Goal: Task Accomplishment & Management: Use online tool/utility

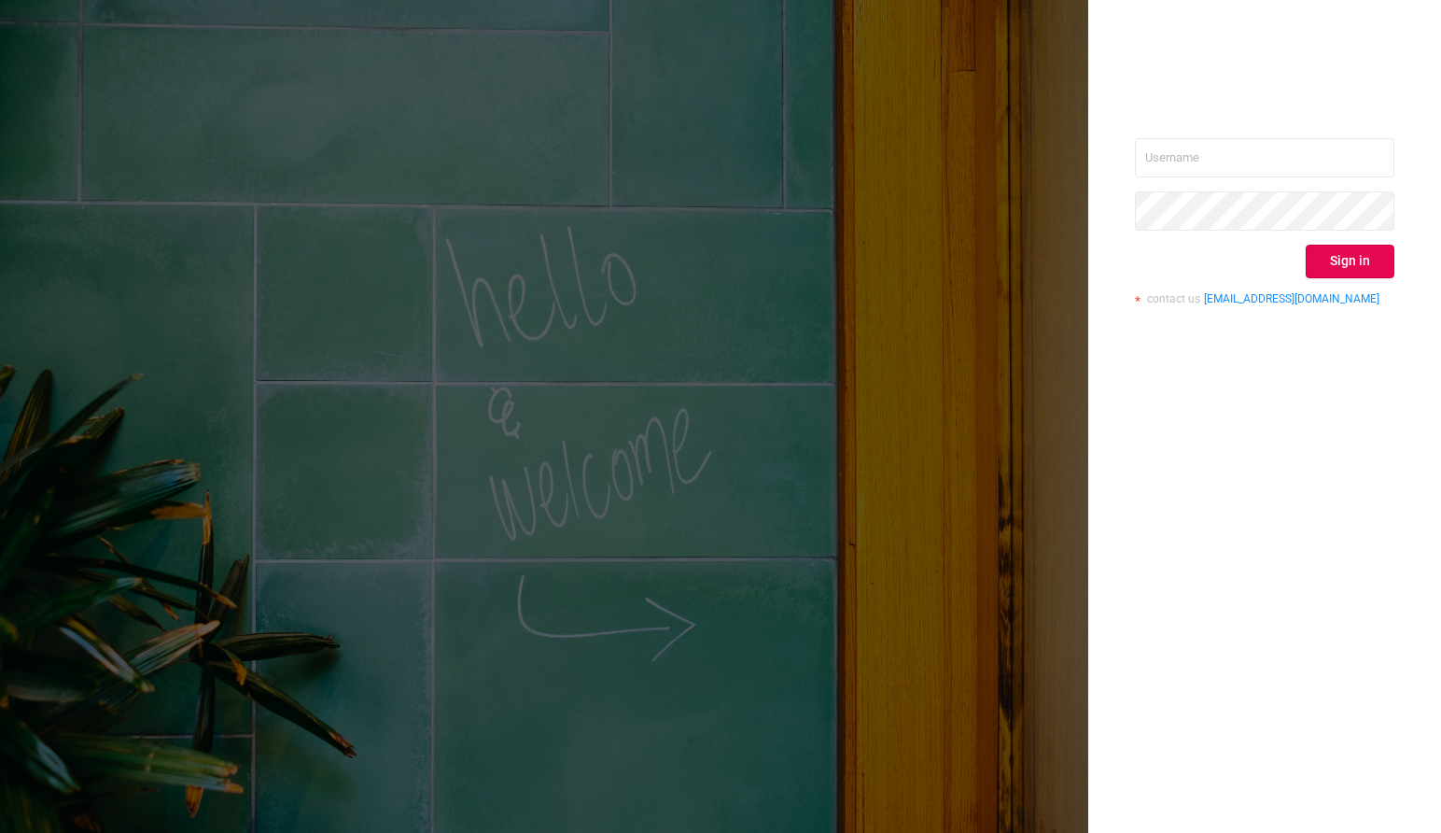
click at [1131, 139] on div "Sign in contact us [EMAIL_ADDRESS][DOMAIN_NAME]" at bounding box center [1264, 416] width 353 height 833
click at [1155, 160] on input "text" at bounding box center [1264, 157] width 259 height 39
type input "[PERSON_NAME][EMAIL_ADDRESS][DOMAIN_NAME]"
click at [1352, 252] on button "Sign in" at bounding box center [1350, 262] width 89 height 34
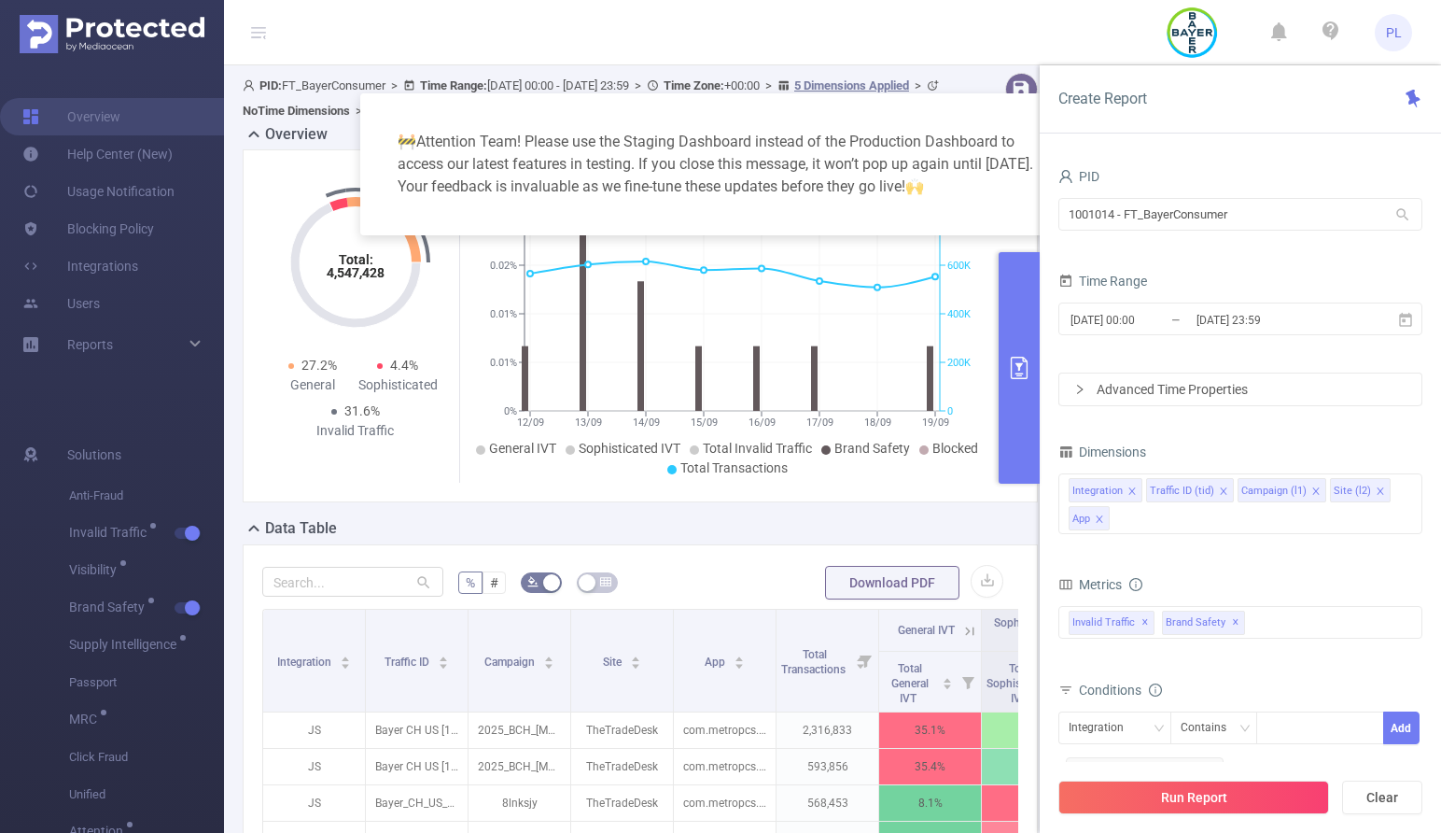
click at [969, 119] on div "🚧 Attention Team! Please use the Staging Dashboard instead of the Production Da…" at bounding box center [721, 164] width 676 height 97
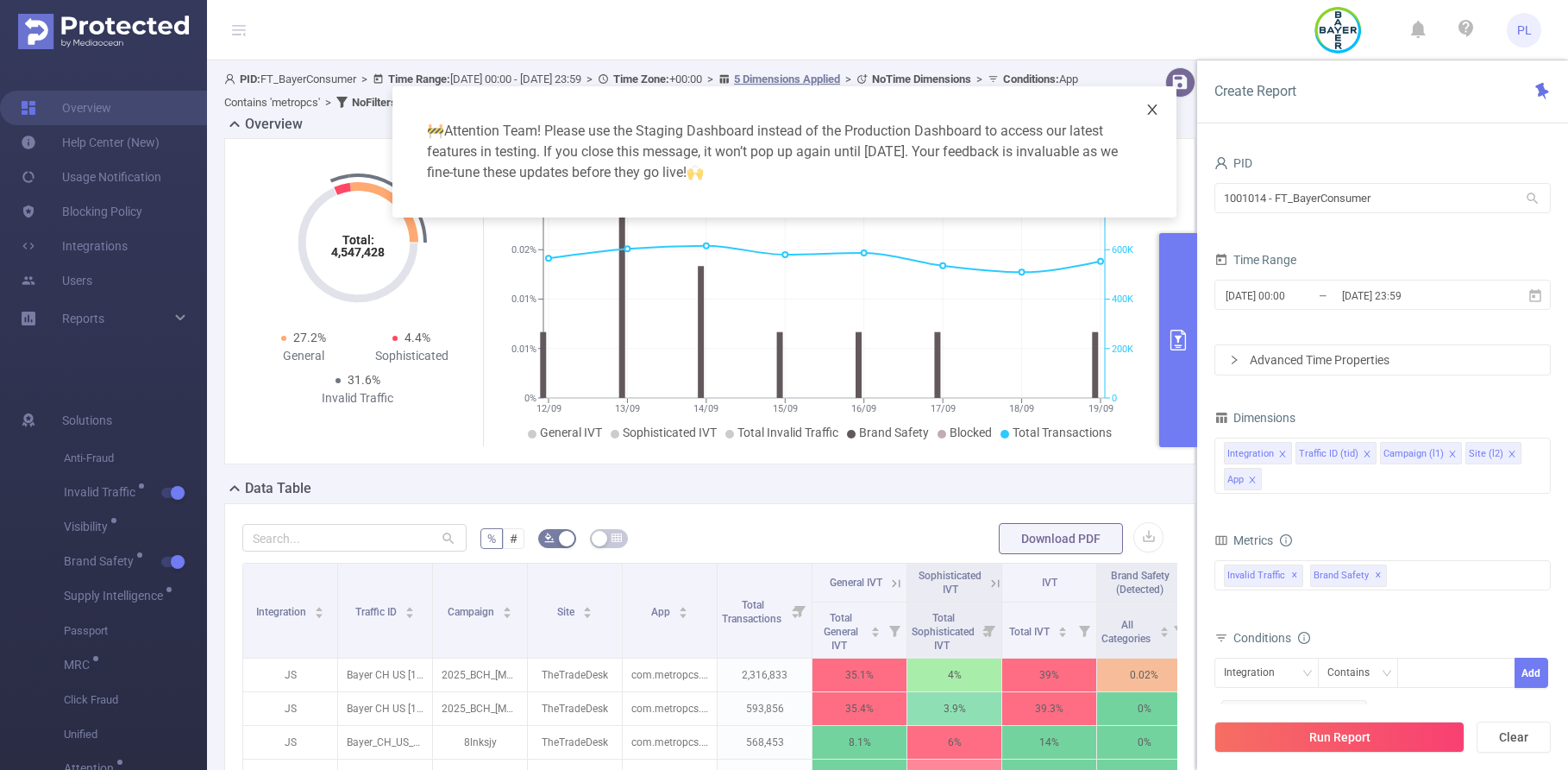
click at [1151, 107] on icon "icon: close" at bounding box center [1151, 109] width 14 height 14
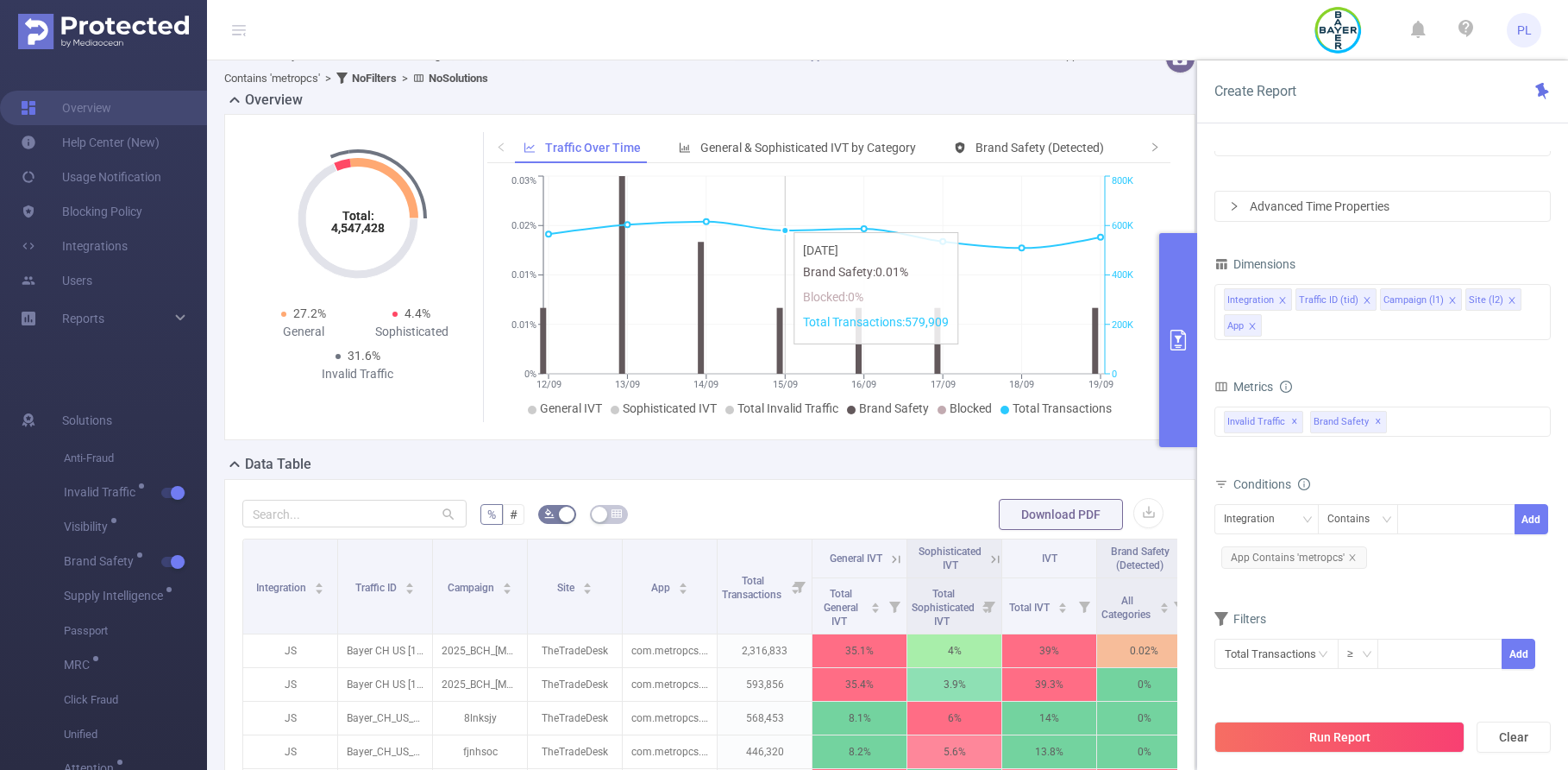
scroll to position [25, 0]
click at [769, 143] on span "General & Sophisticated IVT by Category" at bounding box center [808, 146] width 215 height 14
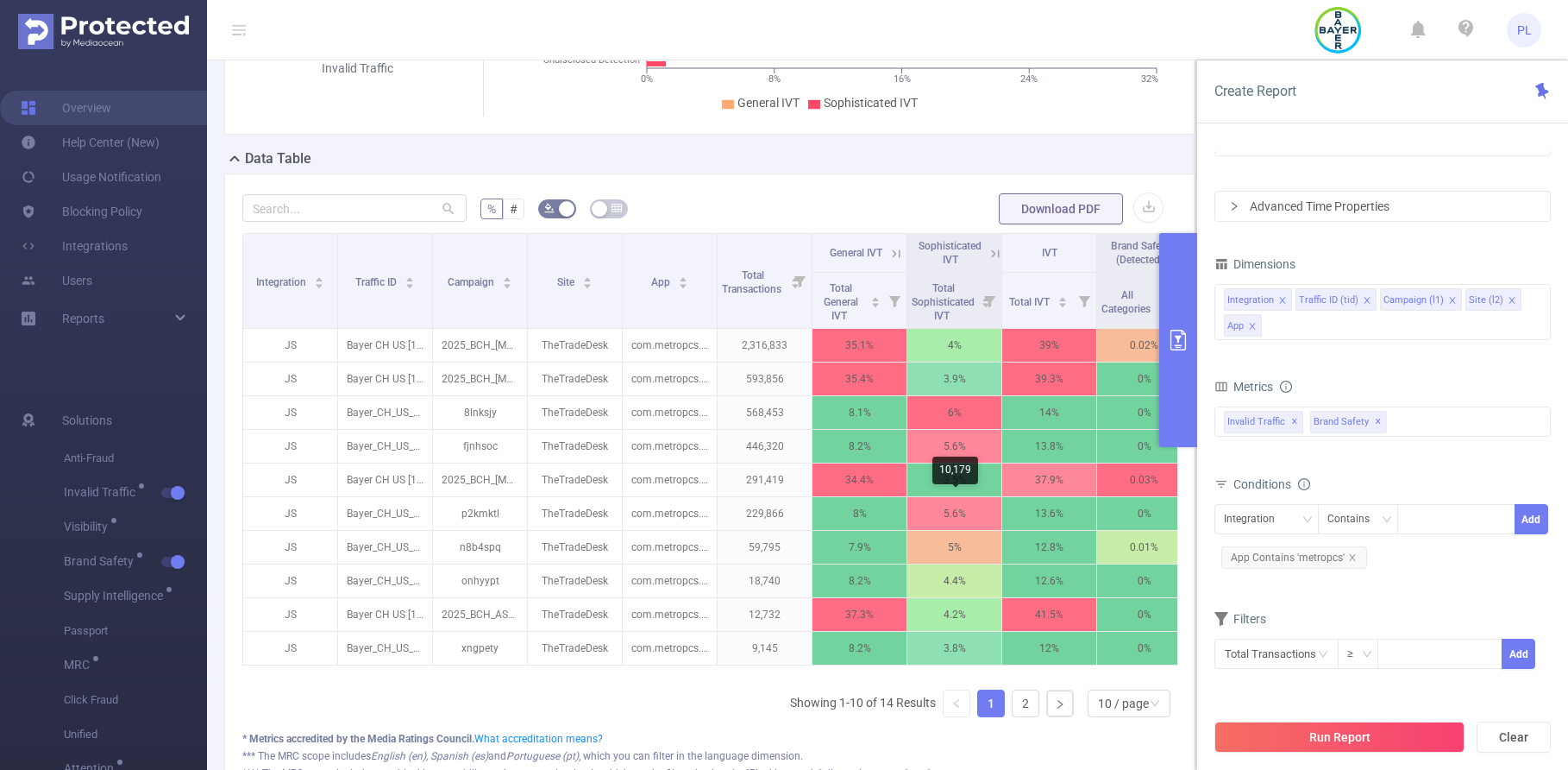
scroll to position [330, 0]
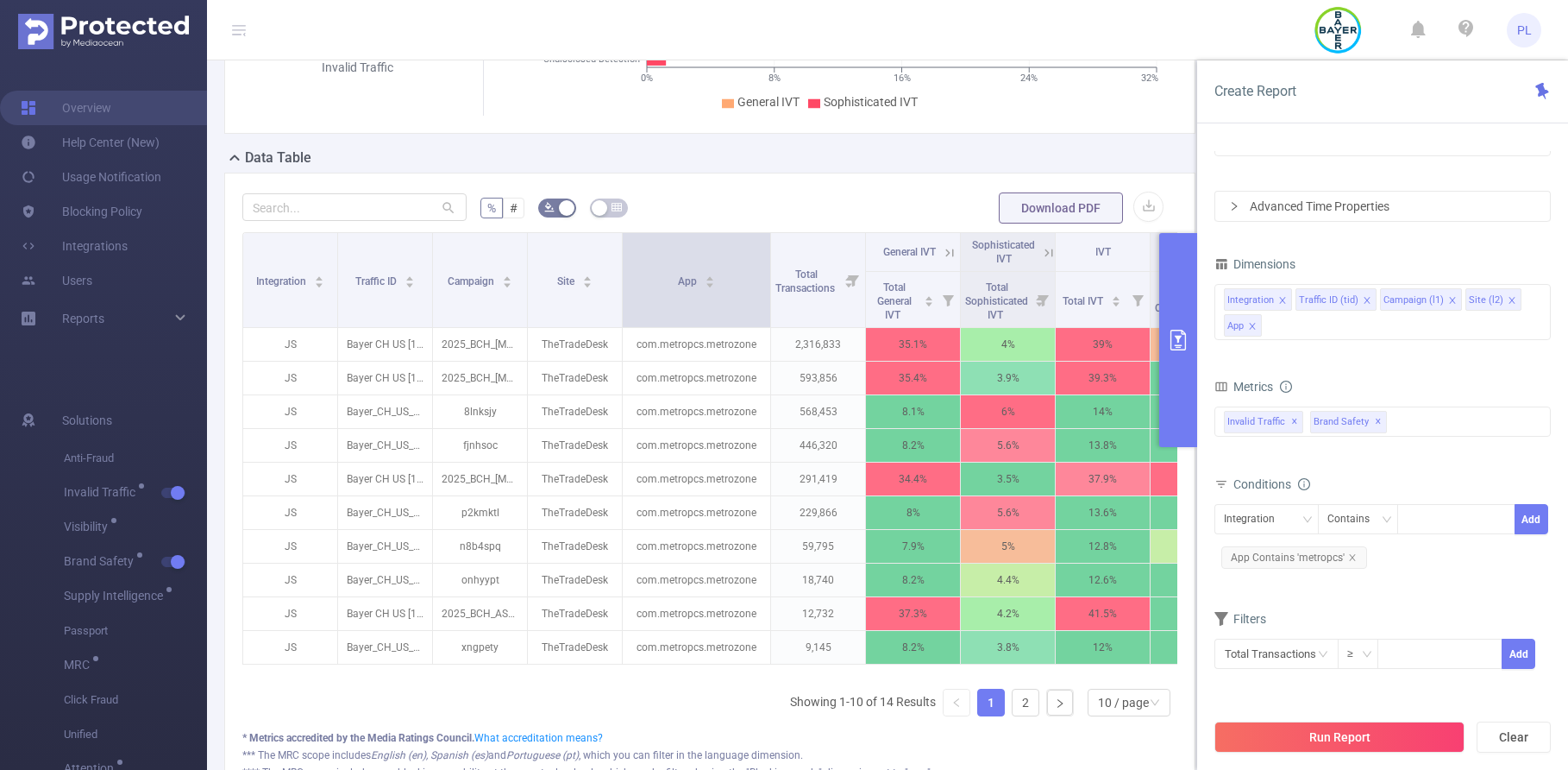
drag, startPoint x: 716, startPoint y: 241, endPoint x: 770, endPoint y: 257, distance: 56.3
click at [770, 257] on span at bounding box center [770, 280] width 8 height 94
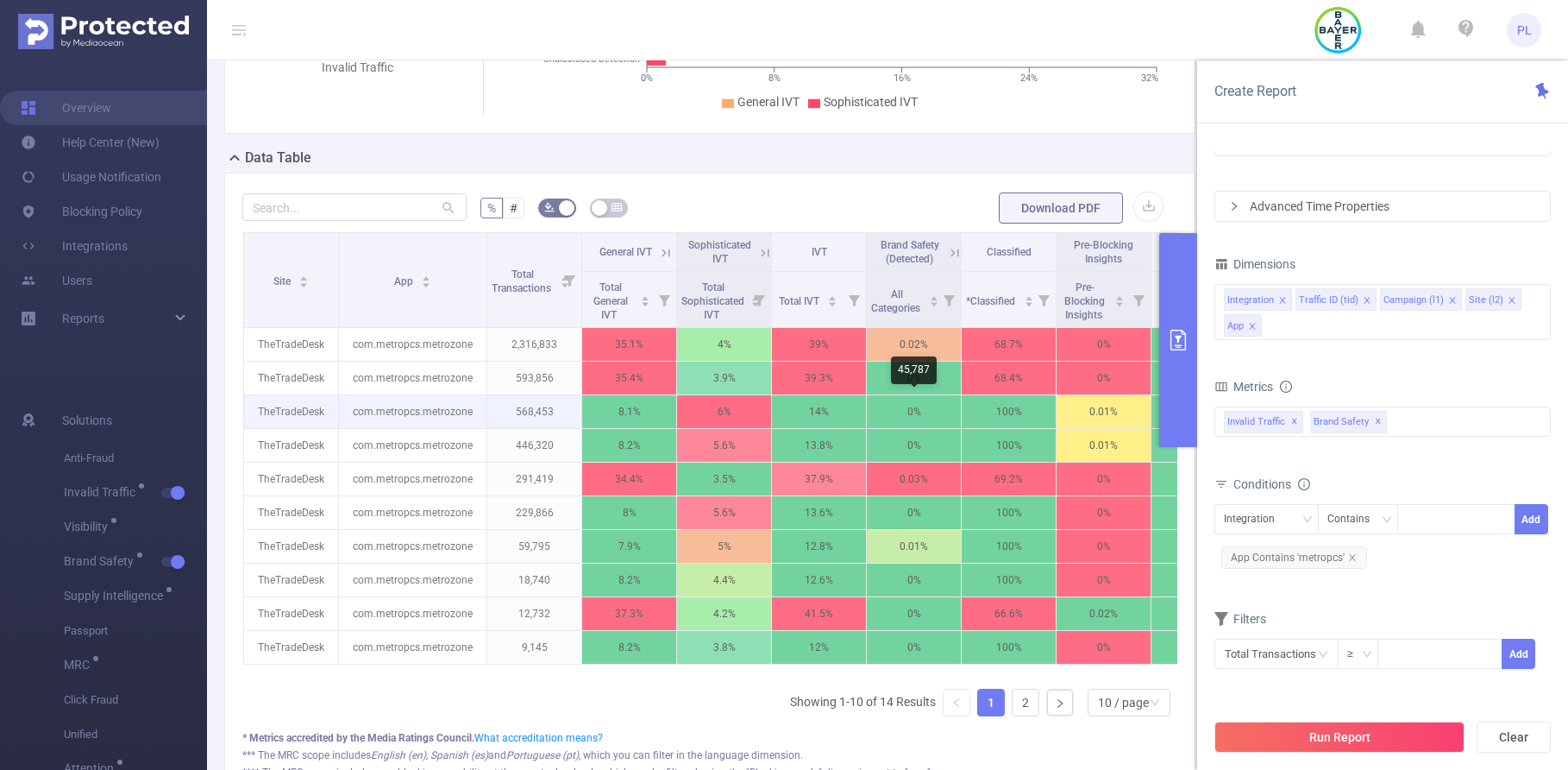
scroll to position [0, 289]
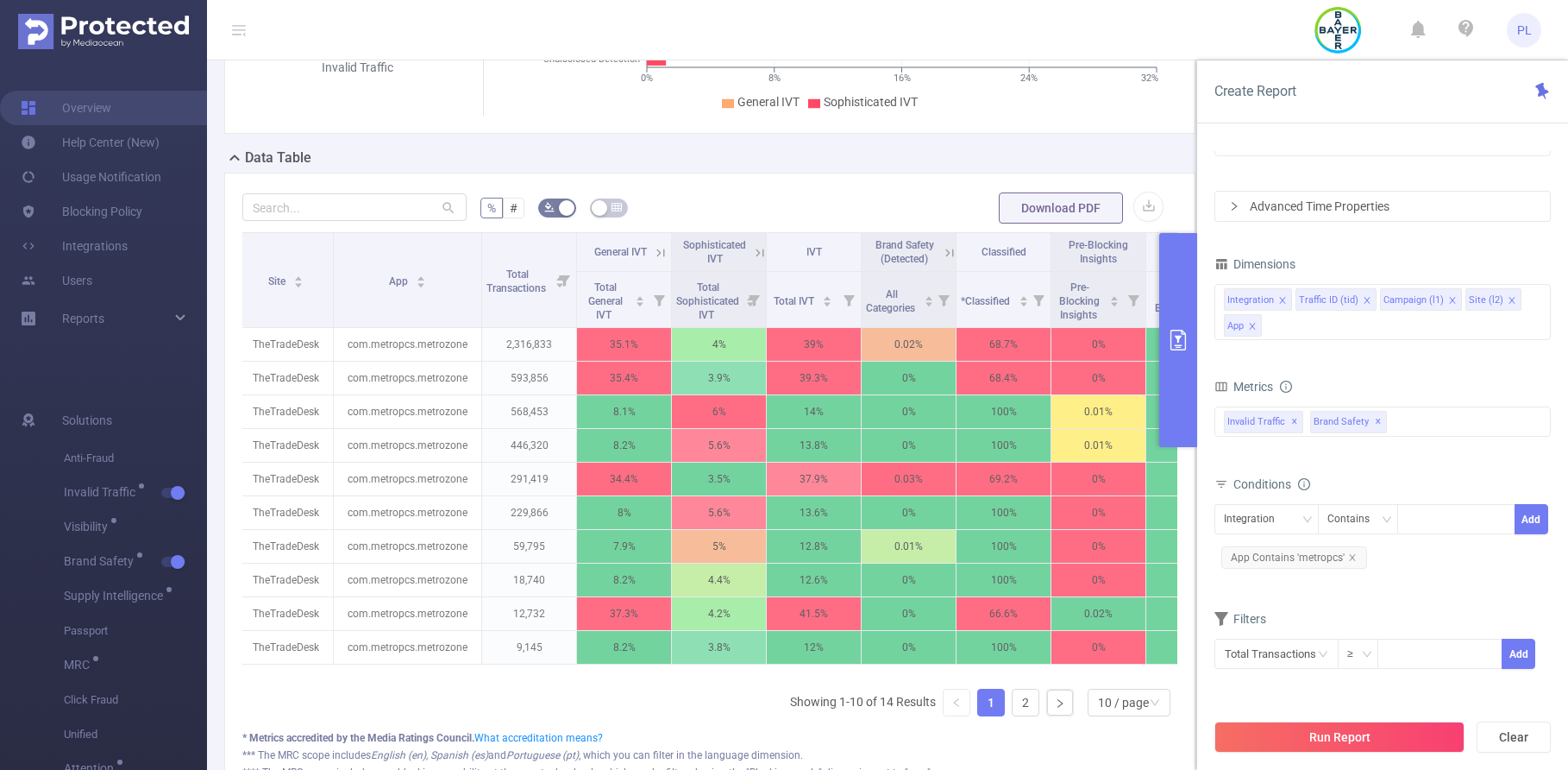
click at [663, 252] on icon at bounding box center [661, 252] width 16 height 16
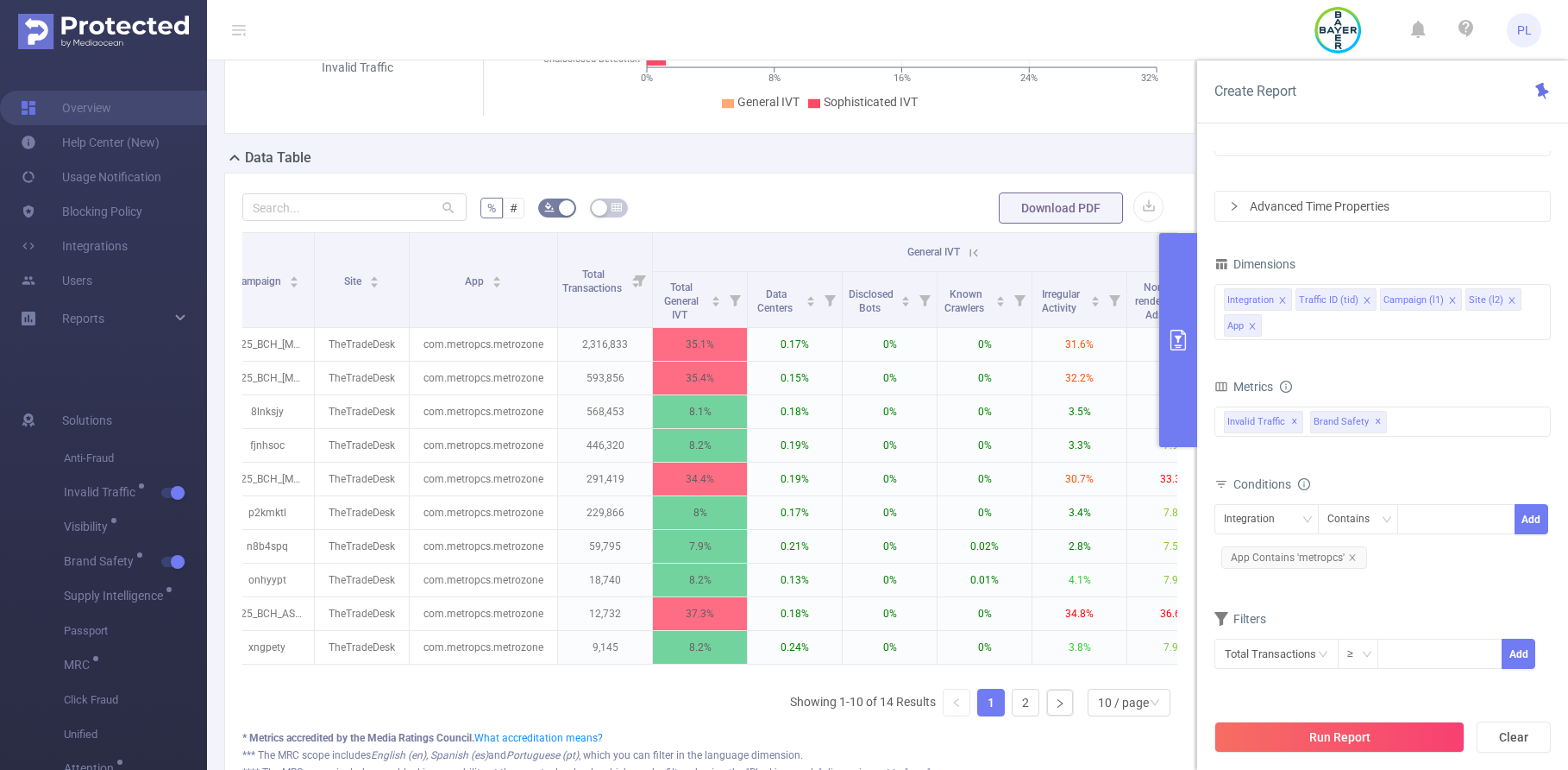
scroll to position [0, 159]
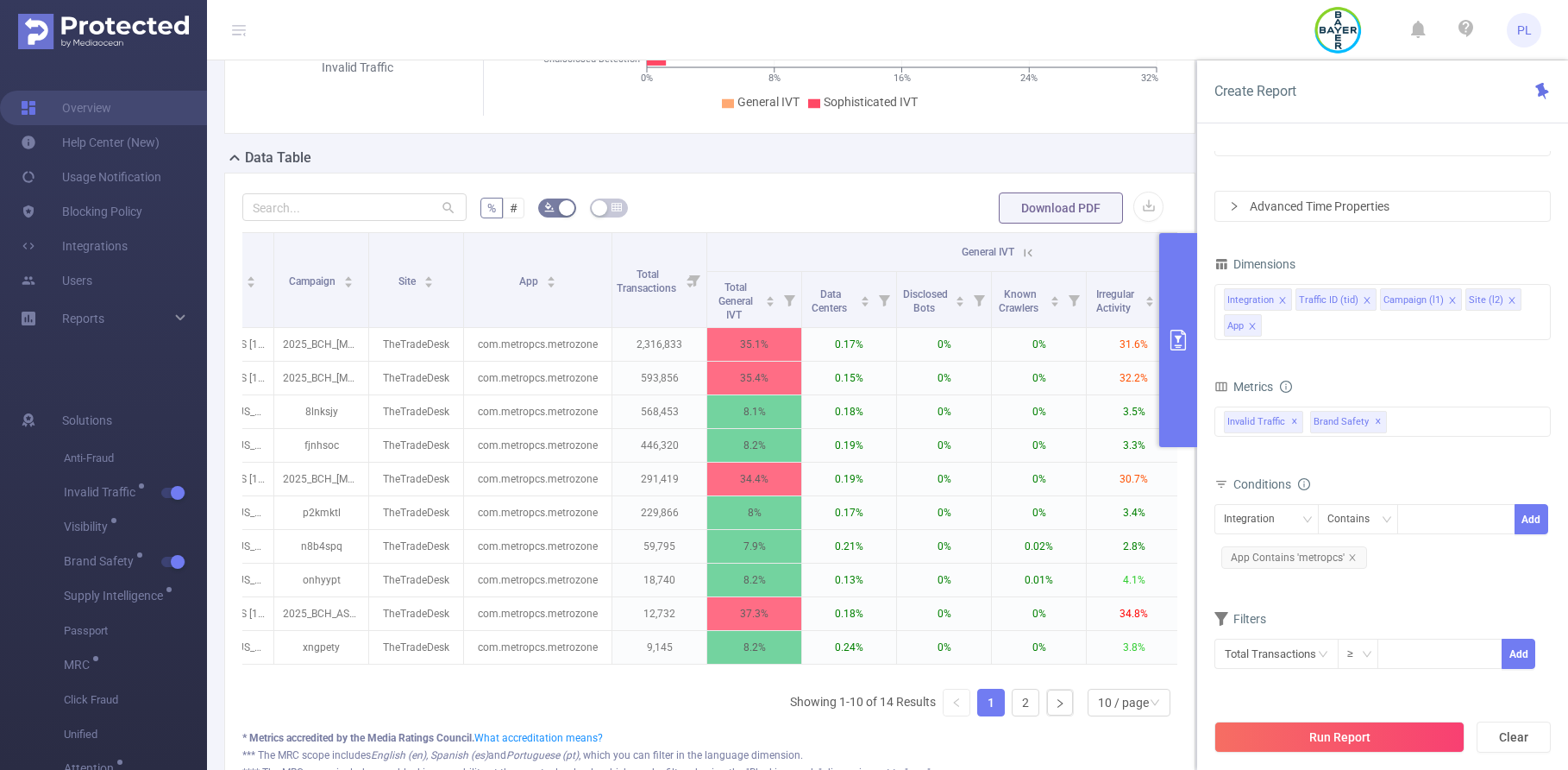
click at [1029, 250] on icon at bounding box center [1027, 252] width 16 height 16
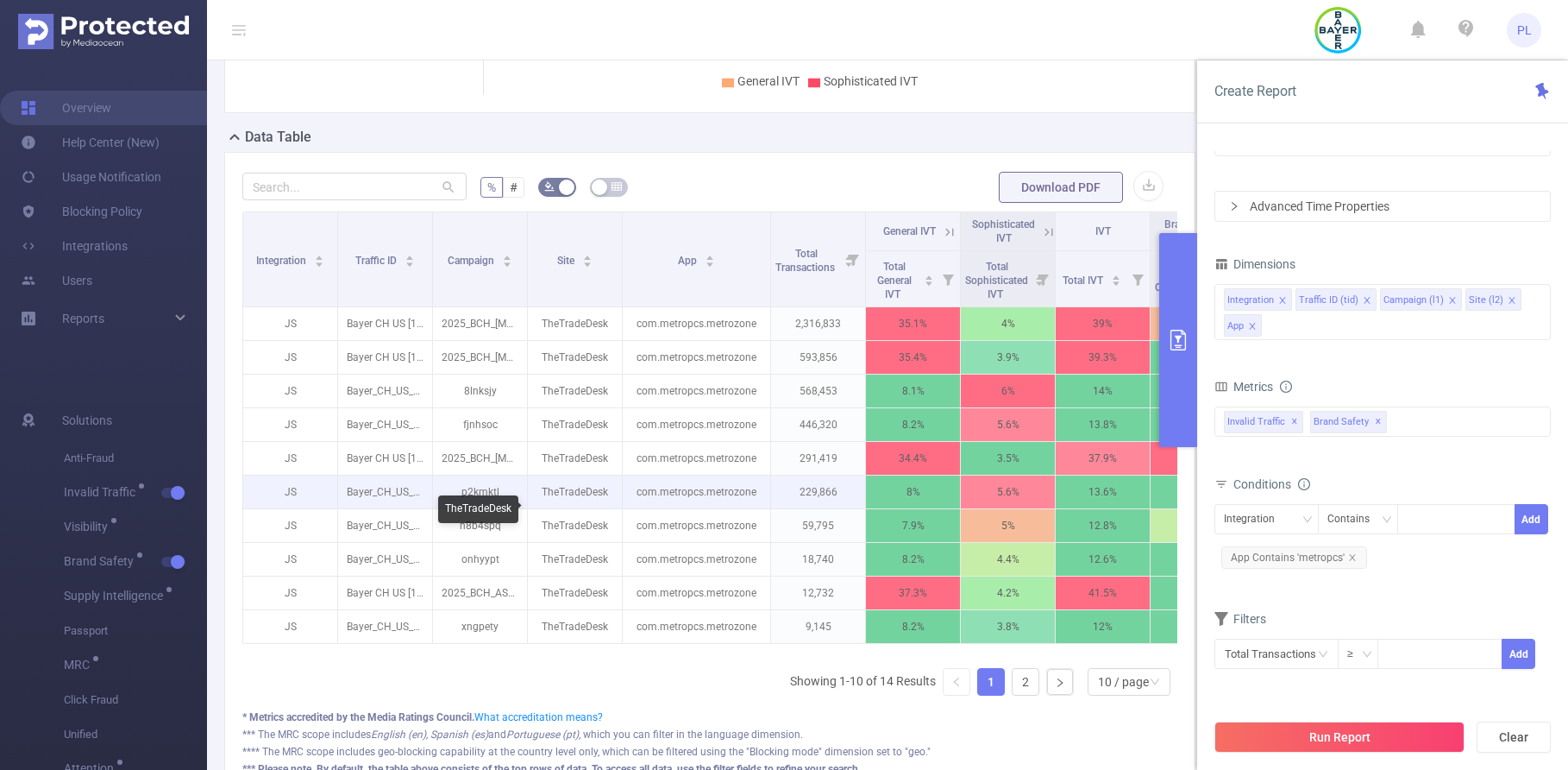
scroll to position [353, 0]
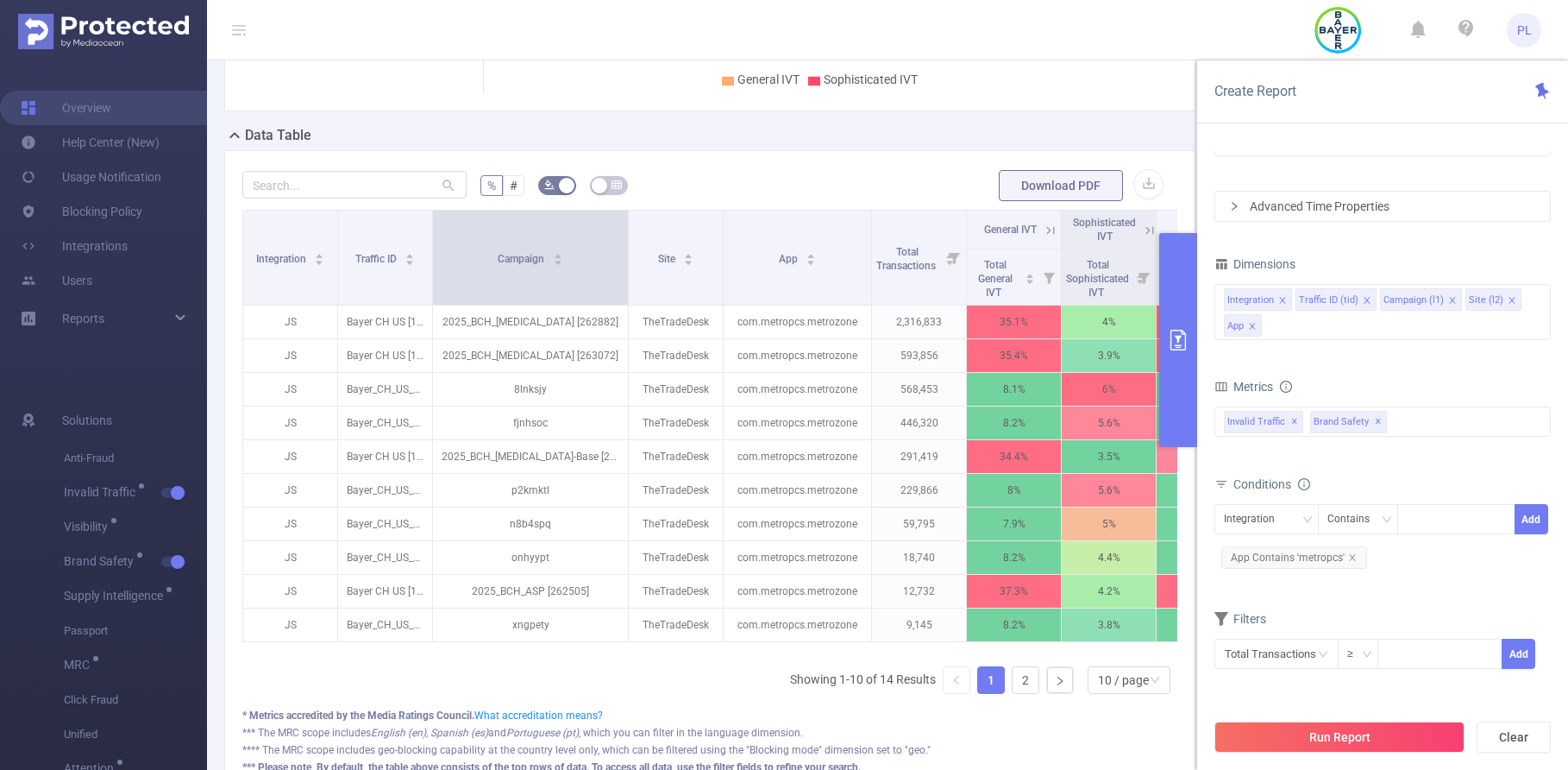
drag, startPoint x: 526, startPoint y: 231, endPoint x: 627, endPoint y: 237, distance: 101.2
click at [627, 237] on span at bounding box center [627, 258] width 8 height 94
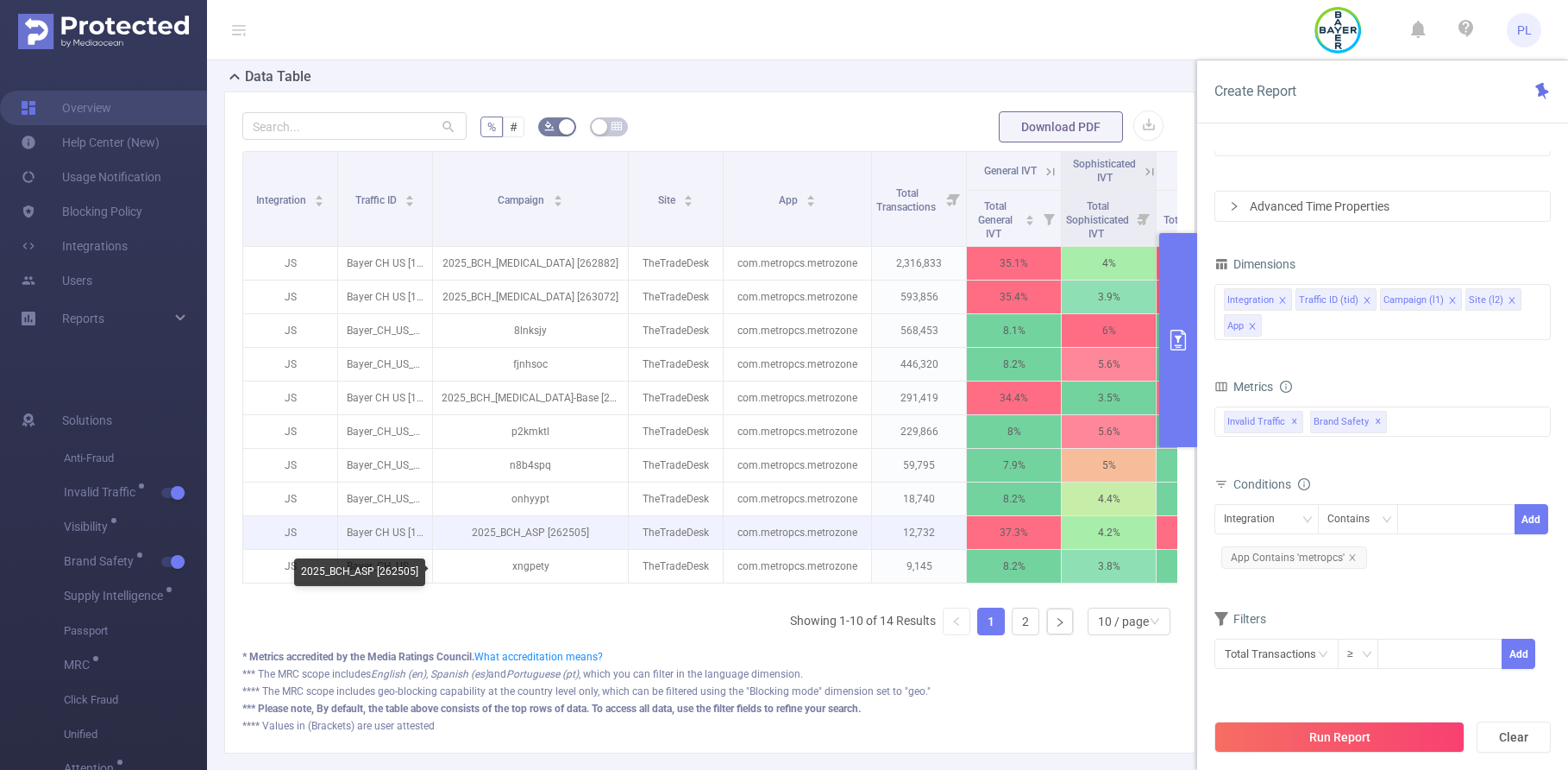
scroll to position [414, 0]
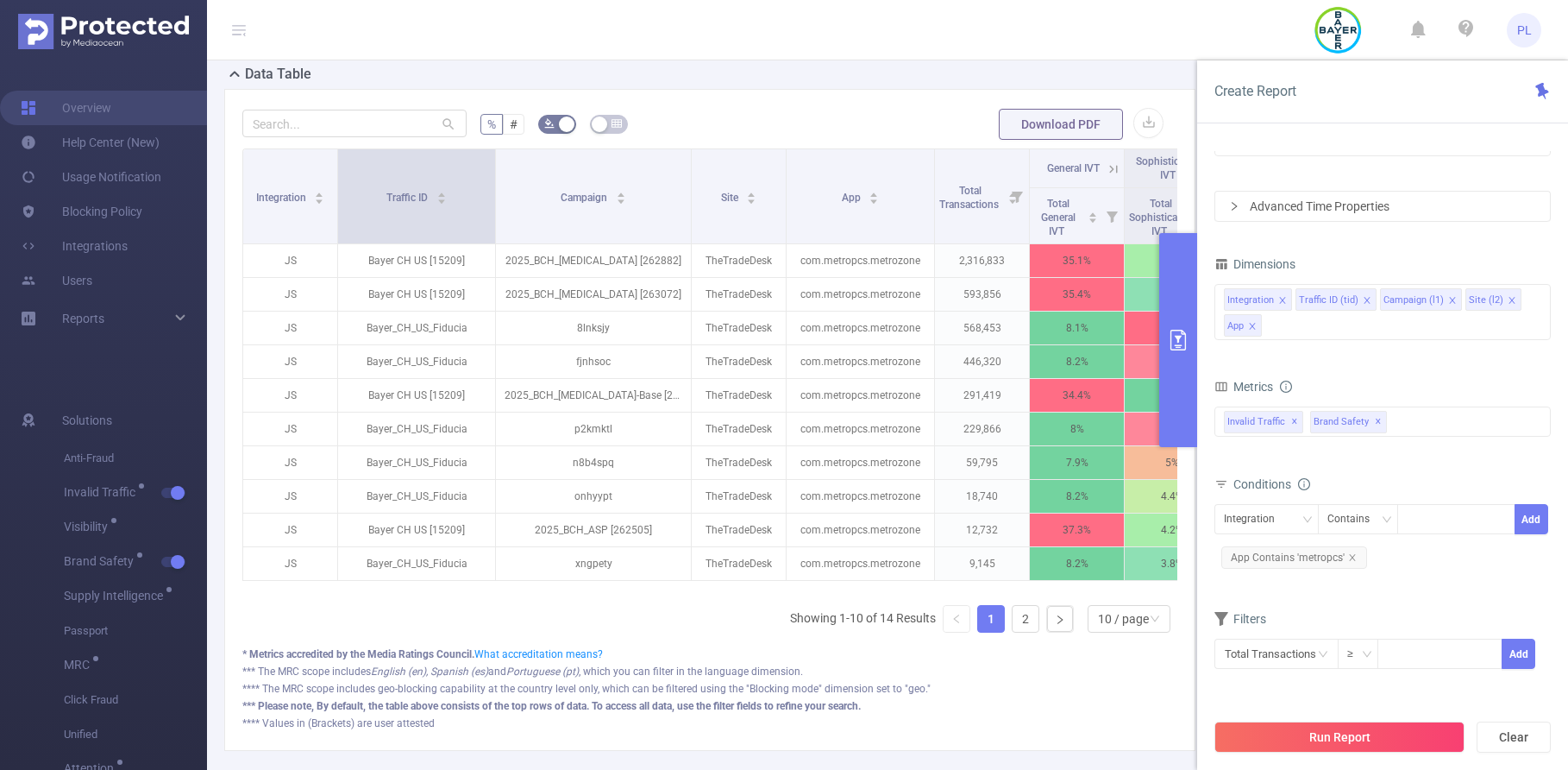
drag, startPoint x: 431, startPoint y: 180, endPoint x: 493, endPoint y: 180, distance: 62.0
click at [493, 180] on span at bounding box center [494, 196] width 8 height 94
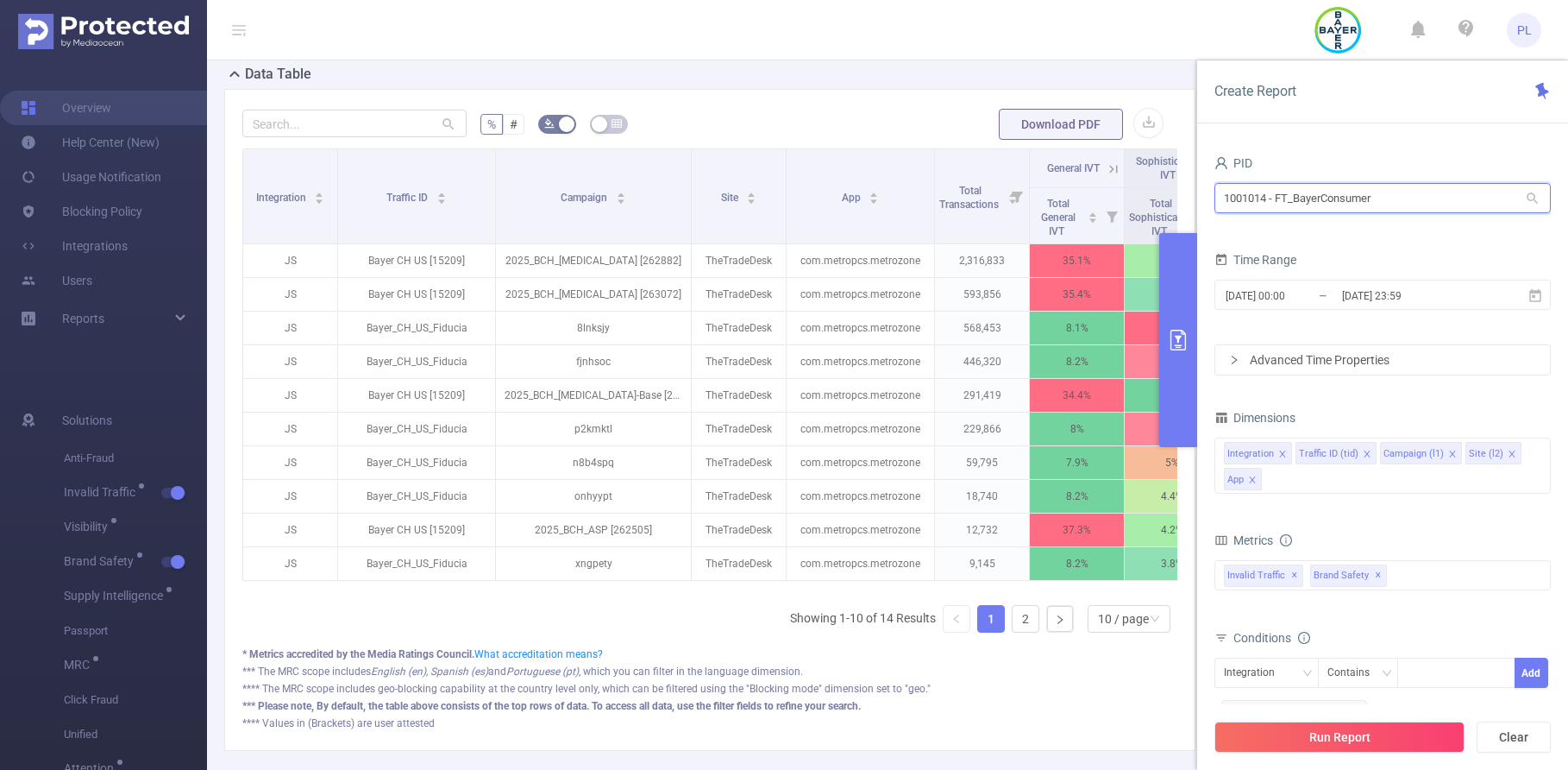
drag, startPoint x: 1249, startPoint y: 200, endPoint x: 1222, endPoint y: 200, distance: 27.0
click at [1222, 200] on input "1001014 - FT_BayerConsumer" at bounding box center [1382, 198] width 336 height 31
drag, startPoint x: 1267, startPoint y: 198, endPoint x: 1222, endPoint y: 198, distance: 45.0
click at [1222, 198] on input "1001014 - FT_BayerConsumer" at bounding box center [1382, 198] width 336 height 31
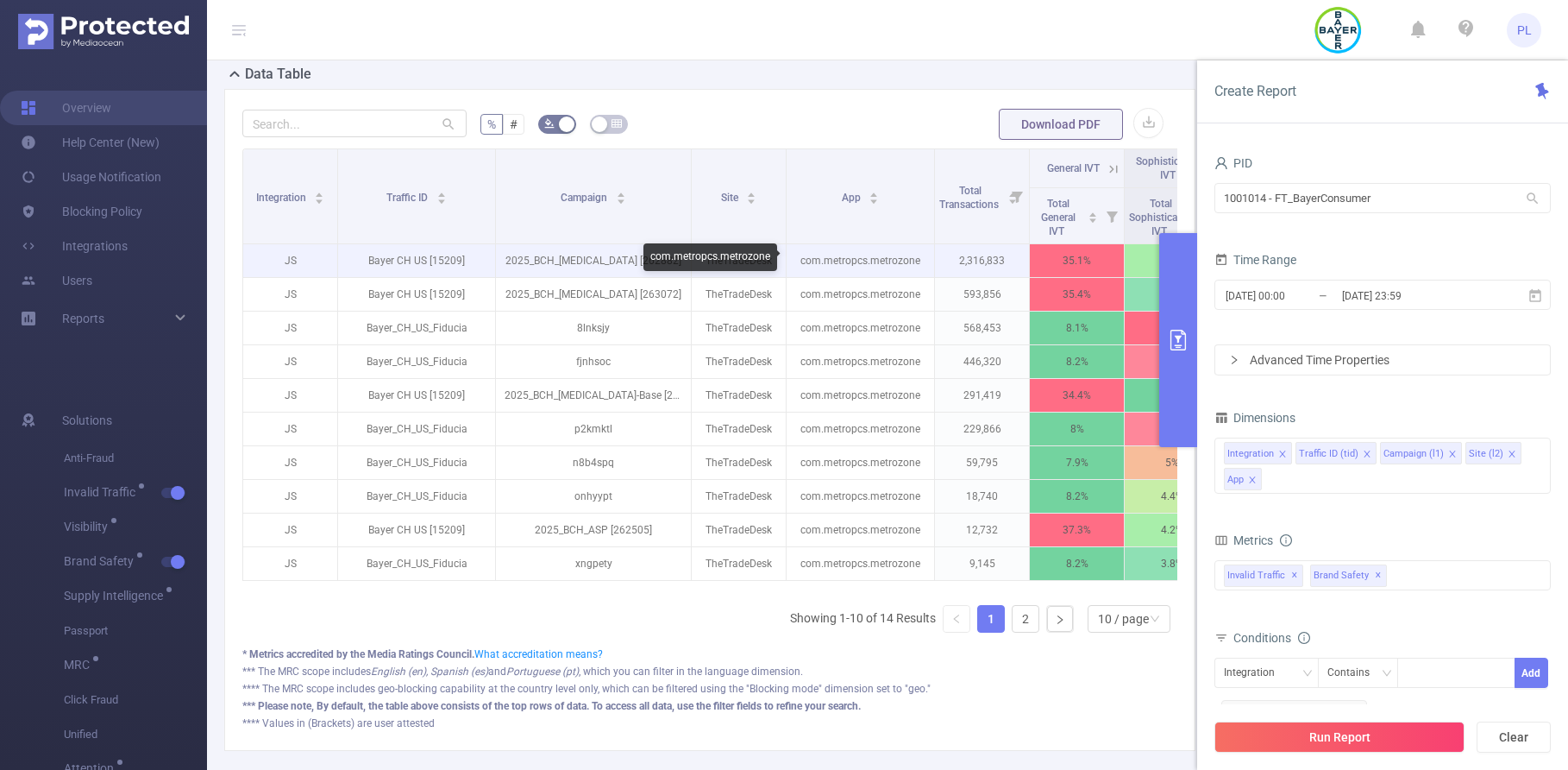
click at [848, 259] on p "com.metropcs.metrozone" at bounding box center [860, 260] width 148 height 32
copy p "com.metropcs.metrozone"
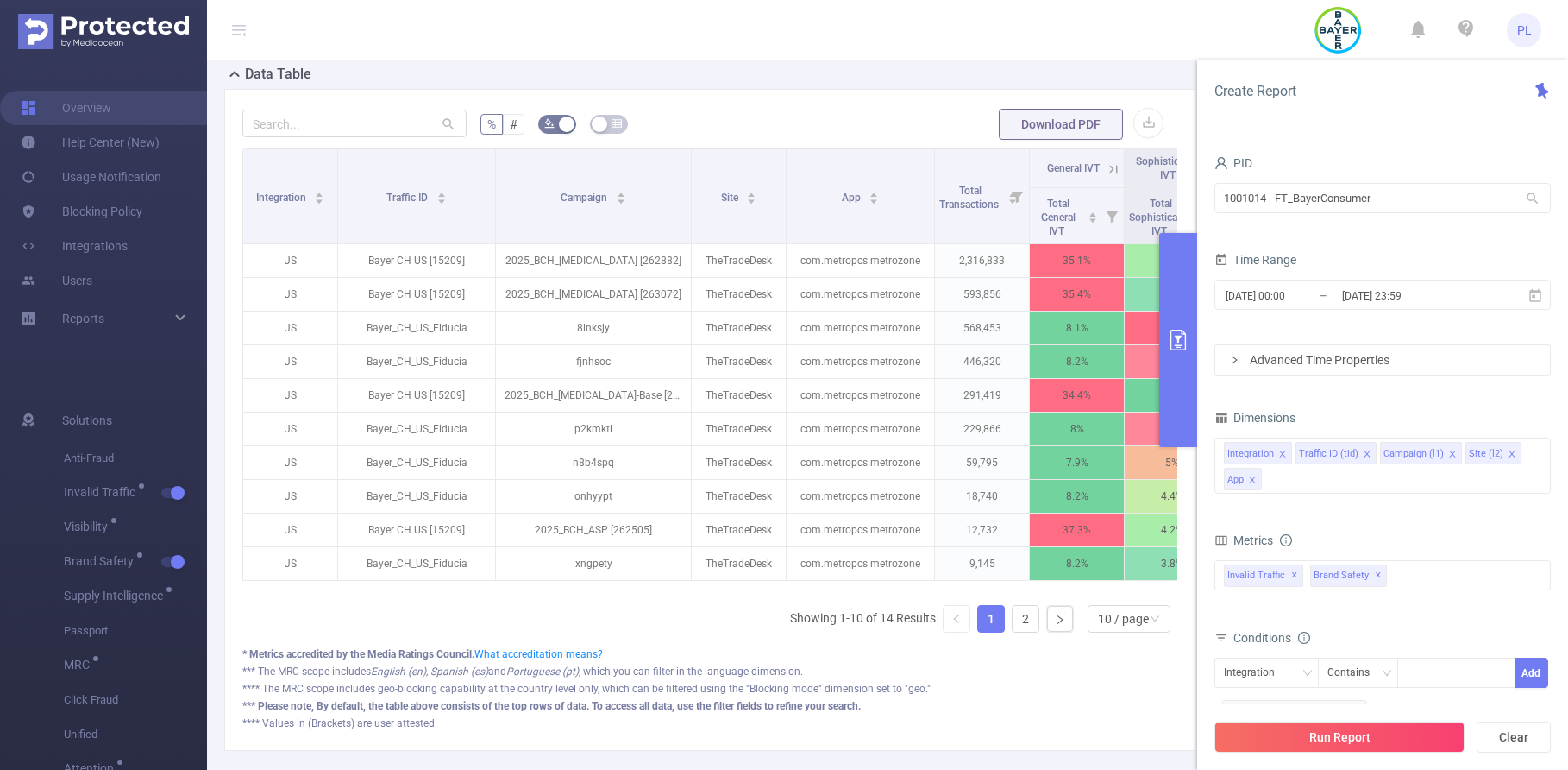
click at [755, 118] on form "% # Download PDF" at bounding box center [710, 124] width 935 height 34
click at [1327, 300] on input "[DATE] 00:00" at bounding box center [1293, 295] width 140 height 23
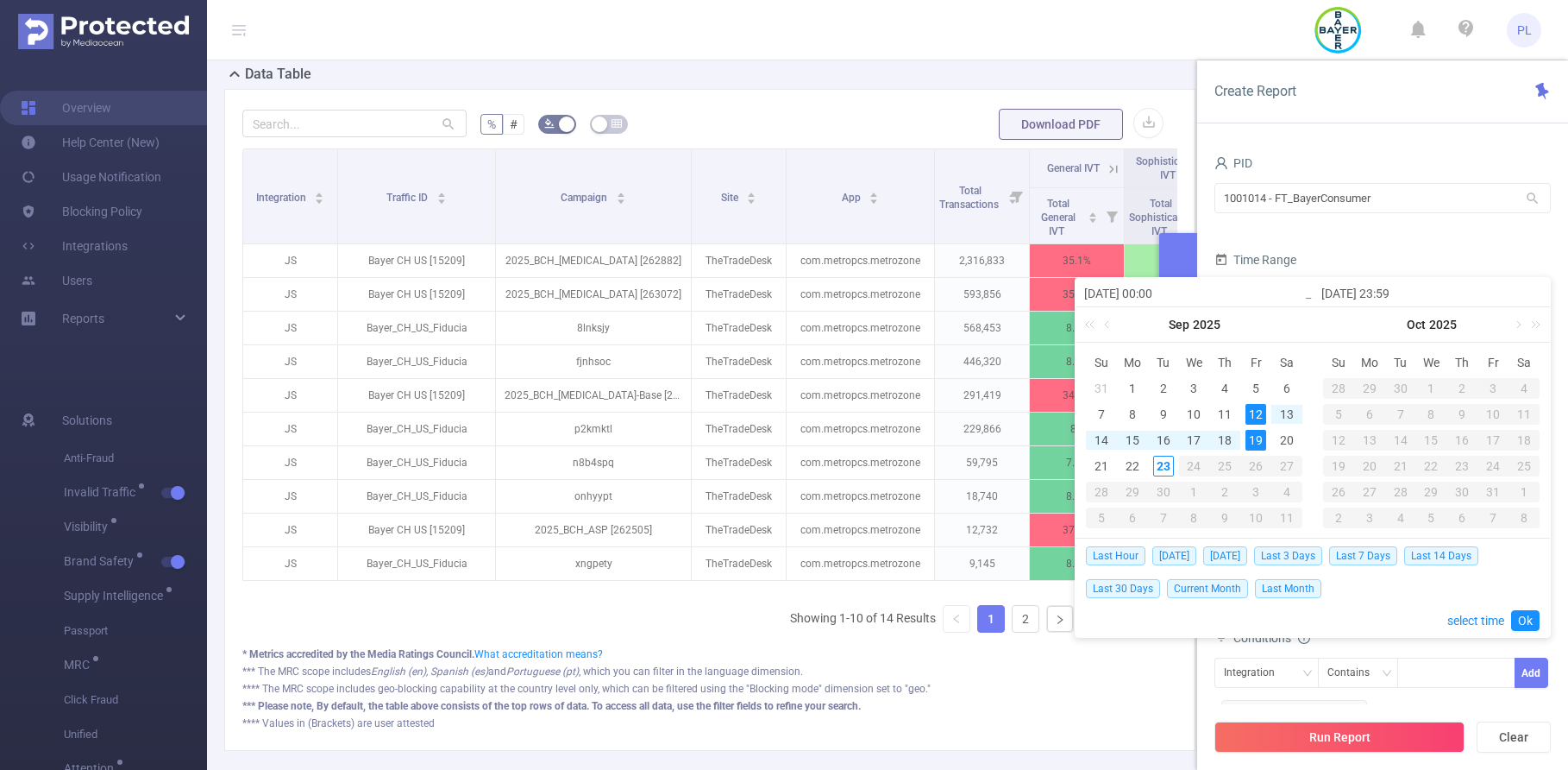
click at [1146, 79] on div "Data Table" at bounding box center [717, 76] width 985 height 24
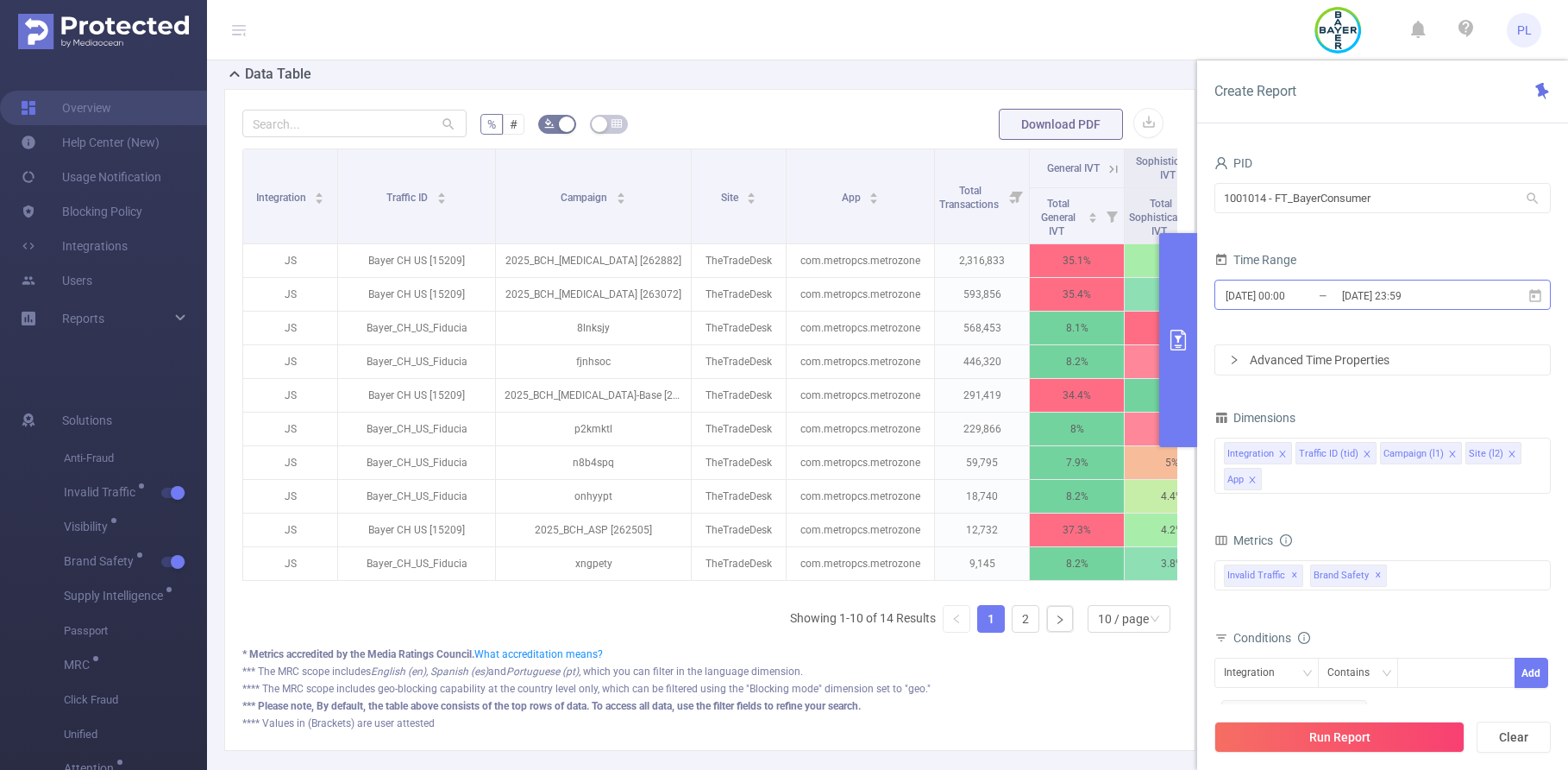
click at [1314, 285] on input "[DATE] 00:00" at bounding box center [1293, 295] width 140 height 23
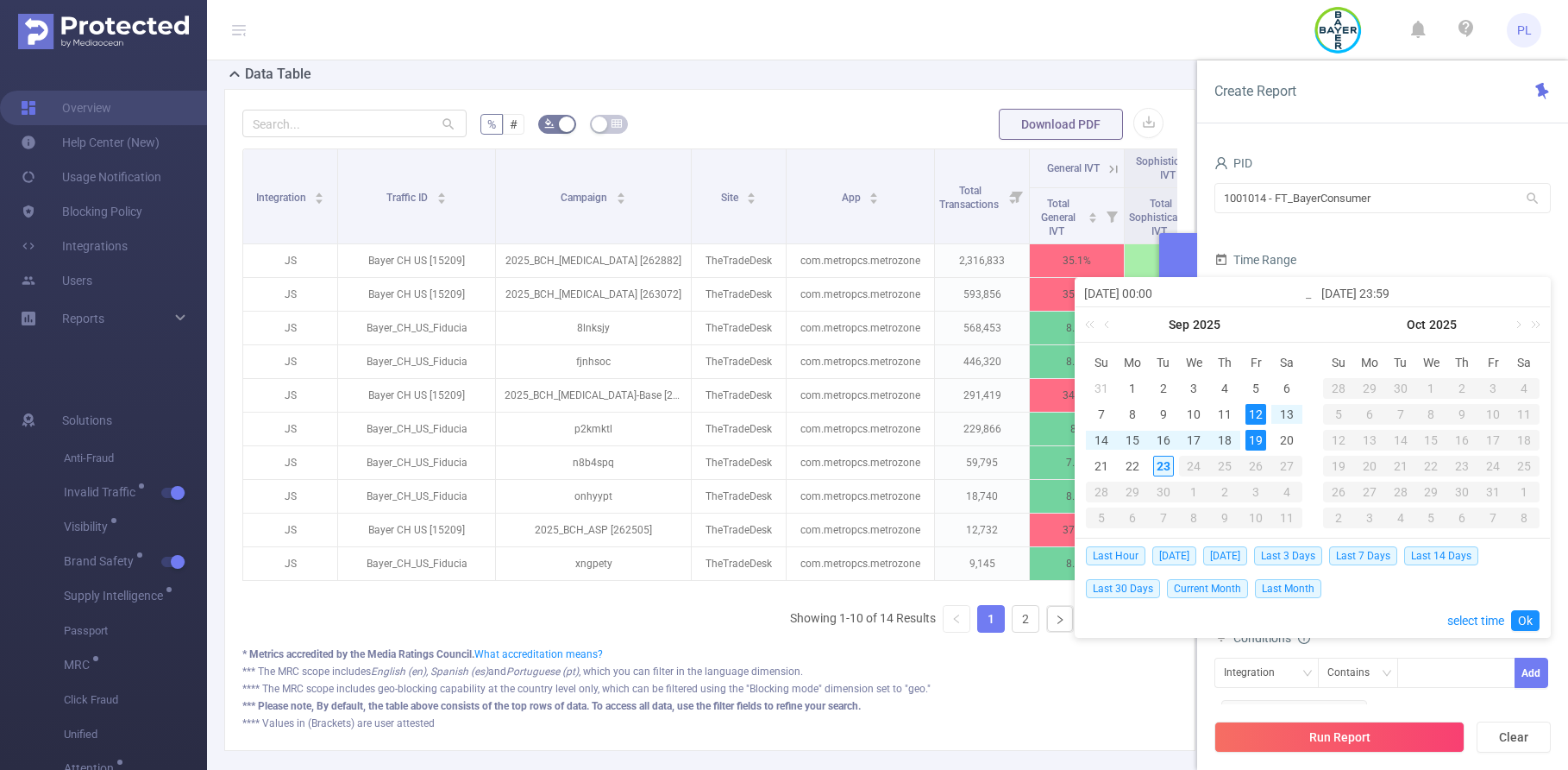
click at [1165, 465] on div "23" at bounding box center [1163, 466] width 20 height 20
click at [1331, 621] on link "Ok" at bounding box center [1525, 620] width 29 height 20
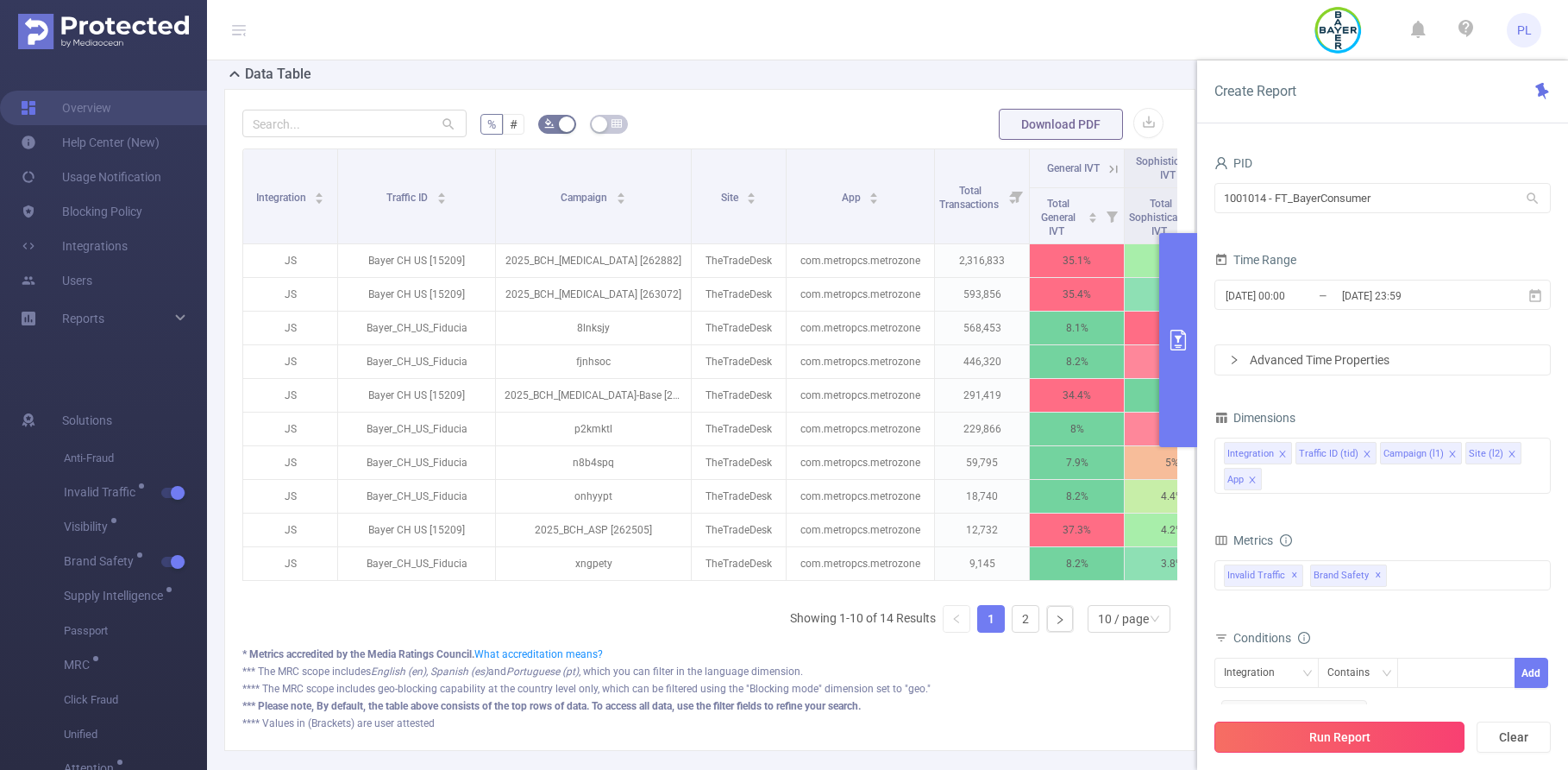
click at [1331, 739] on button "Run Report" at bounding box center [1339, 737] width 250 height 31
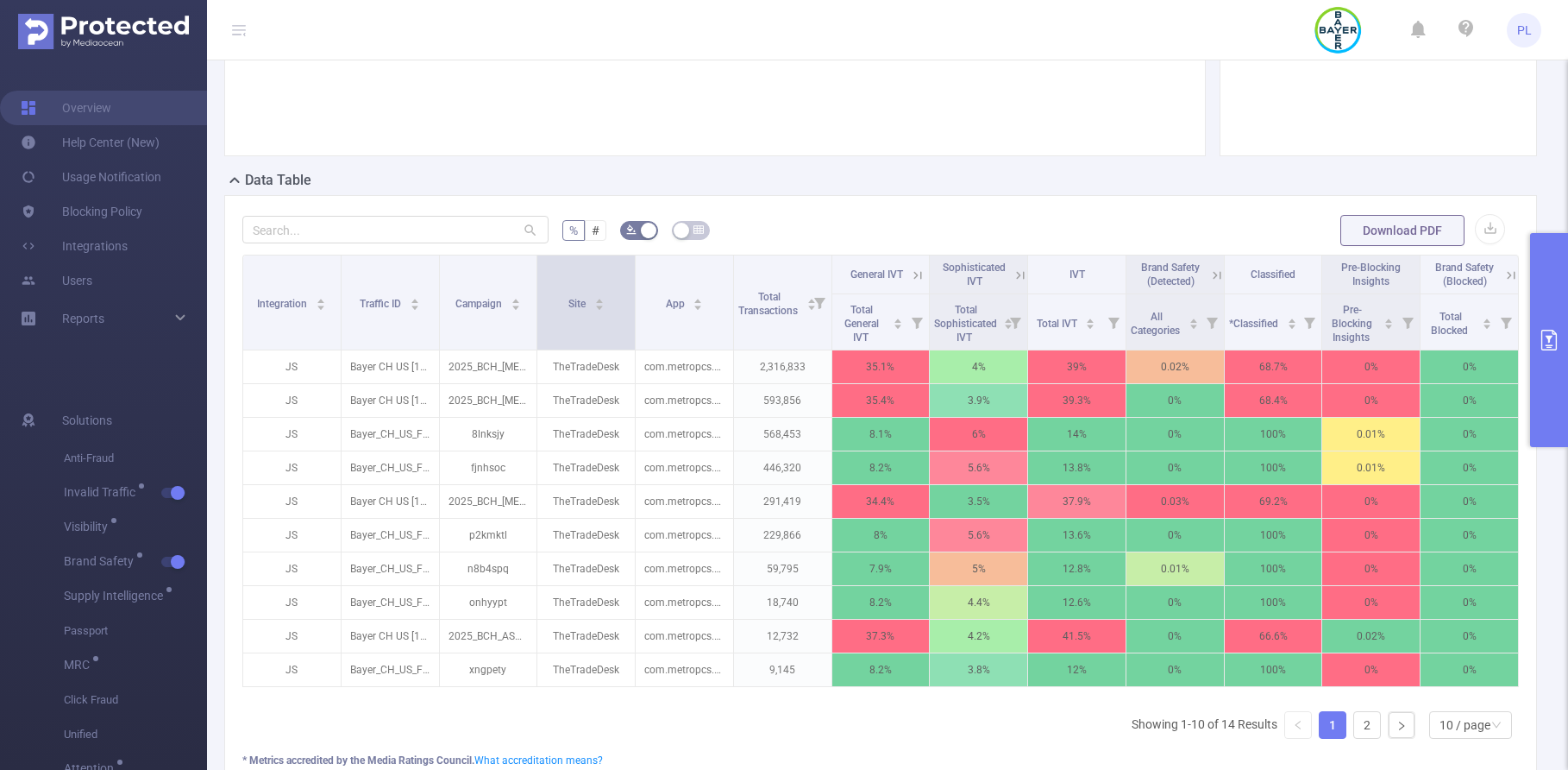
scroll to position [325, 0]
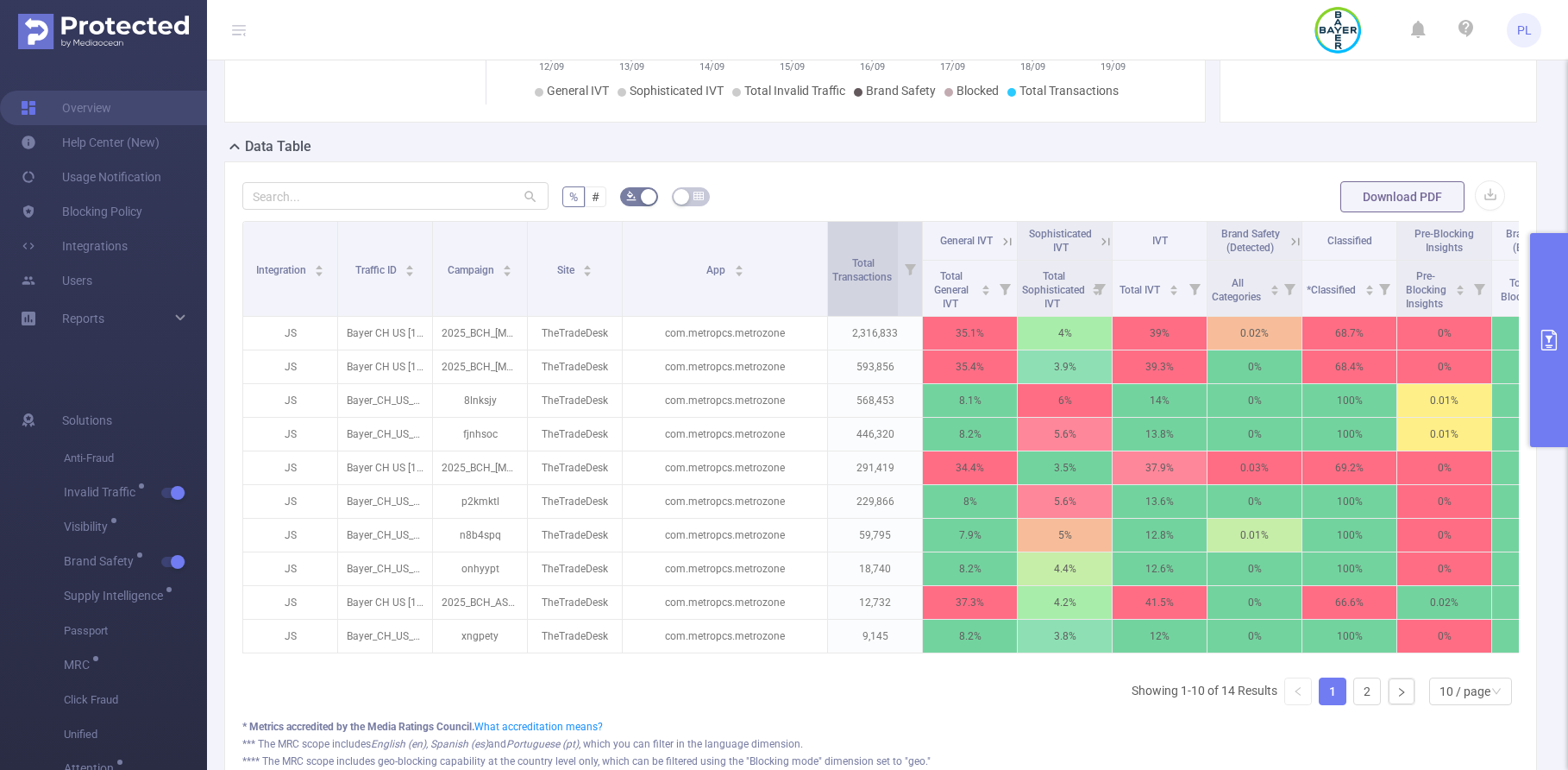
drag, startPoint x: 728, startPoint y: 255, endPoint x: 830, endPoint y: 261, distance: 102.2
click at [830, 261] on tr "Integration Traffic ID Campaign Site App Total Transactions General IVT Sophist…" at bounding box center [915, 241] width 1343 height 39
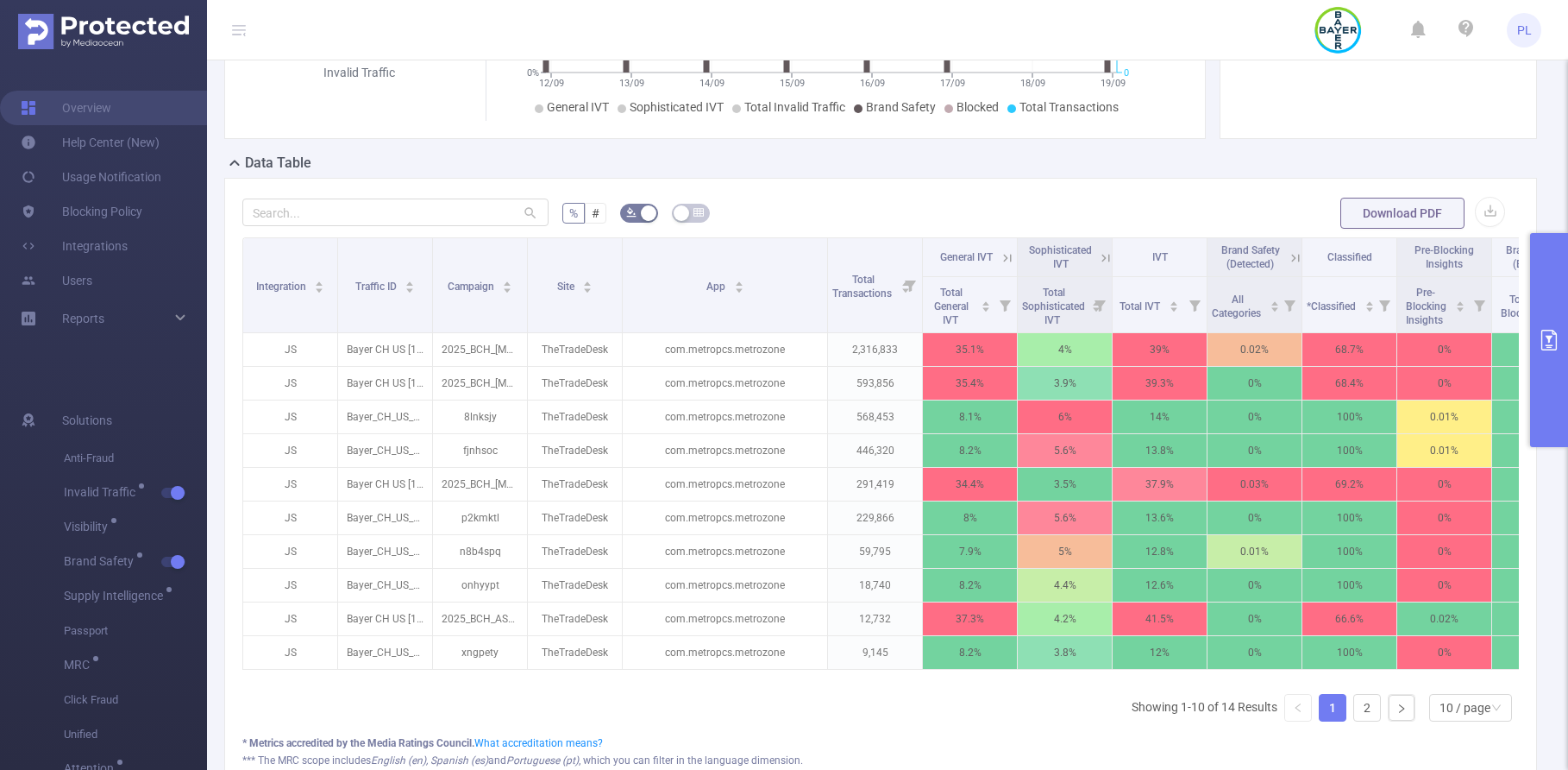
scroll to position [293, 0]
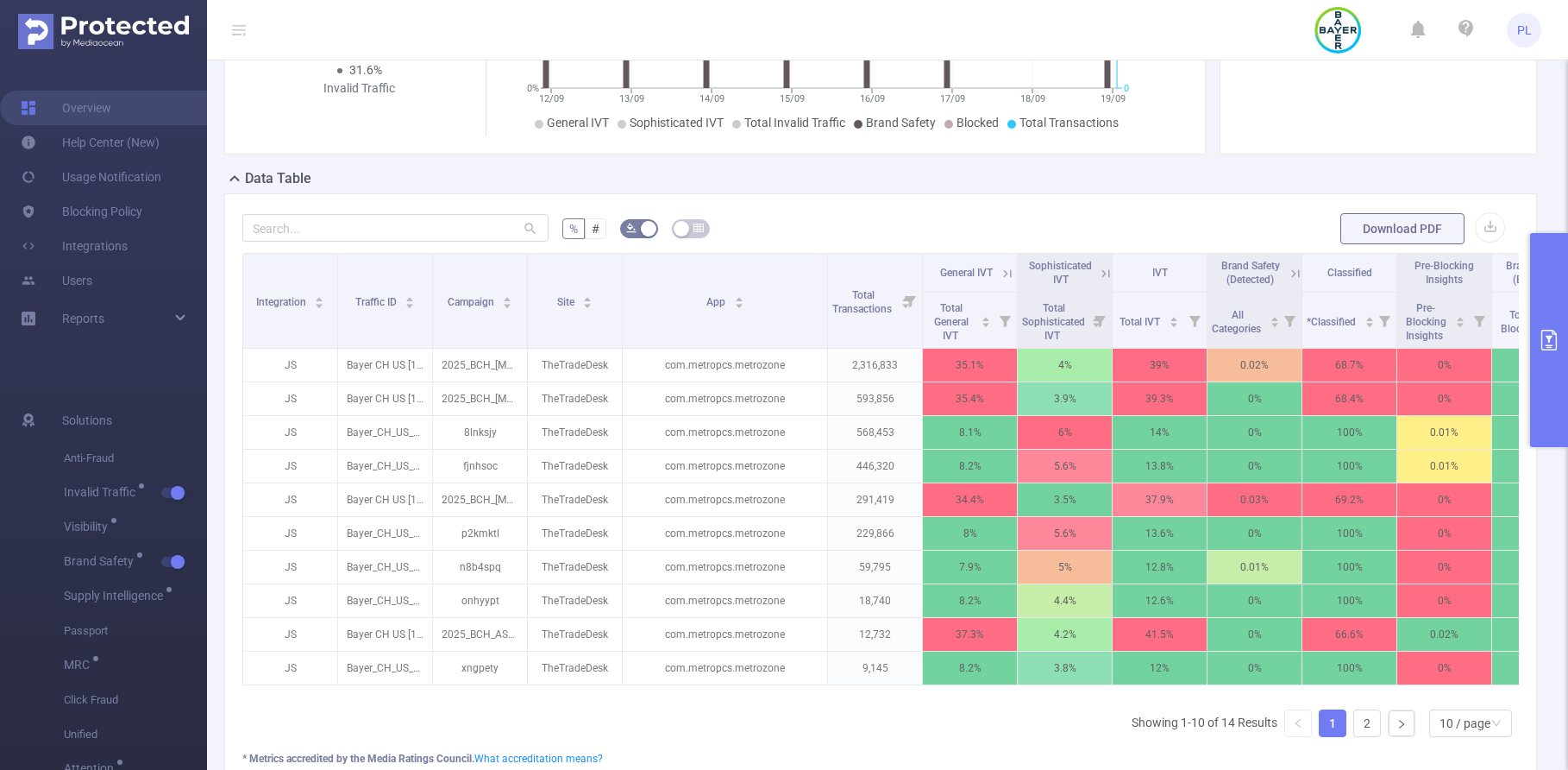
click at [1331, 331] on icon "primary" at bounding box center [1549, 340] width 20 height 20
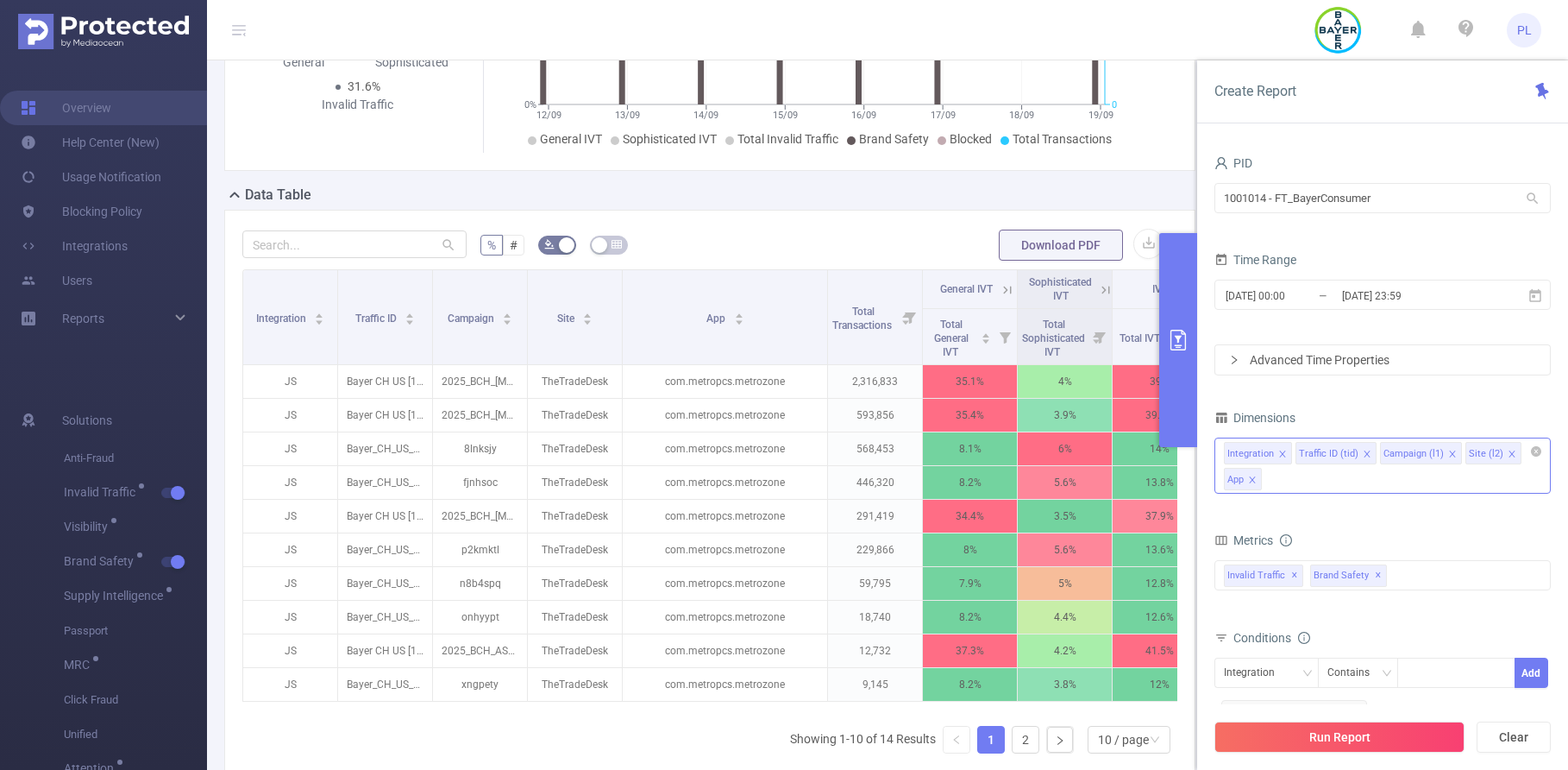
click at [1331, 479] on div "Integration Traffic ID (tid) Campaign (l1) Site (l2) App" at bounding box center [1382, 465] width 336 height 56
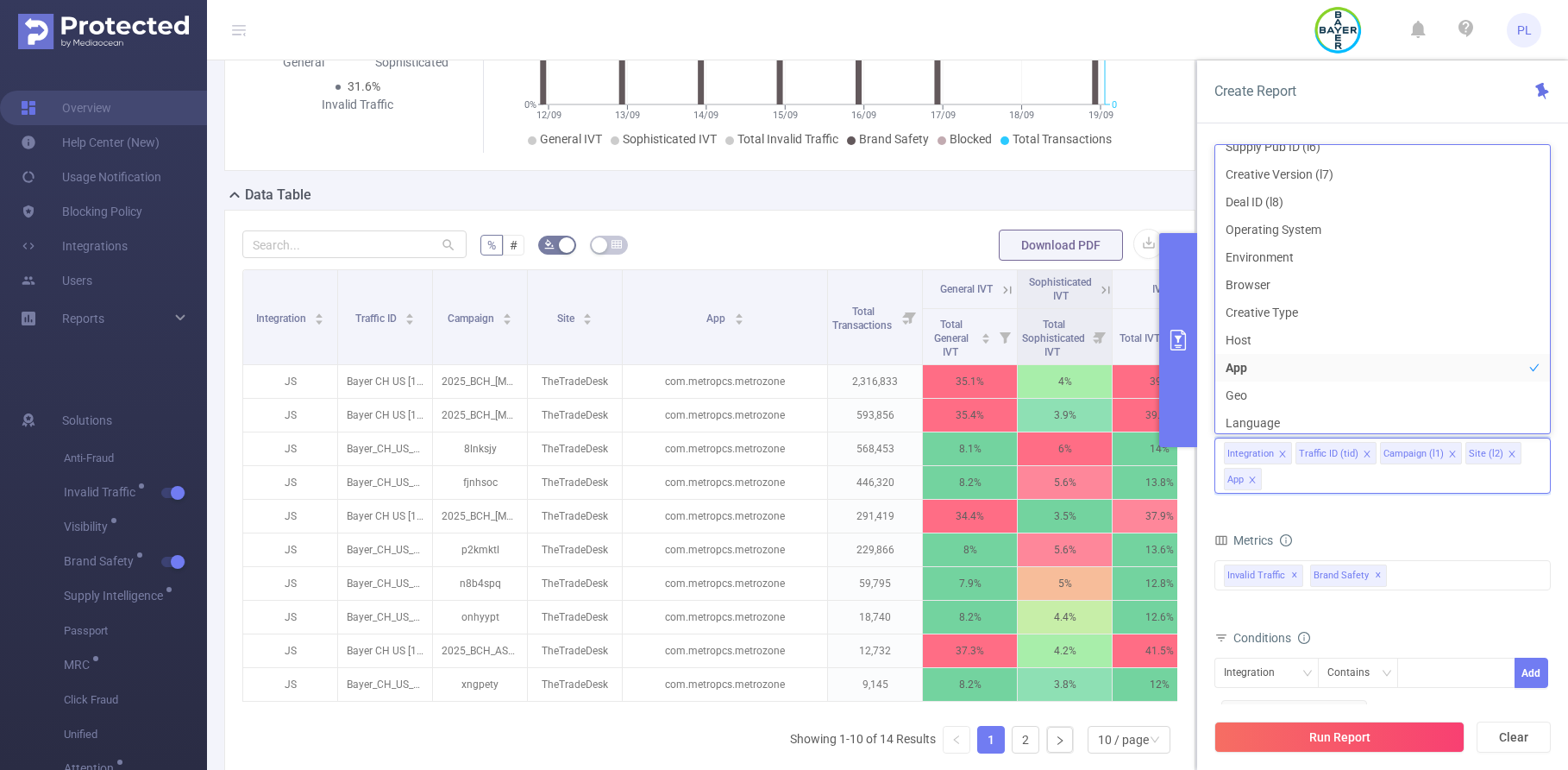
scroll to position [492, 0]
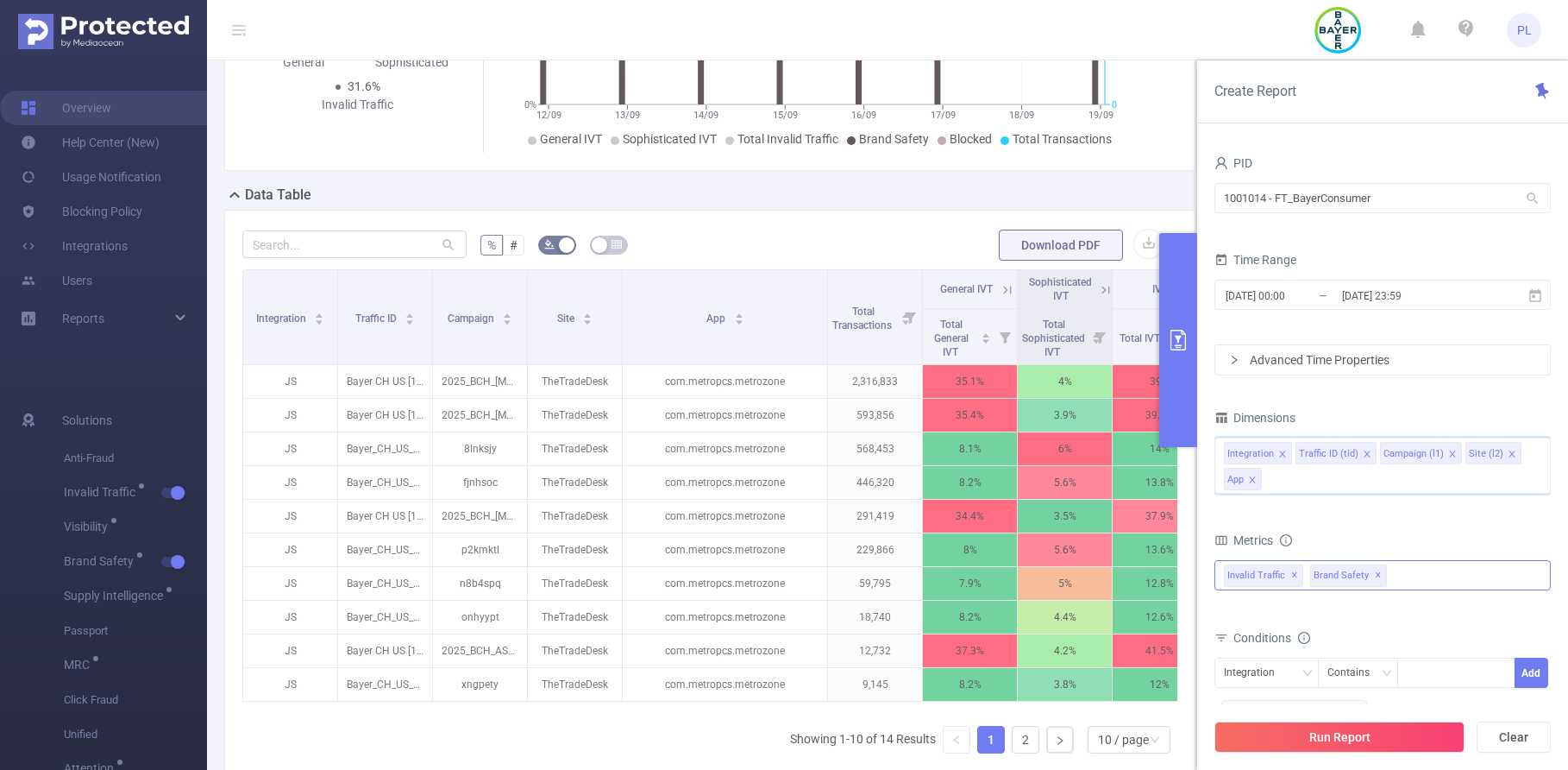
click at [1331, 576] on span "✕" at bounding box center [1378, 575] width 6 height 20
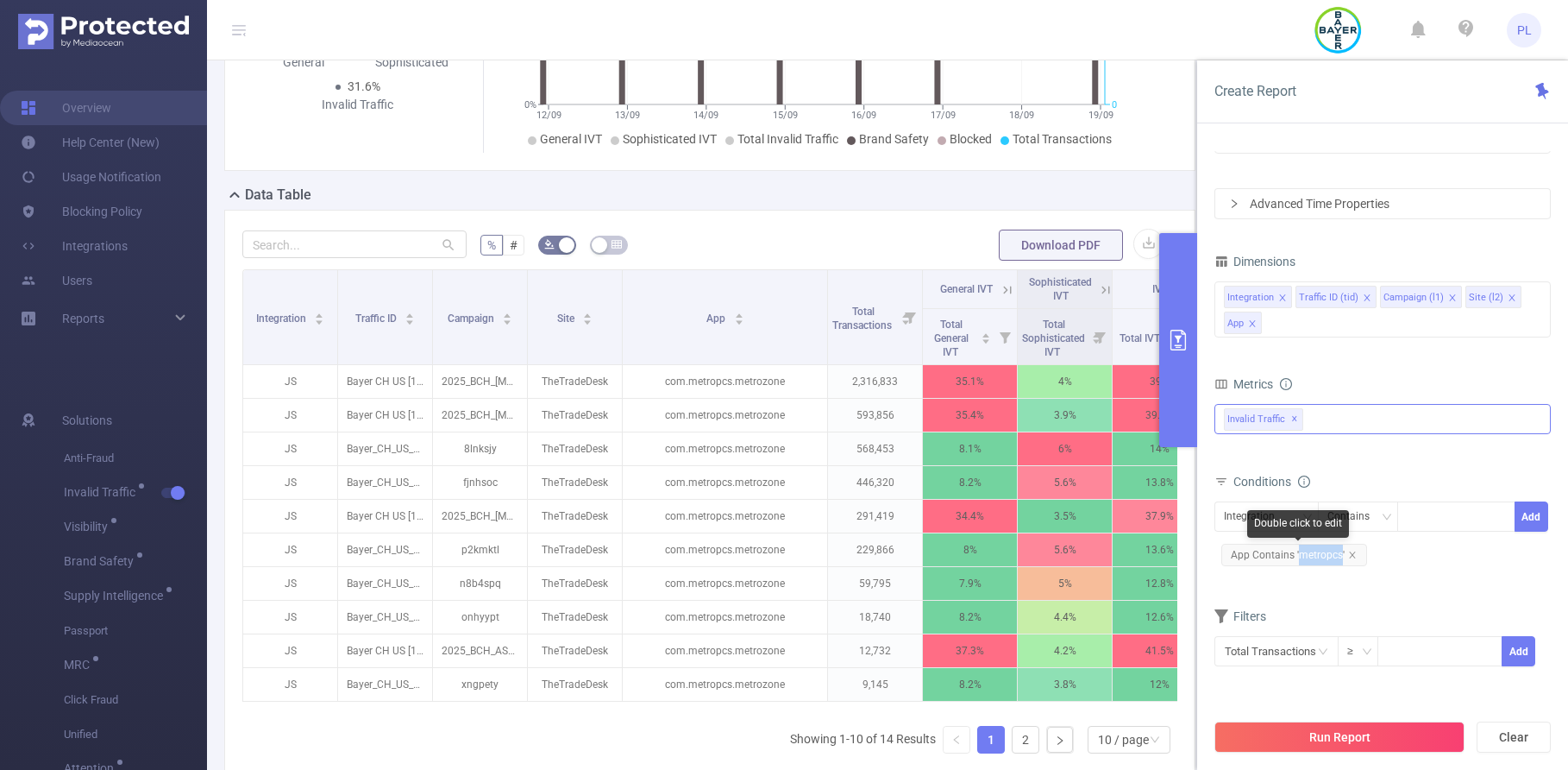
drag, startPoint x: 1298, startPoint y: 556, endPoint x: 1339, endPoint y: 560, distance: 41.2
click at [1331, 560] on span "App Contains 'metropcs'" at bounding box center [1295, 555] width 146 height 22
copy span "metropcs"
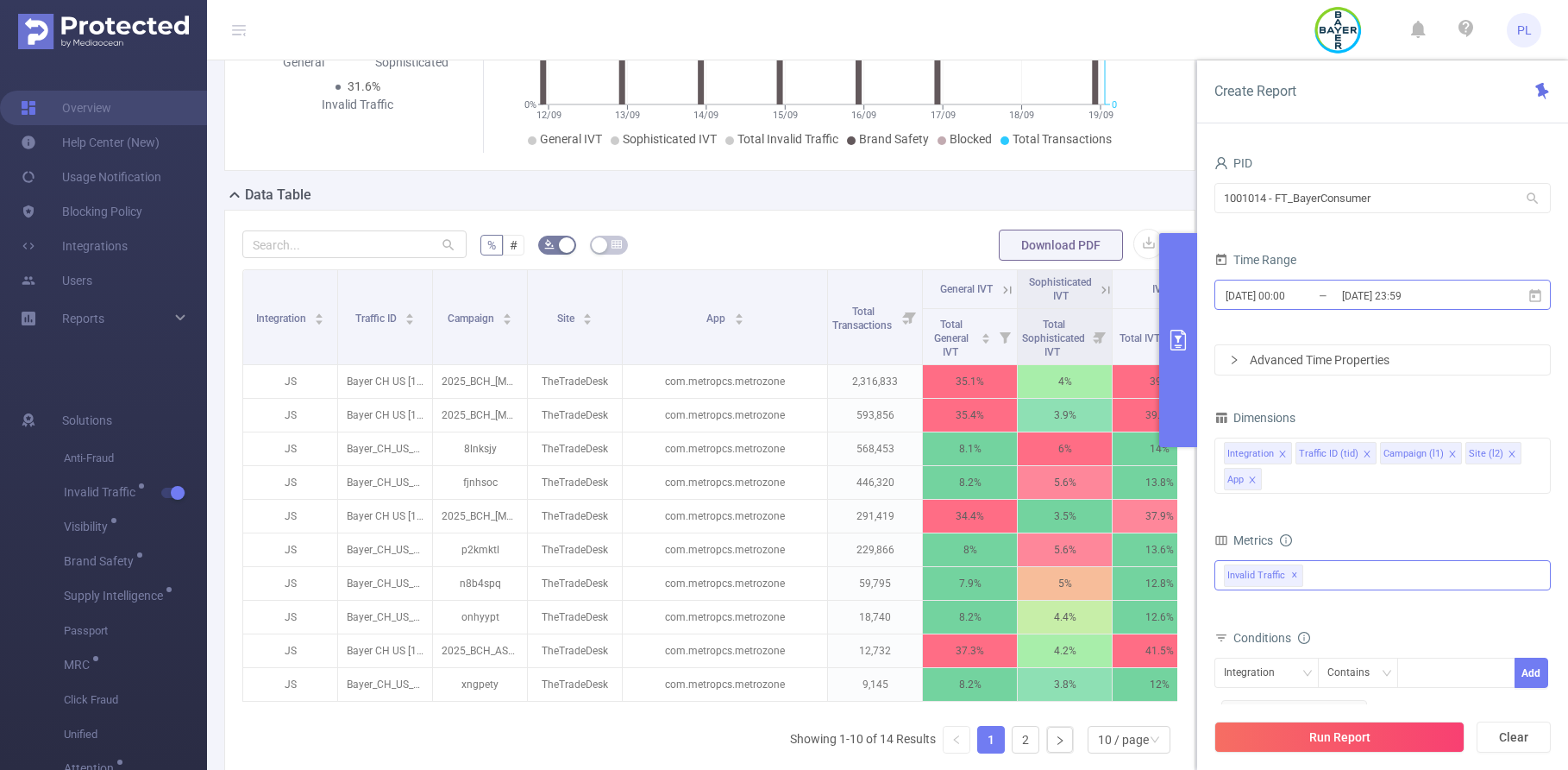
click at [1307, 289] on input "[DATE] 00:00" at bounding box center [1293, 295] width 140 height 23
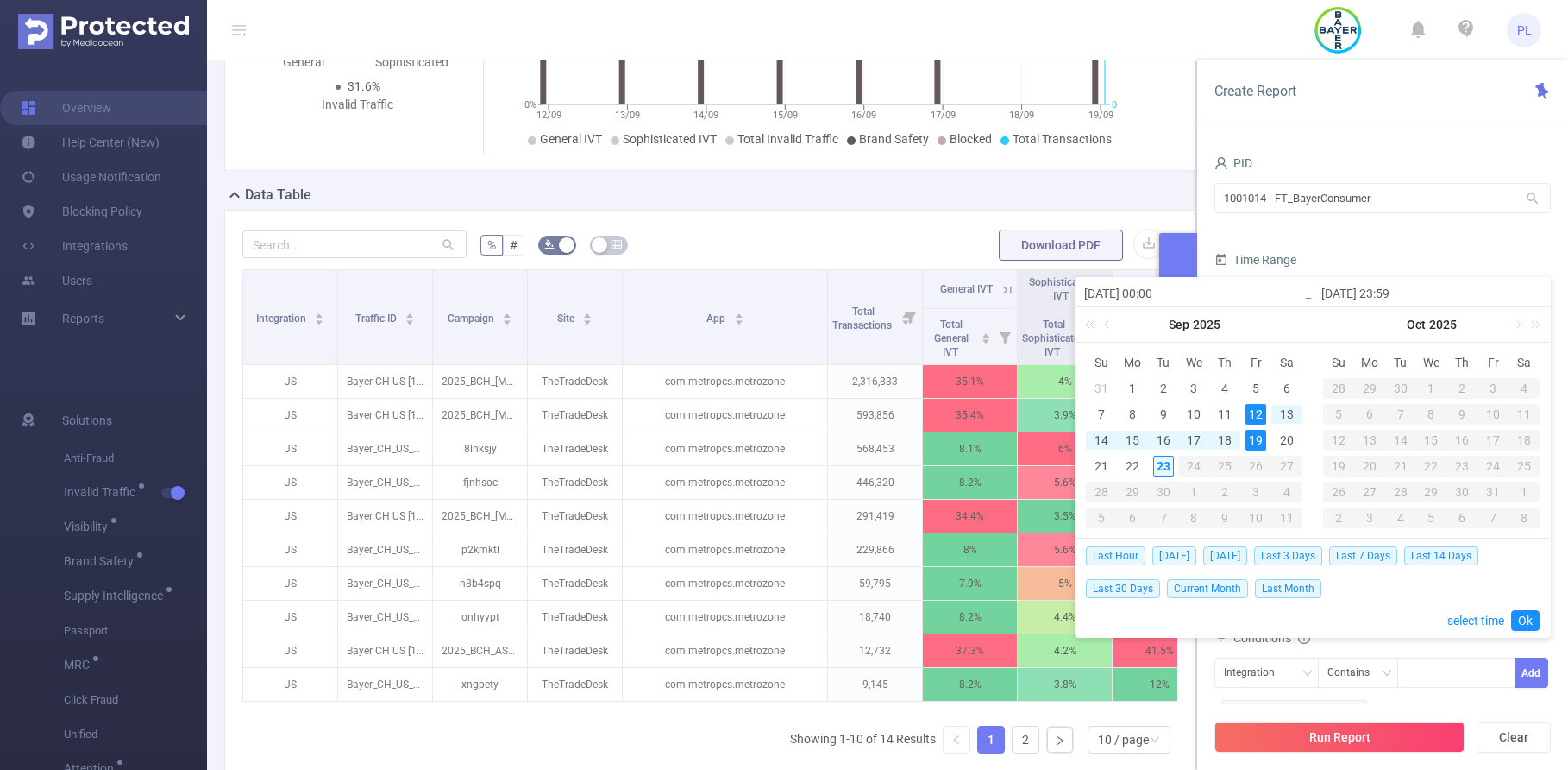
click at [1161, 467] on div "23" at bounding box center [1163, 466] width 20 height 20
click at [1331, 618] on link "Ok" at bounding box center [1525, 620] width 29 height 20
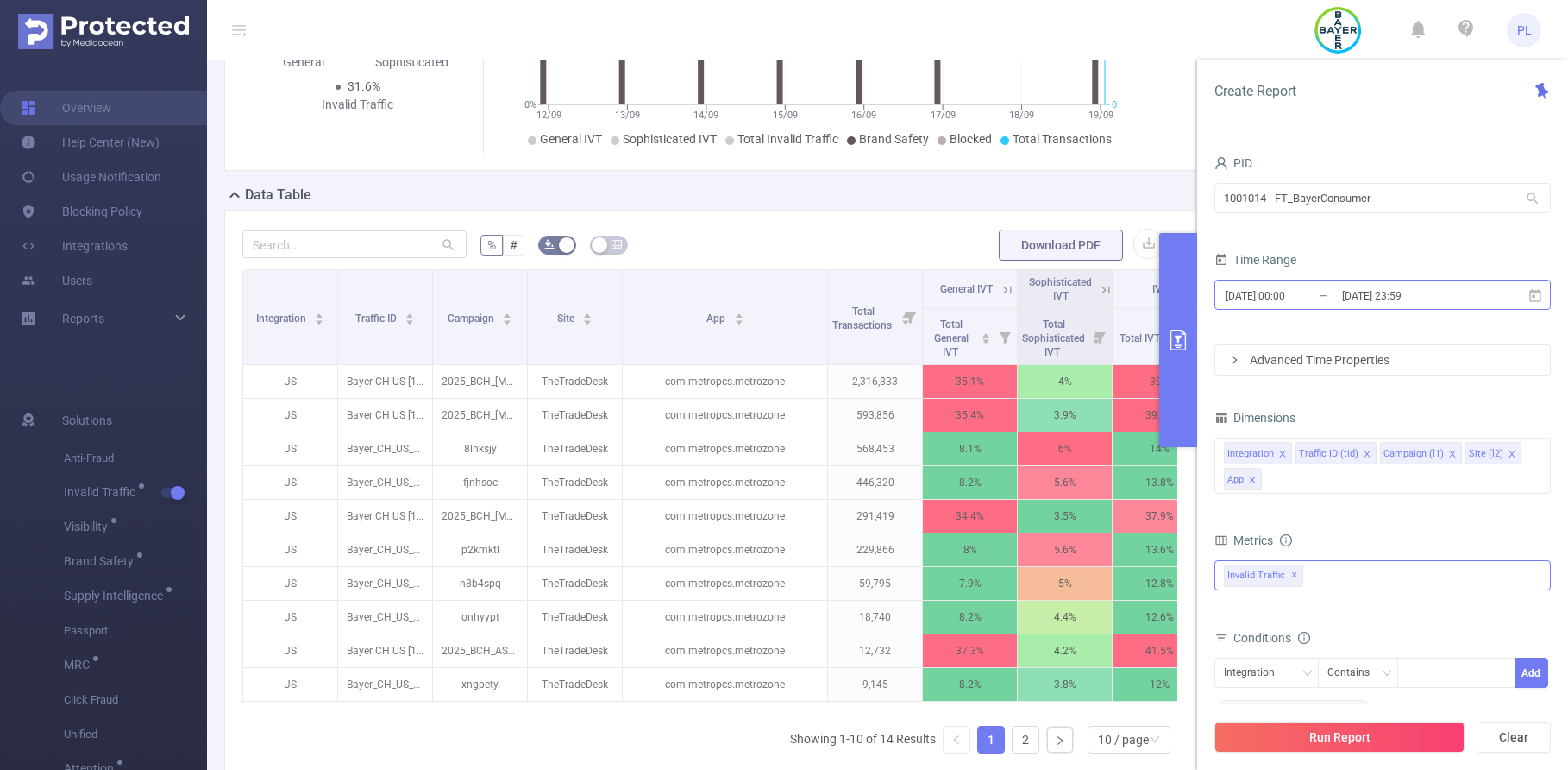
click at [1268, 298] on input "[DATE] 00:00" at bounding box center [1293, 295] width 140 height 23
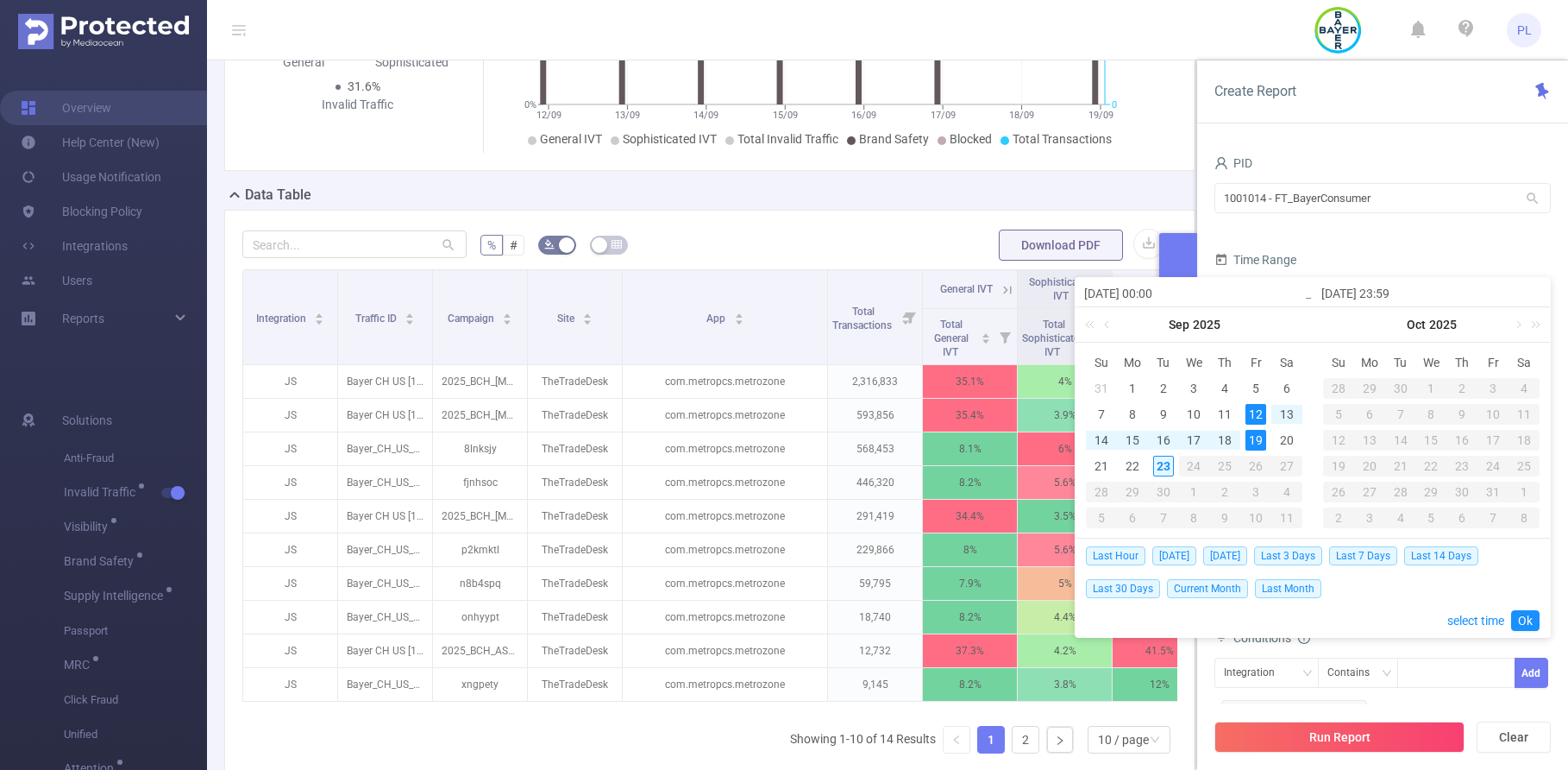
click at [1167, 460] on div "23" at bounding box center [1163, 466] width 20 height 20
click at [1137, 465] on div "22" at bounding box center [1132, 466] width 20 height 20
type input "2025-09-22 00:00"
type input "2025-09-23 15:00"
type input "2025-09-22 00:00"
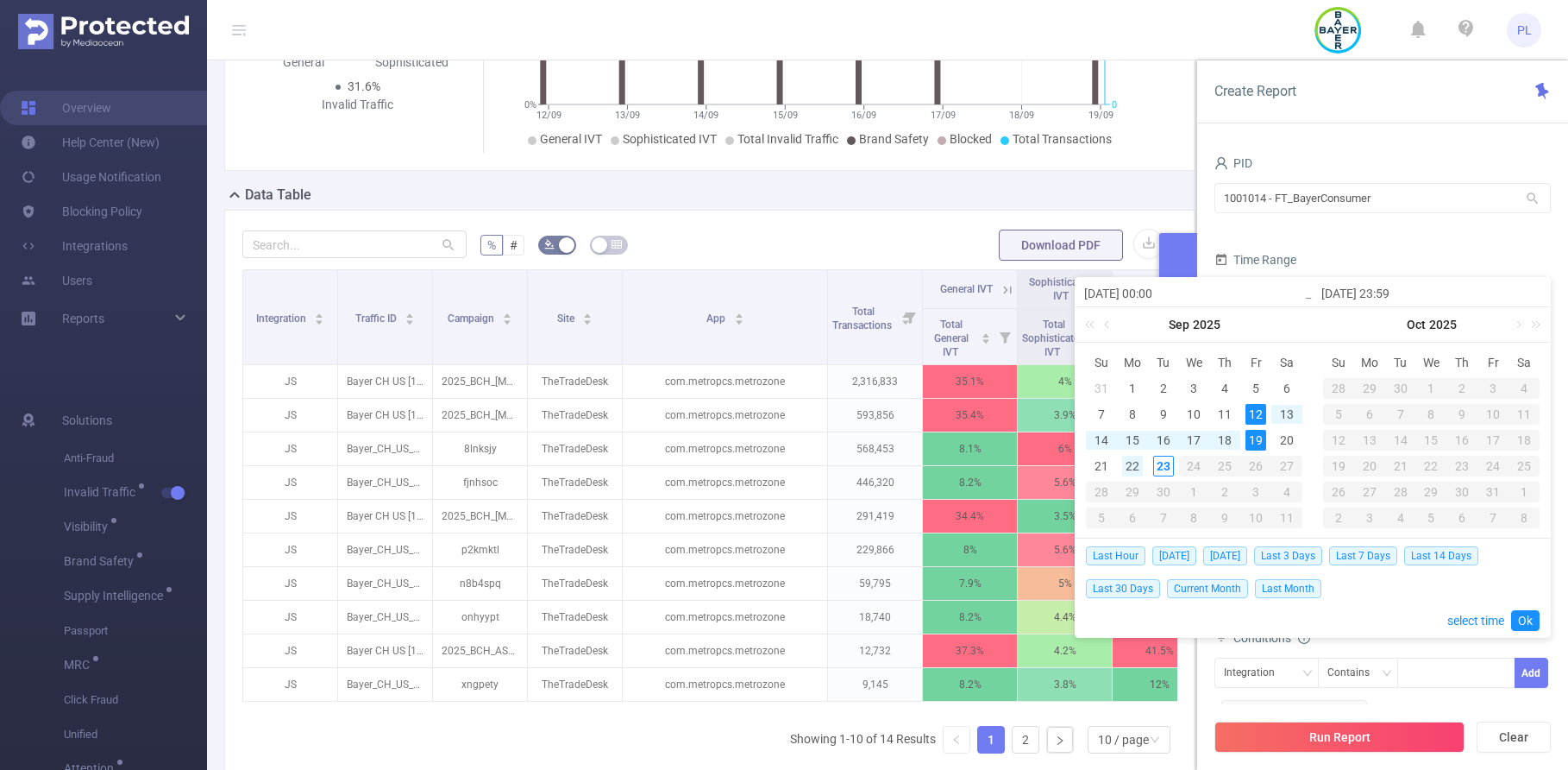
type input "2025-09-23 15:00"
click at [1158, 464] on div "23" at bounding box center [1163, 466] width 20 height 20
click at [1331, 617] on link "Ok" at bounding box center [1525, 620] width 29 height 20
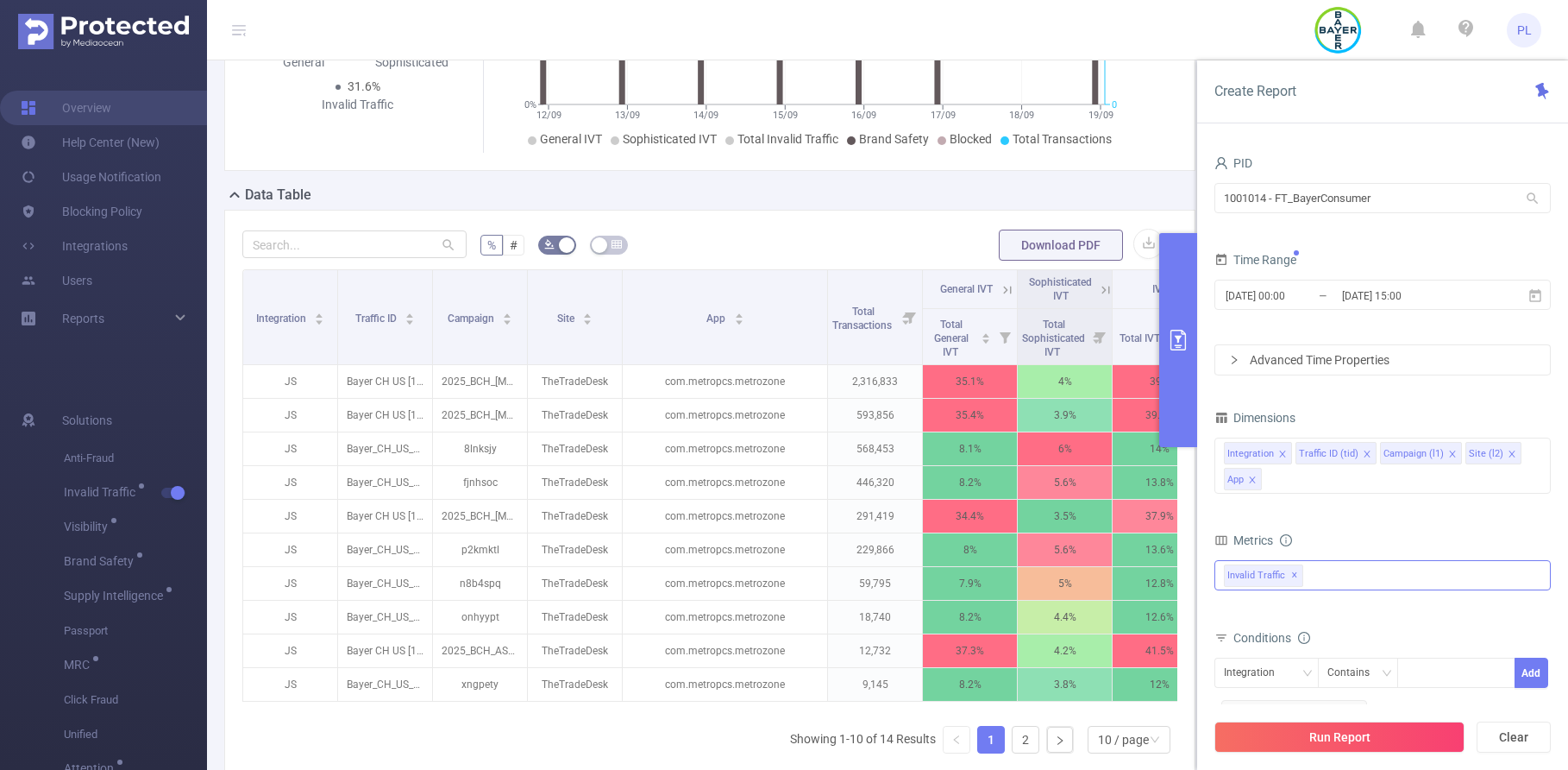
click at [1331, 730] on button "Run Report" at bounding box center [1339, 737] width 250 height 31
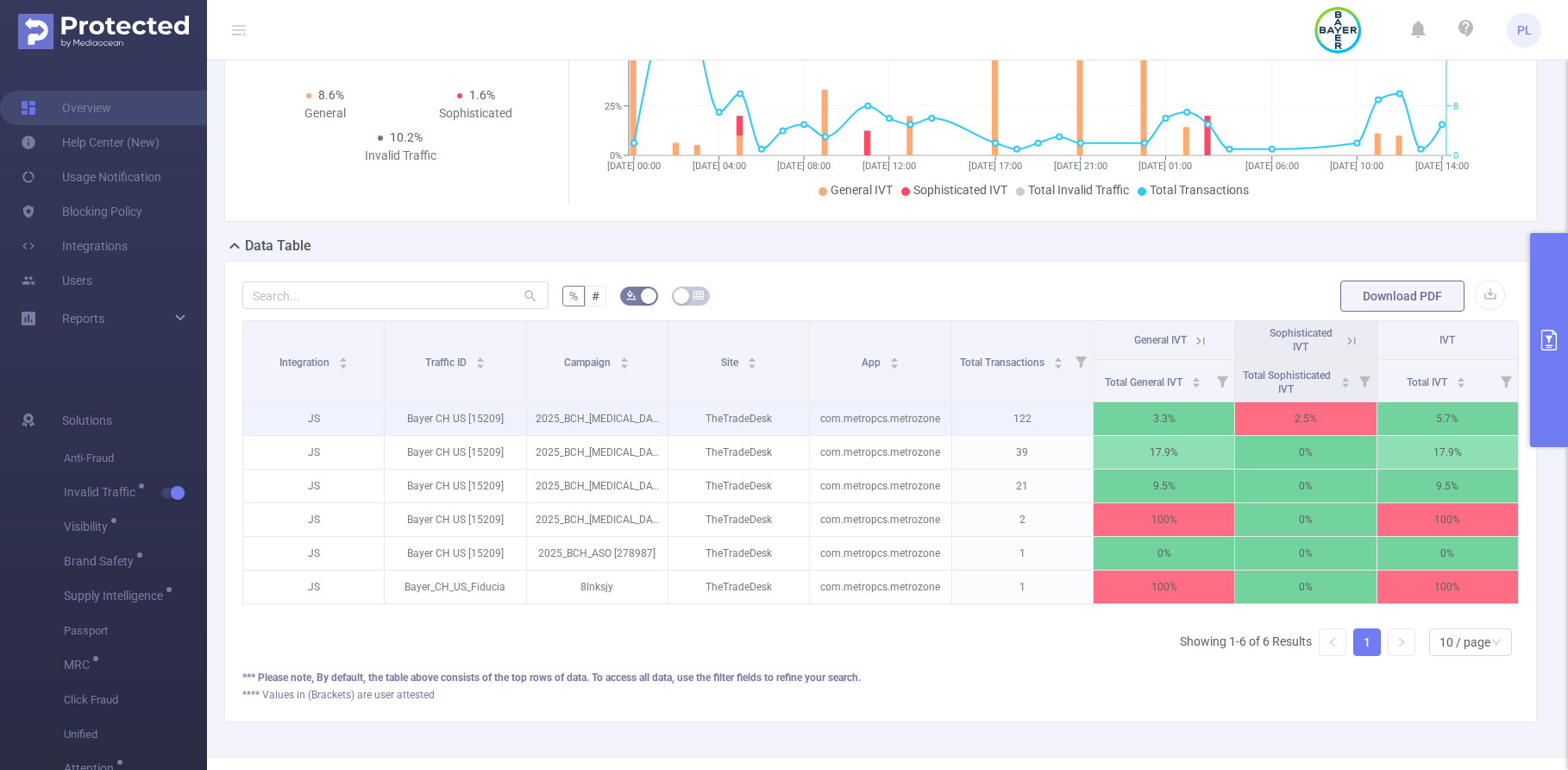
scroll to position [67, 0]
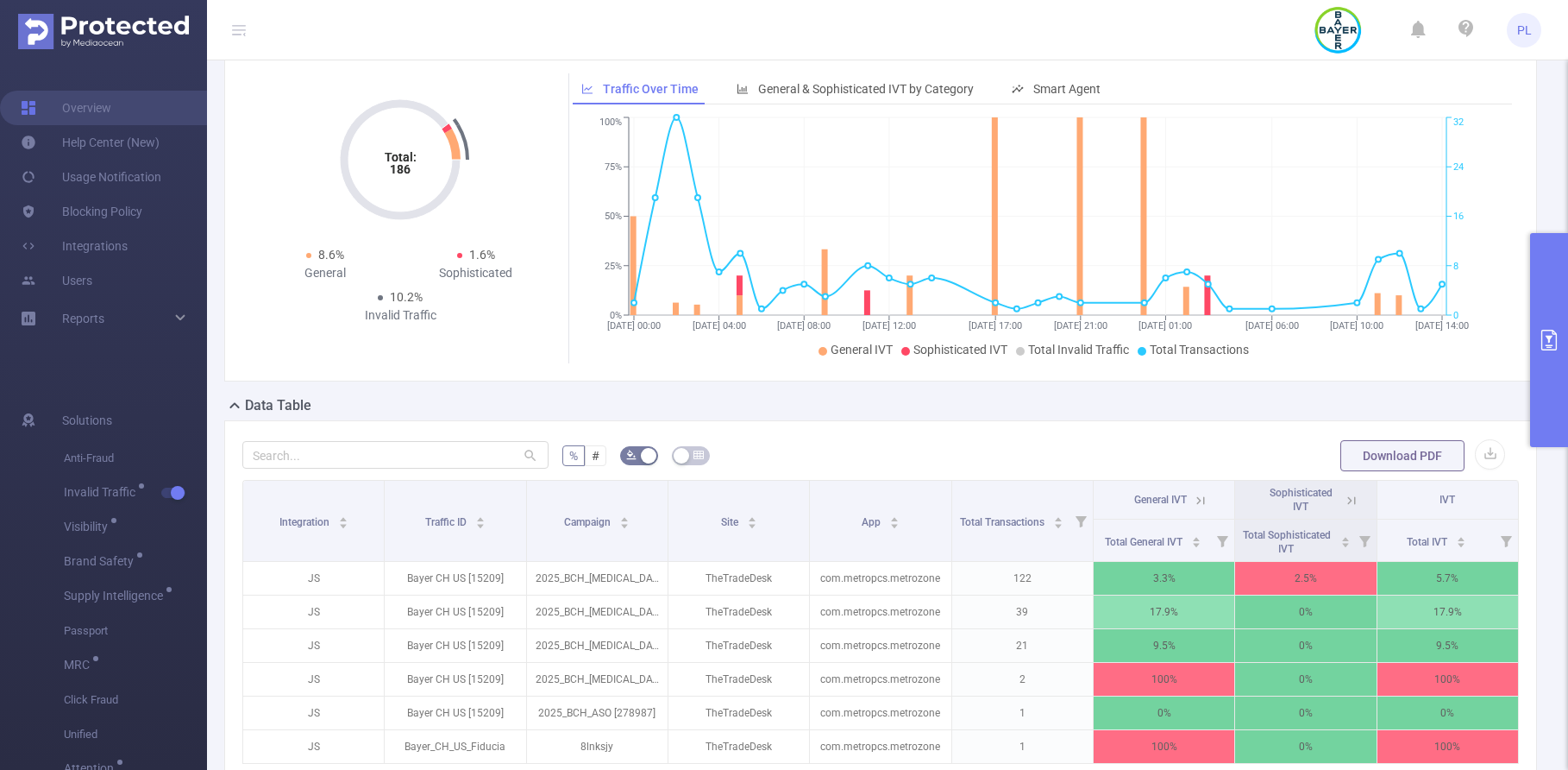
click at [1331, 334] on icon "primary" at bounding box center [1549, 340] width 20 height 20
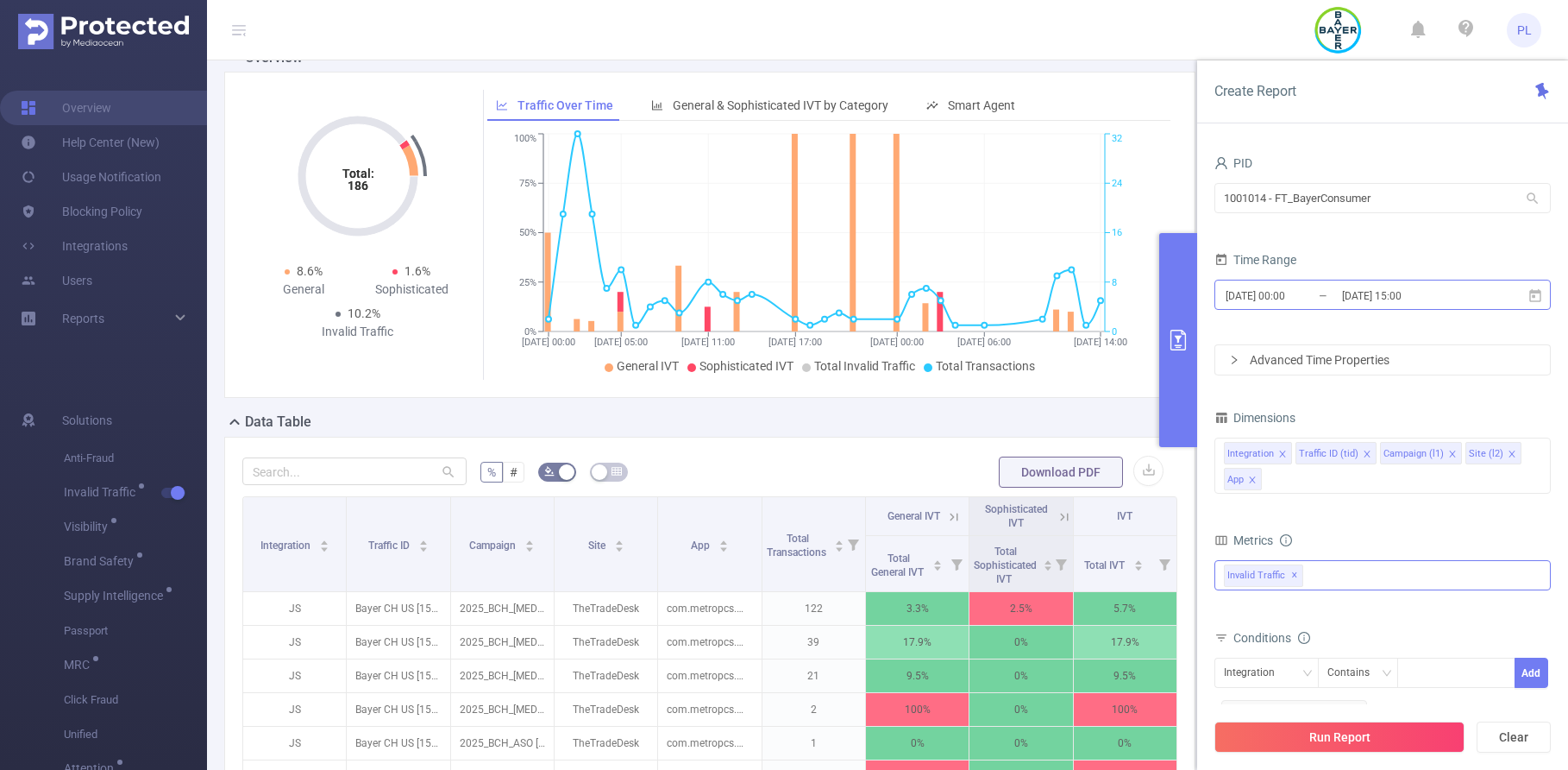
click at [1275, 306] on input "2025-09-22 00:00" at bounding box center [1293, 295] width 140 height 23
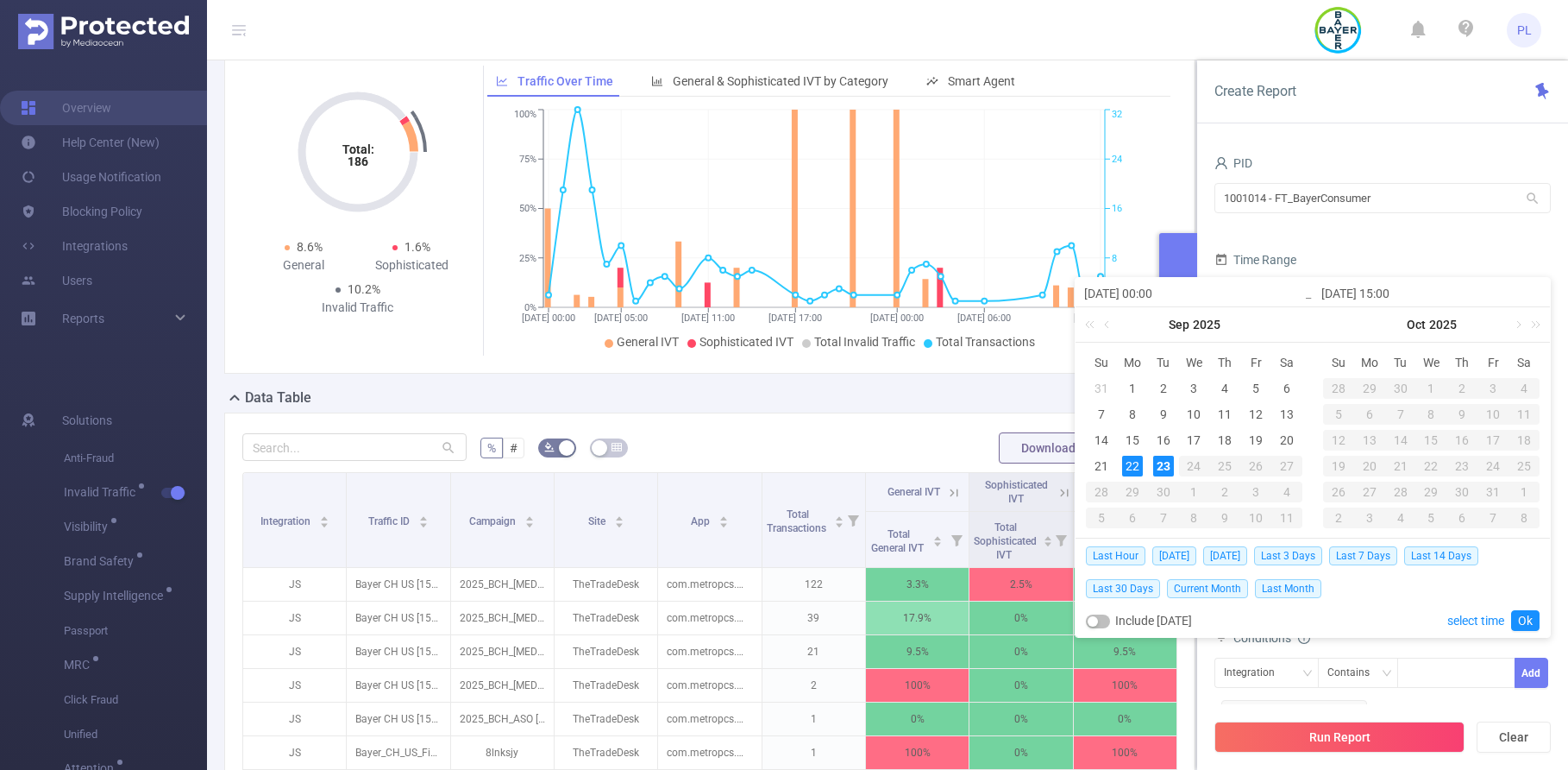
scroll to position [92, 0]
click at [799, 405] on div "Data Table" at bounding box center [717, 398] width 985 height 24
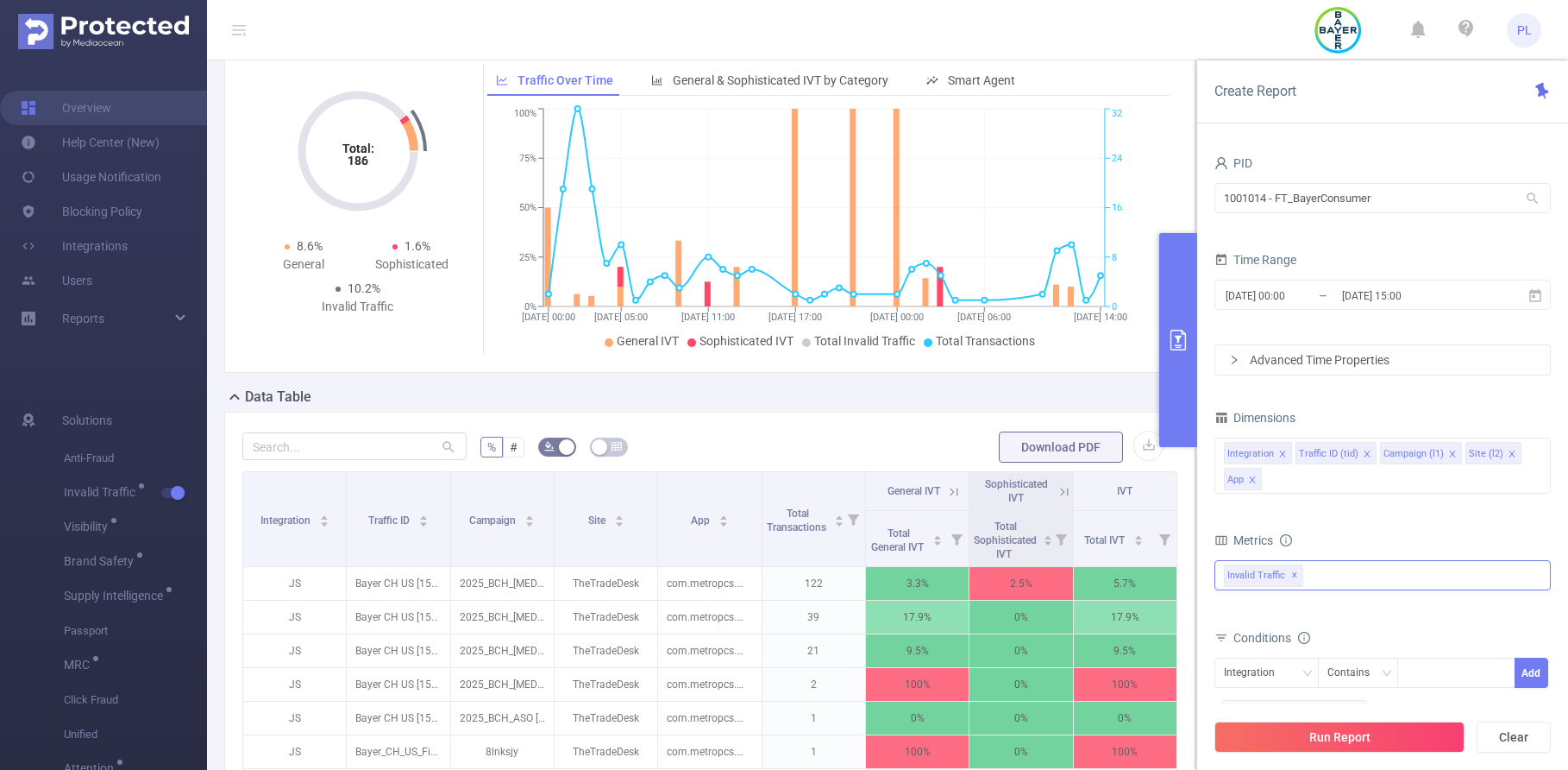
click at [1331, 311] on div "2025-09-22 00:00 _ 2025-09-23 15:00" at bounding box center [1382, 297] width 336 height 41
click at [1331, 285] on input "2025-09-22 00:00" at bounding box center [1293, 295] width 140 height 23
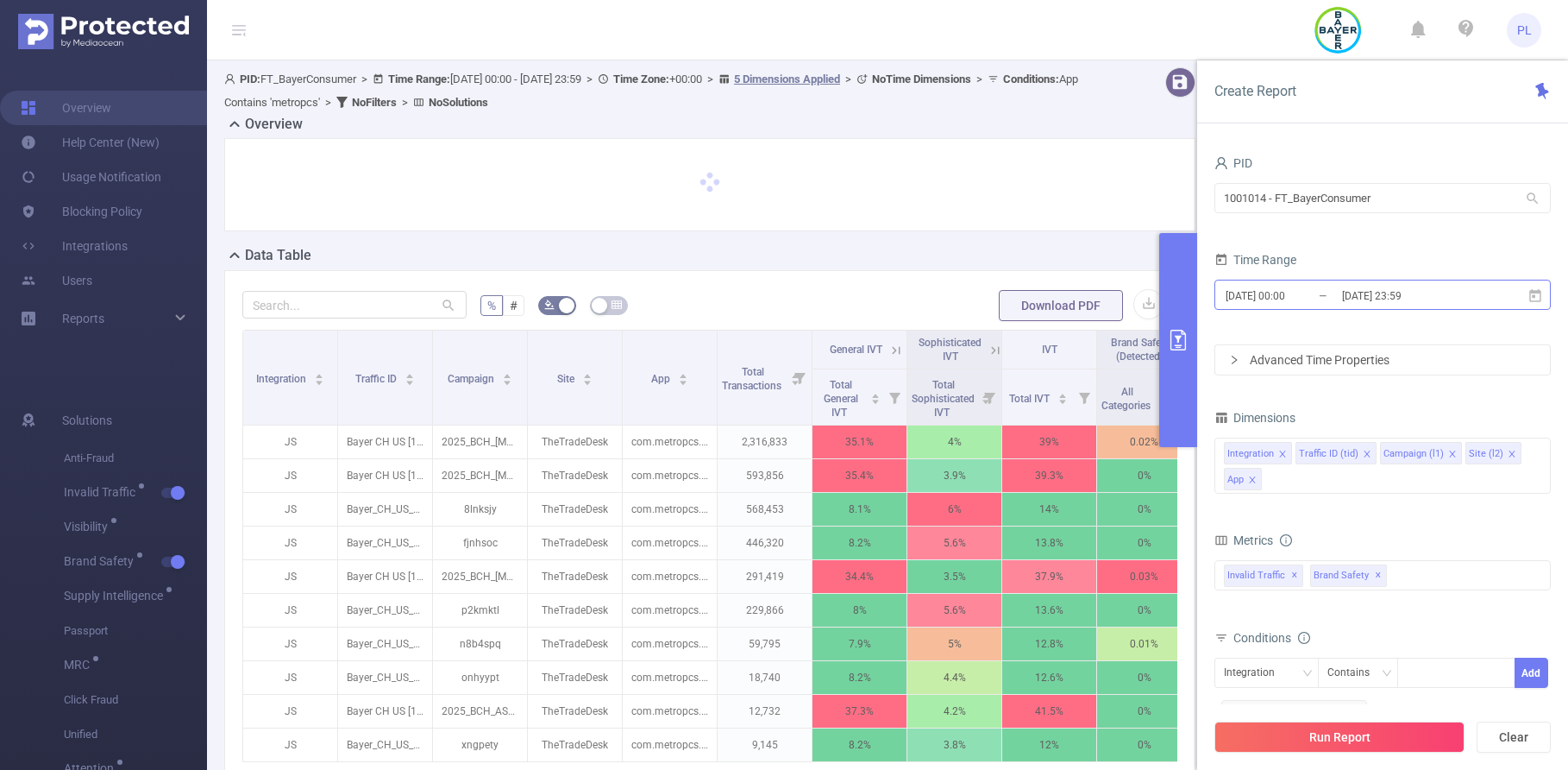
click at [1375, 296] on input "[DATE] 23:59" at bounding box center [1409, 295] width 140 height 23
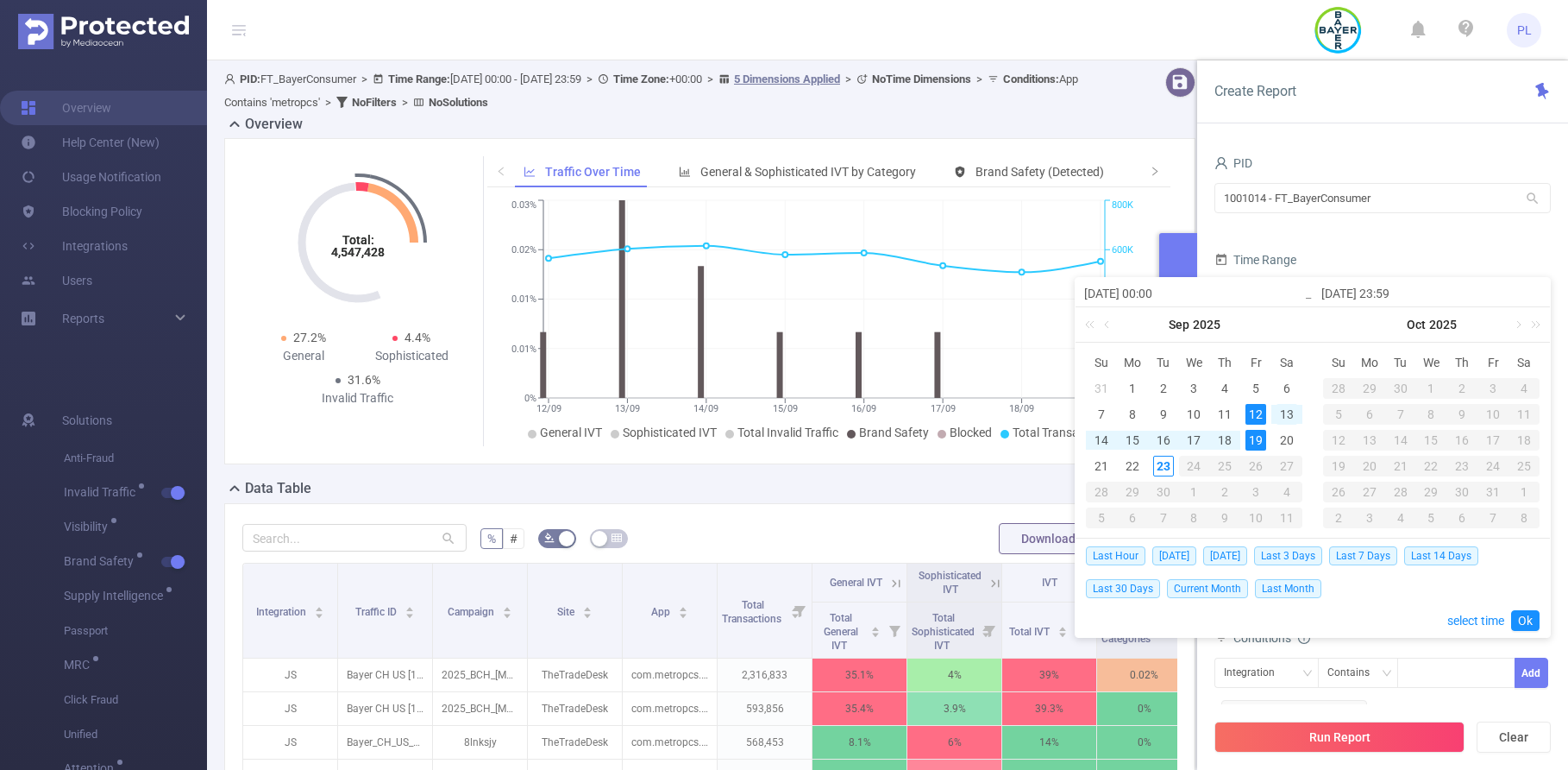
click at [1286, 415] on div "13" at bounding box center [1286, 414] width 20 height 20
click at [1287, 413] on div "13" at bounding box center [1286, 414] width 20 height 20
type input "2025-09-13 00:00"
type input "2025-09-13 23:59"
type input "2025-09-13 00:00"
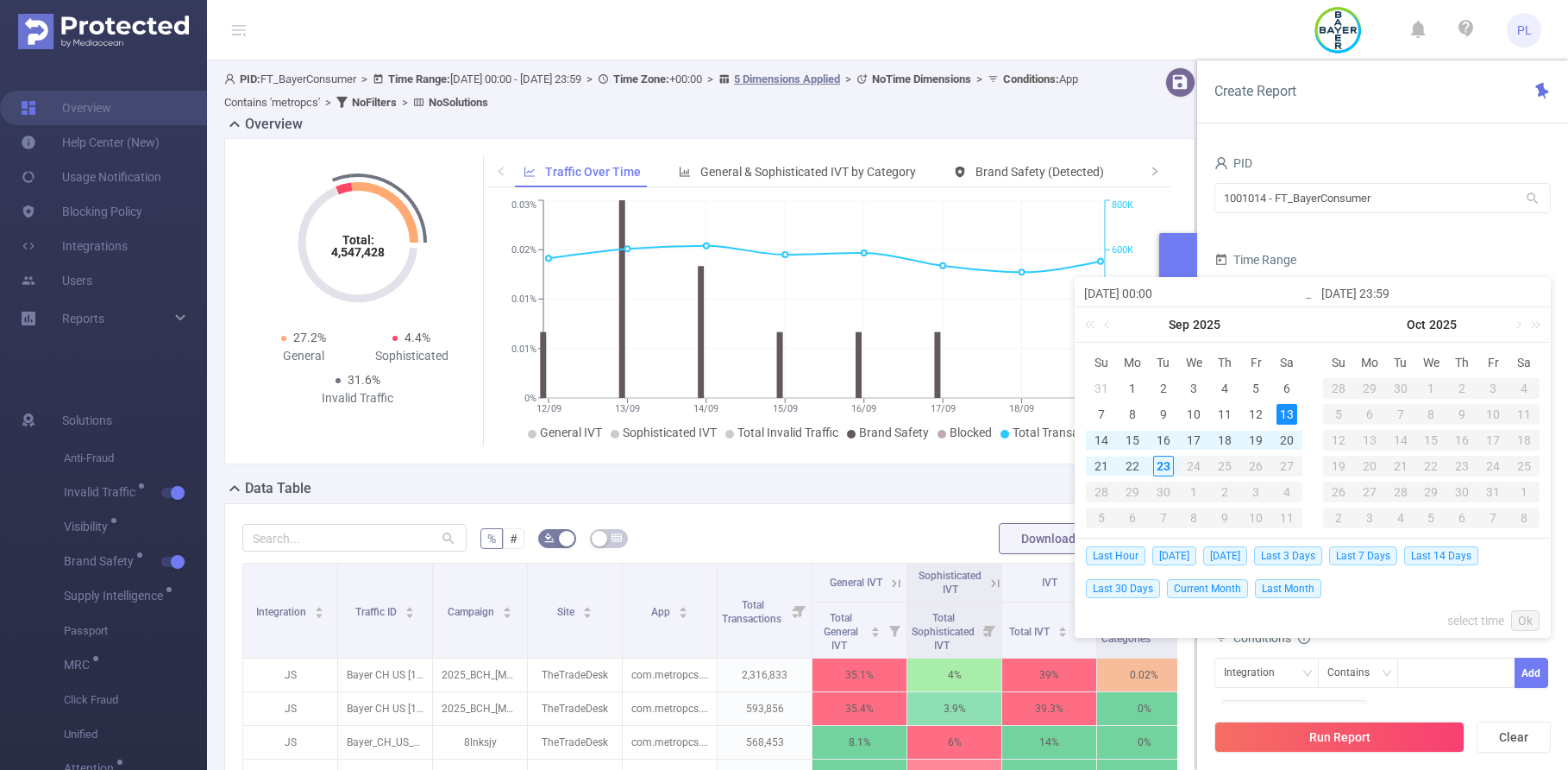
type input "2025-09-13 23:59"
click at [1522, 617] on link "Ok" at bounding box center [1525, 620] width 29 height 20
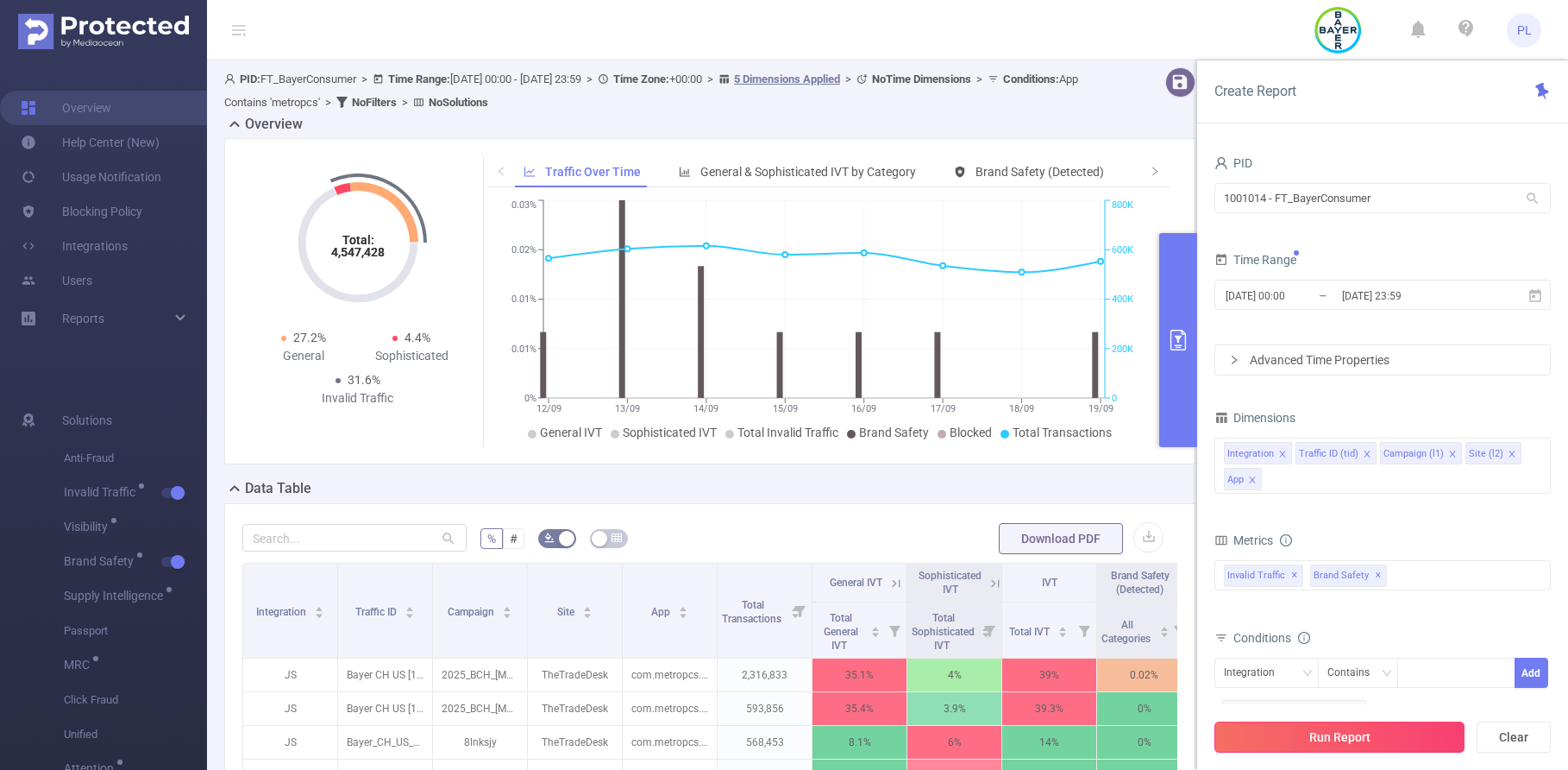
click at [1377, 737] on button "Run Report" at bounding box center [1339, 737] width 250 height 31
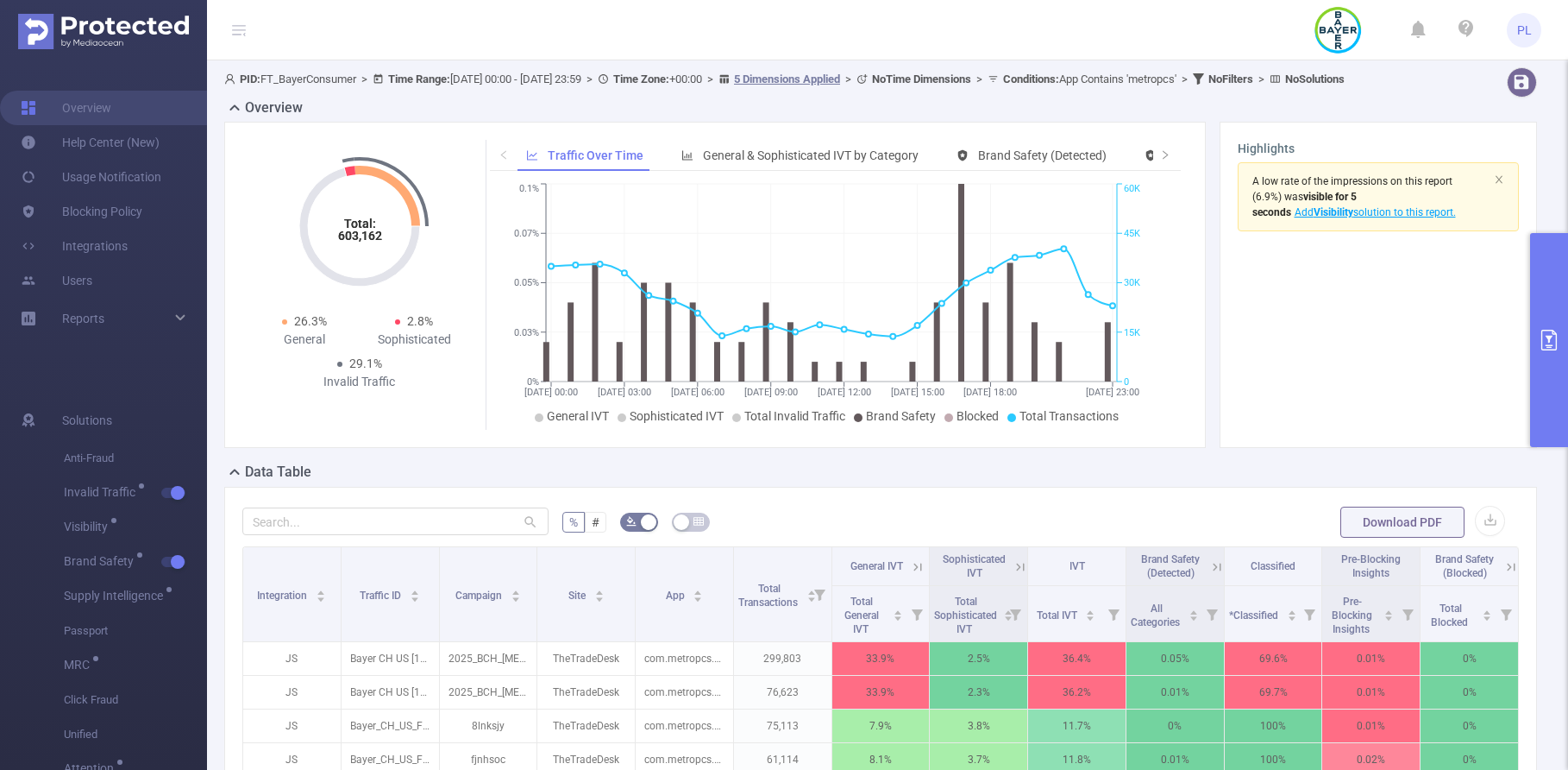
click at [1546, 323] on button "primary" at bounding box center [1549, 339] width 38 height 214
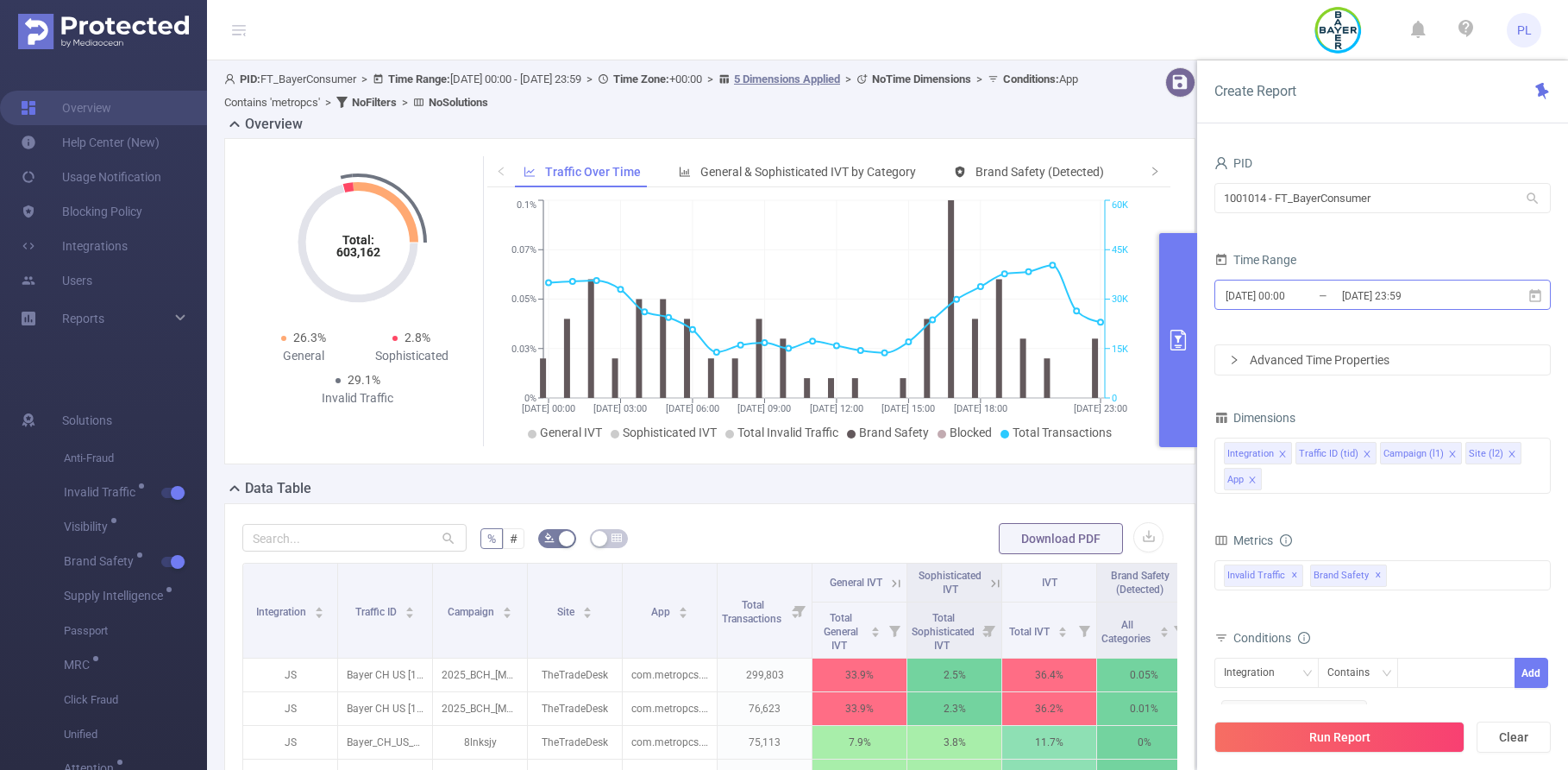
click at [1381, 290] on input "2025-09-13 23:59" at bounding box center [1409, 295] width 140 height 23
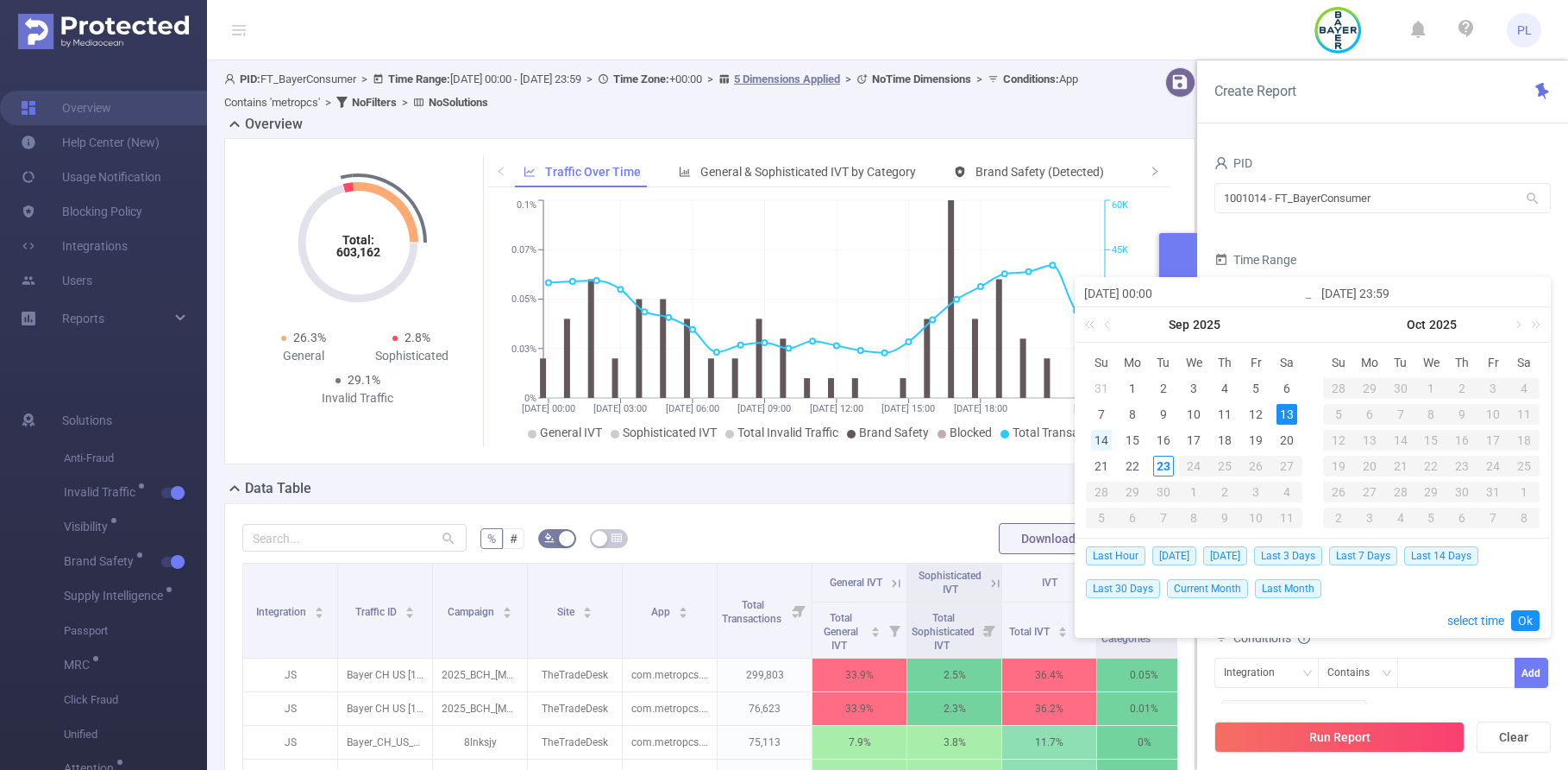
click at [1106, 437] on div "14" at bounding box center [1101, 440] width 20 height 20
click at [1101, 439] on div "14" at bounding box center [1101, 440] width 20 height 20
type input "2025-09-14 00:00"
type input "2025-09-14 23:59"
type input "2025-09-14 00:00"
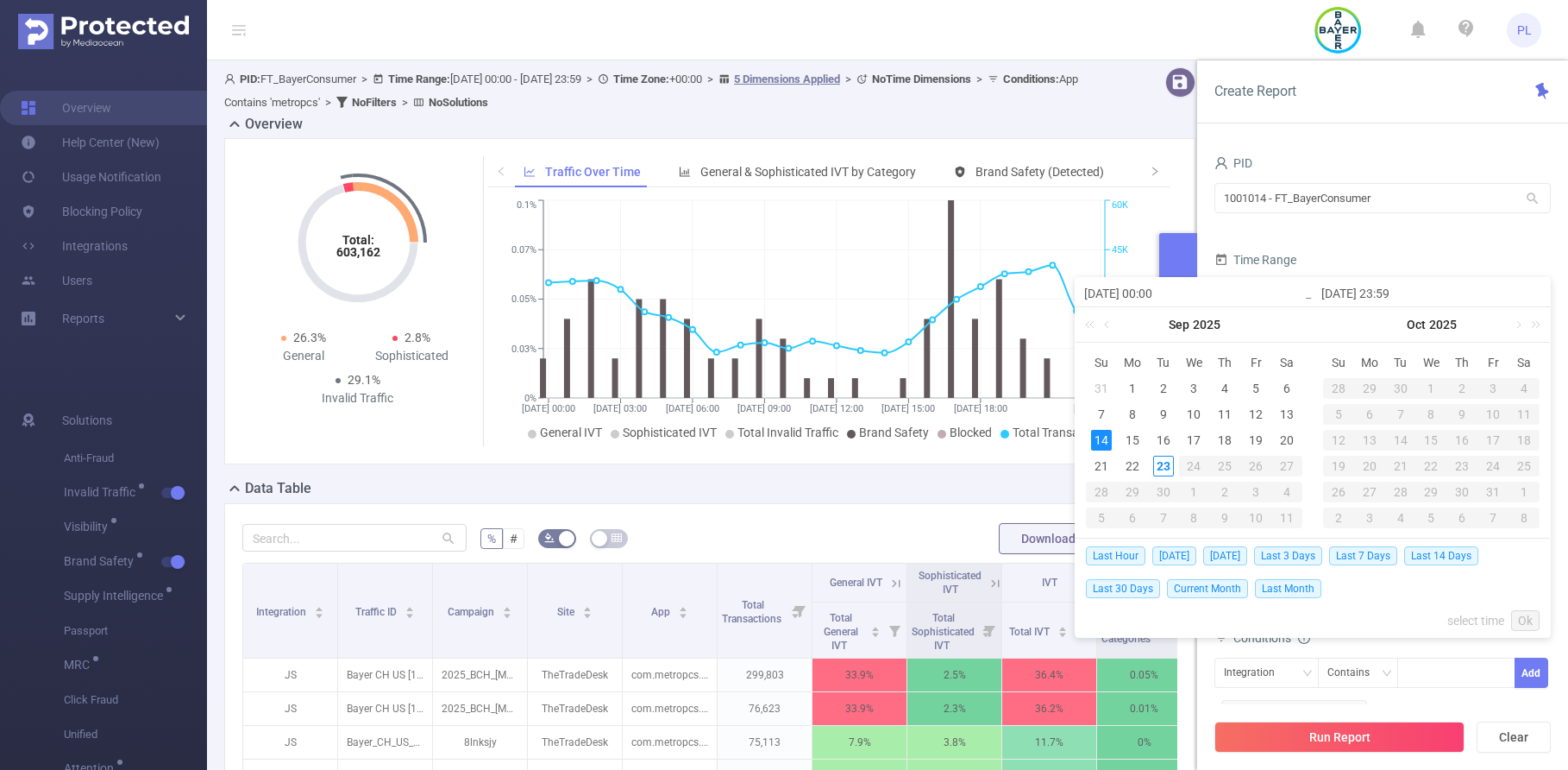
type input "2025-09-14 23:59"
click at [1529, 620] on link "Ok" at bounding box center [1525, 620] width 29 height 20
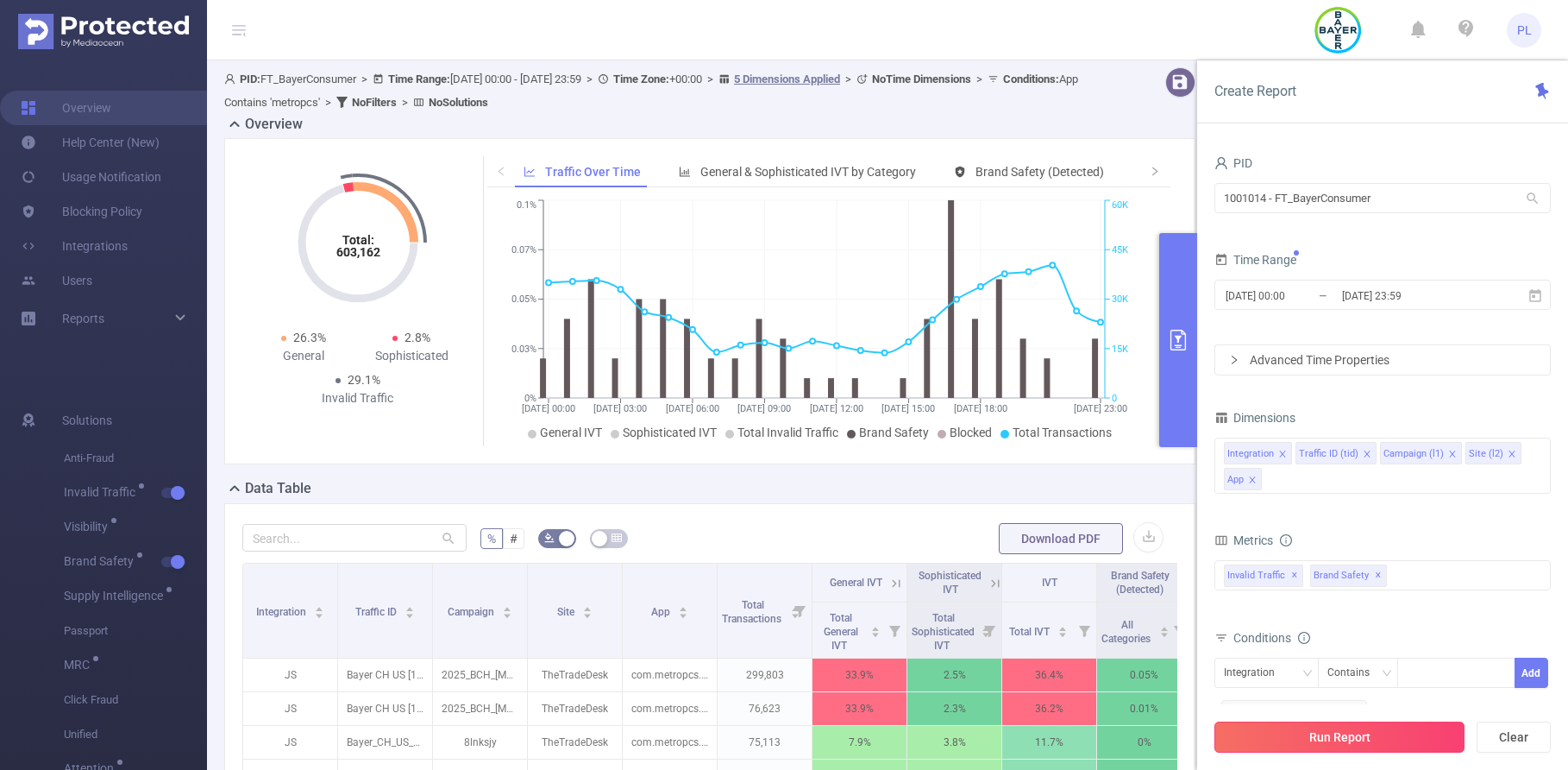
click at [1373, 726] on button "Run Report" at bounding box center [1339, 737] width 250 height 31
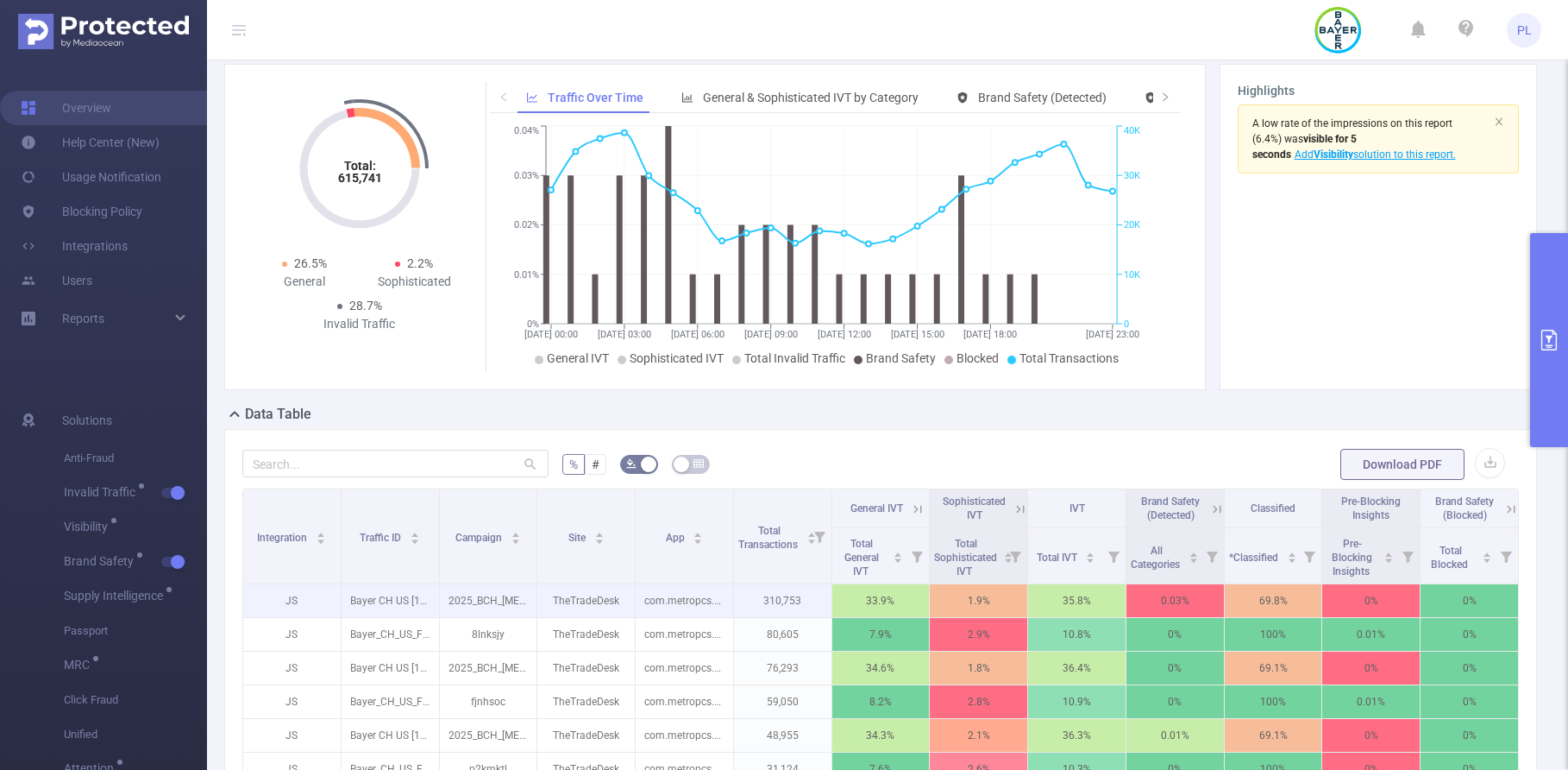
scroll to position [76, 0]
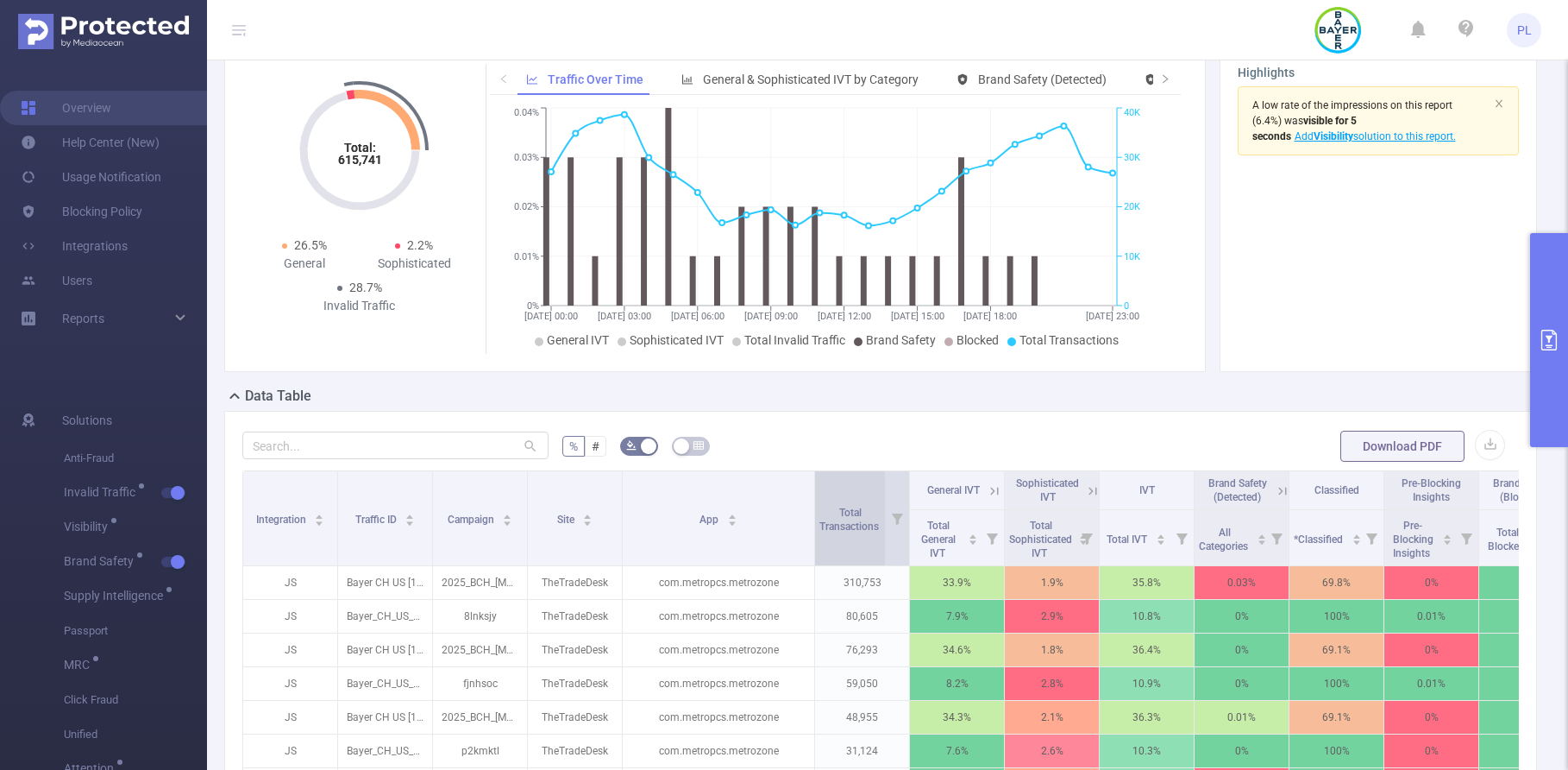
drag, startPoint x: 726, startPoint y: 526, endPoint x: 815, endPoint y: 526, distance: 89.0
click at [815, 510] on tr "Integration Traffic ID Campaign Site App Total Transactions General IVT Sophist…" at bounding box center [908, 491] width 1331 height 39
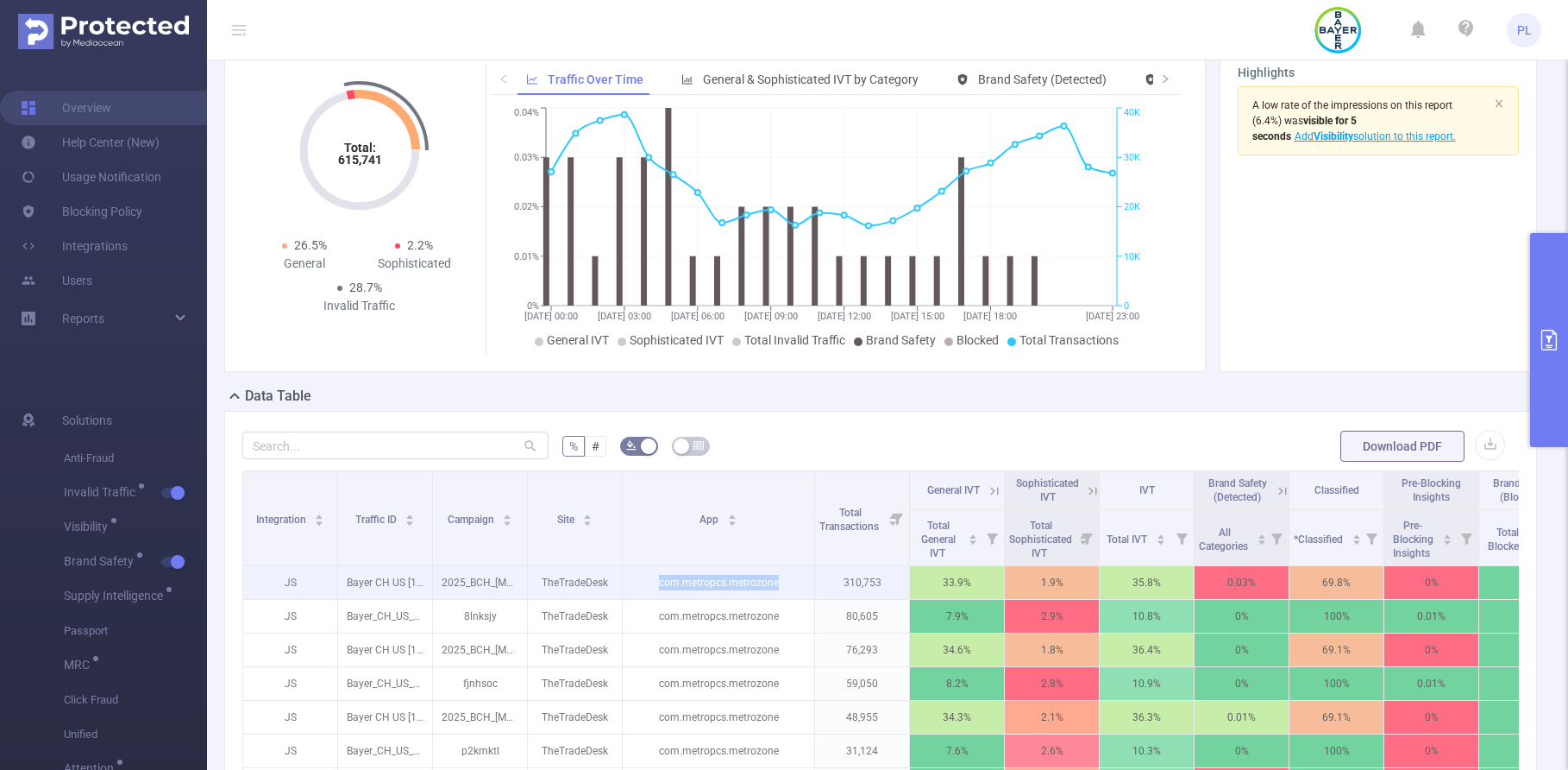
drag, startPoint x: 659, startPoint y: 600, endPoint x: 816, endPoint y: 600, distance: 157.0
click at [816, 600] on tr "JS Bayer CH US [15209] 2025_BCH_Miralax [262882] TheTradeDesk com.metropcs.metr…" at bounding box center [908, 582] width 1331 height 33
copy p "com.metropcs.metrozone"
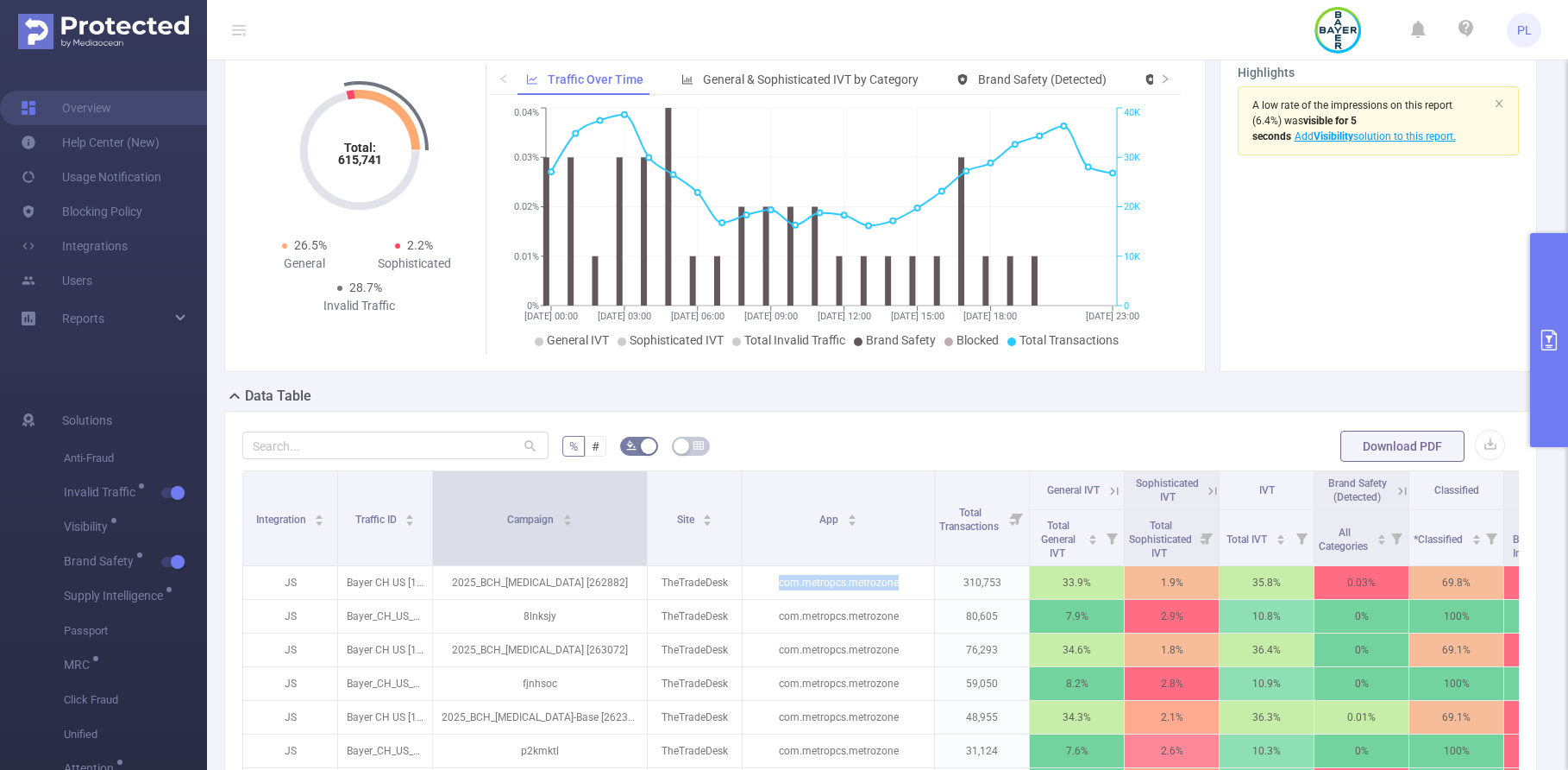
drag, startPoint x: 526, startPoint y: 509, endPoint x: 646, endPoint y: 509, distance: 120.0
click at [646, 509] on span at bounding box center [646, 519] width 8 height 94
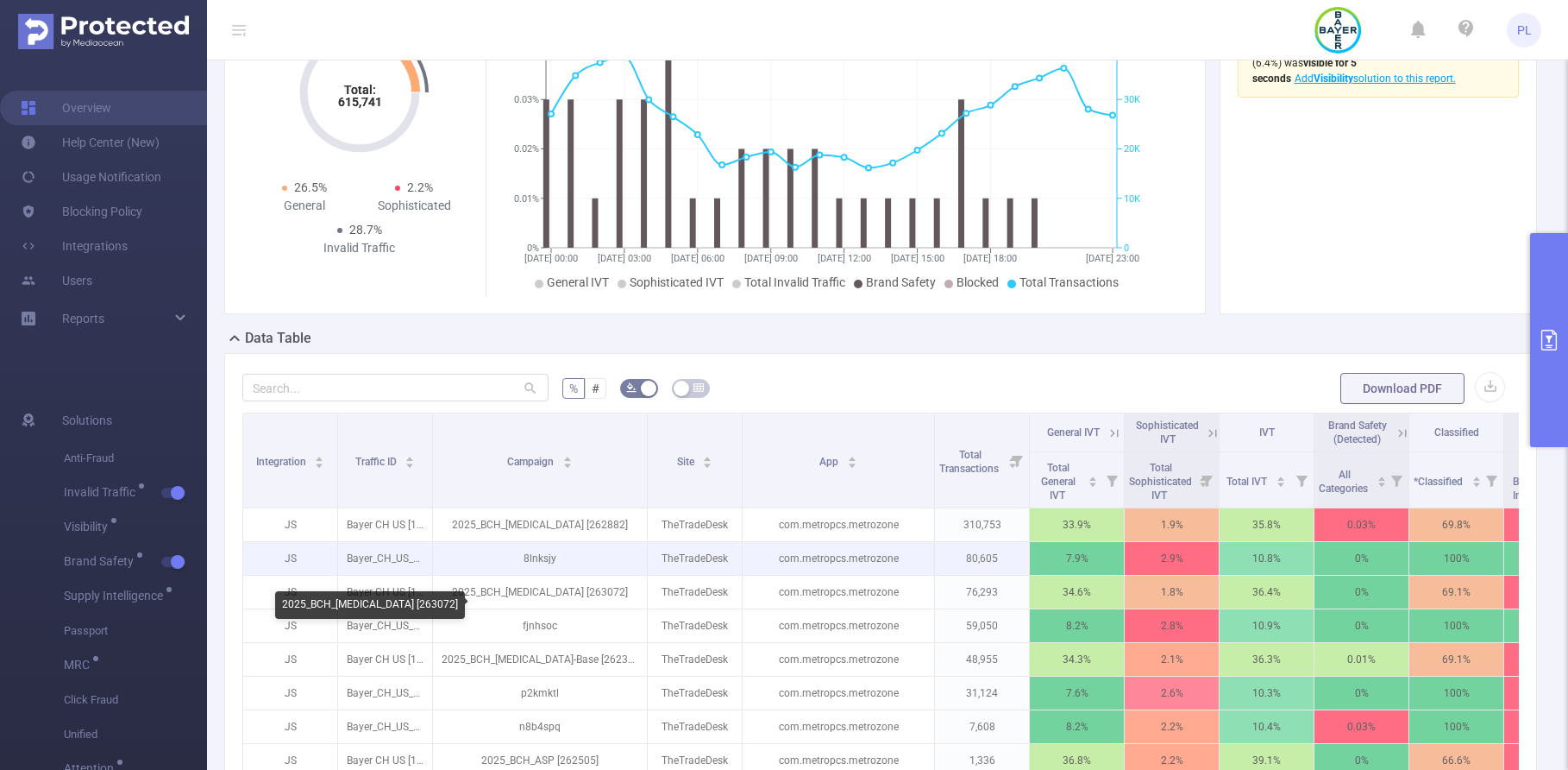
scroll to position [150, 0]
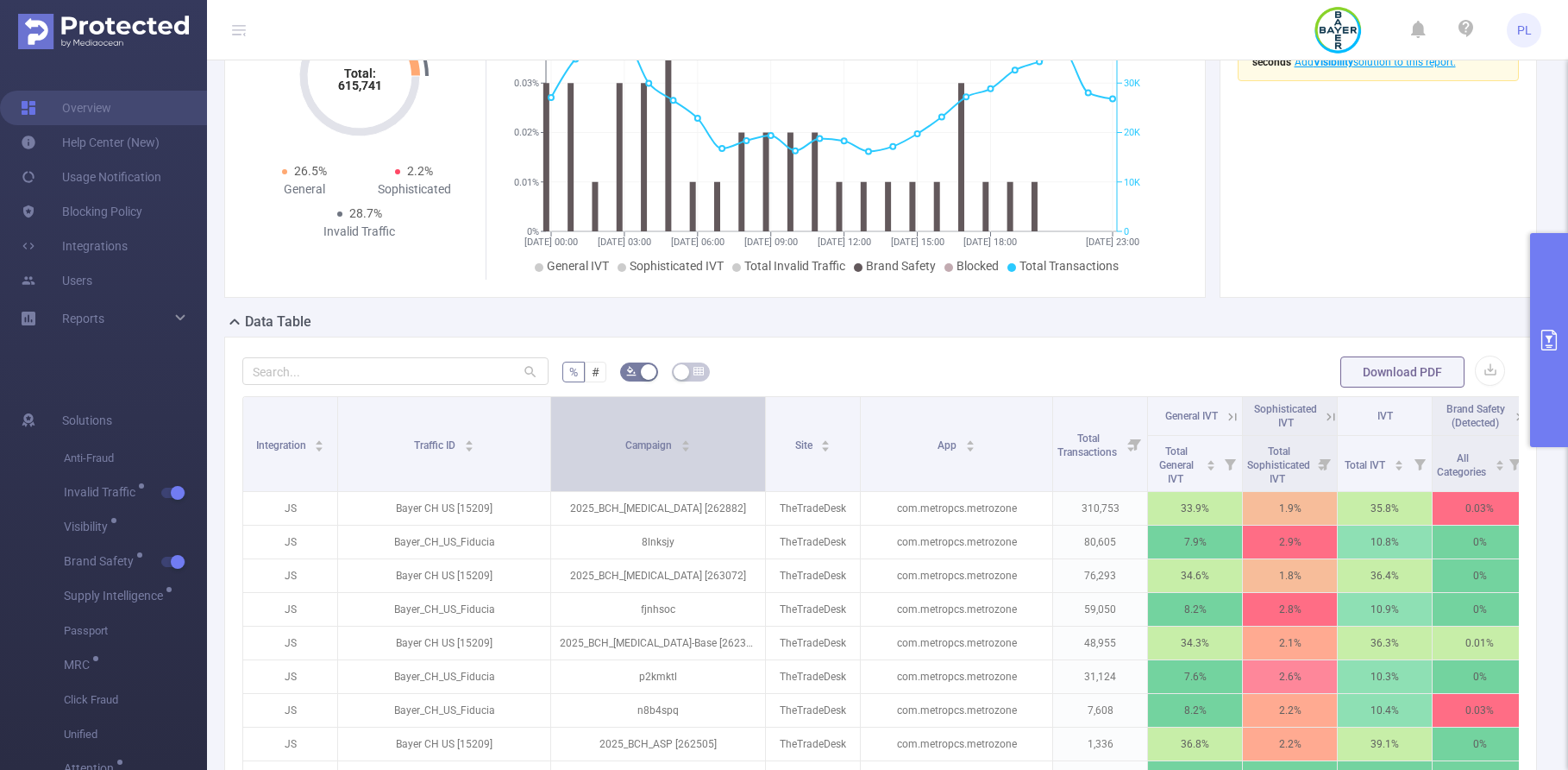
drag, startPoint x: 432, startPoint y: 454, endPoint x: 550, endPoint y: 454, distance: 118.0
click at [550, 454] on span at bounding box center [550, 444] width 8 height 94
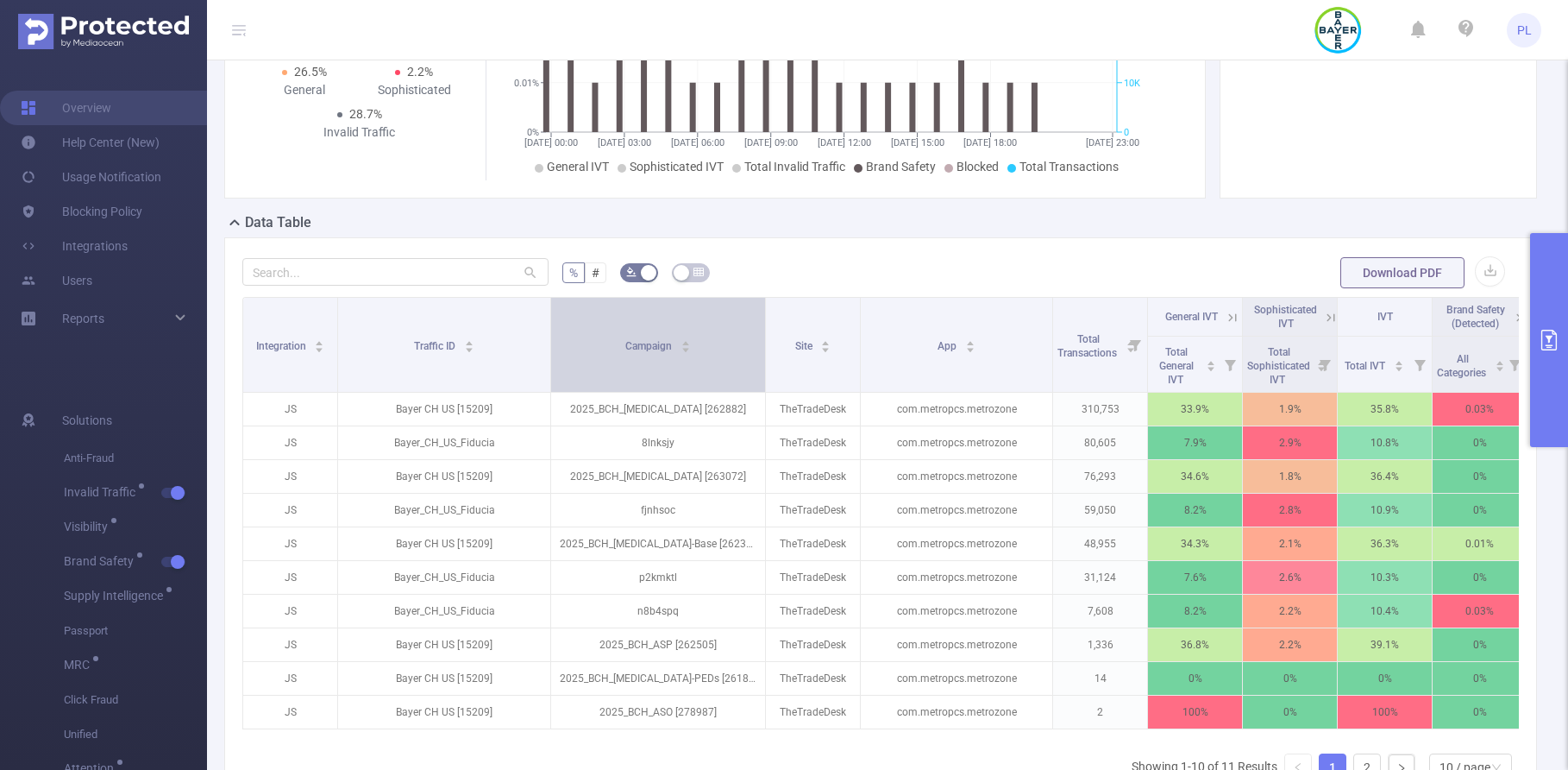
scroll to position [256, 0]
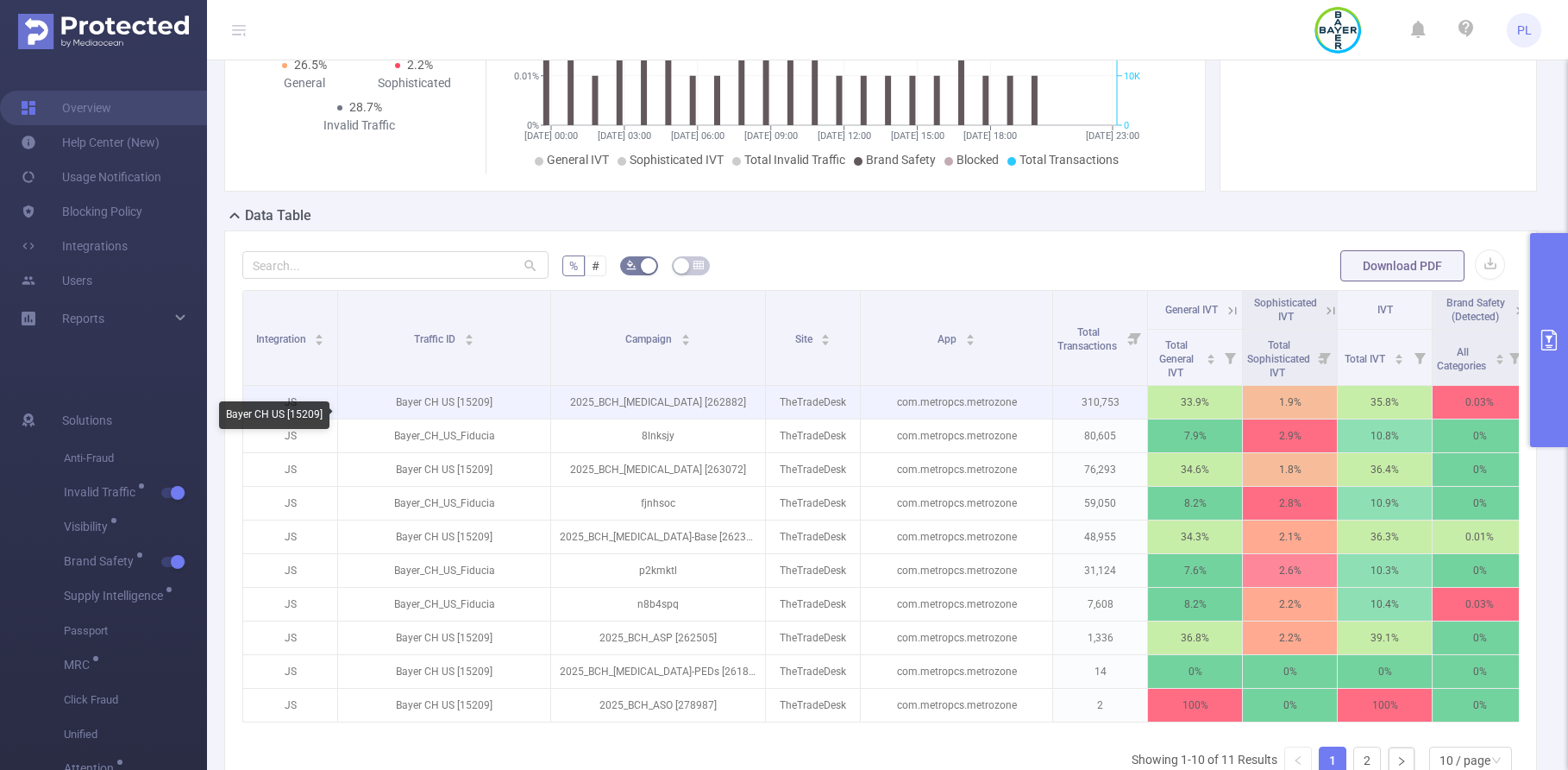
click at [469, 419] on p "Bayer CH US [15209]" at bounding box center [444, 401] width 213 height 32
copy p "15209"
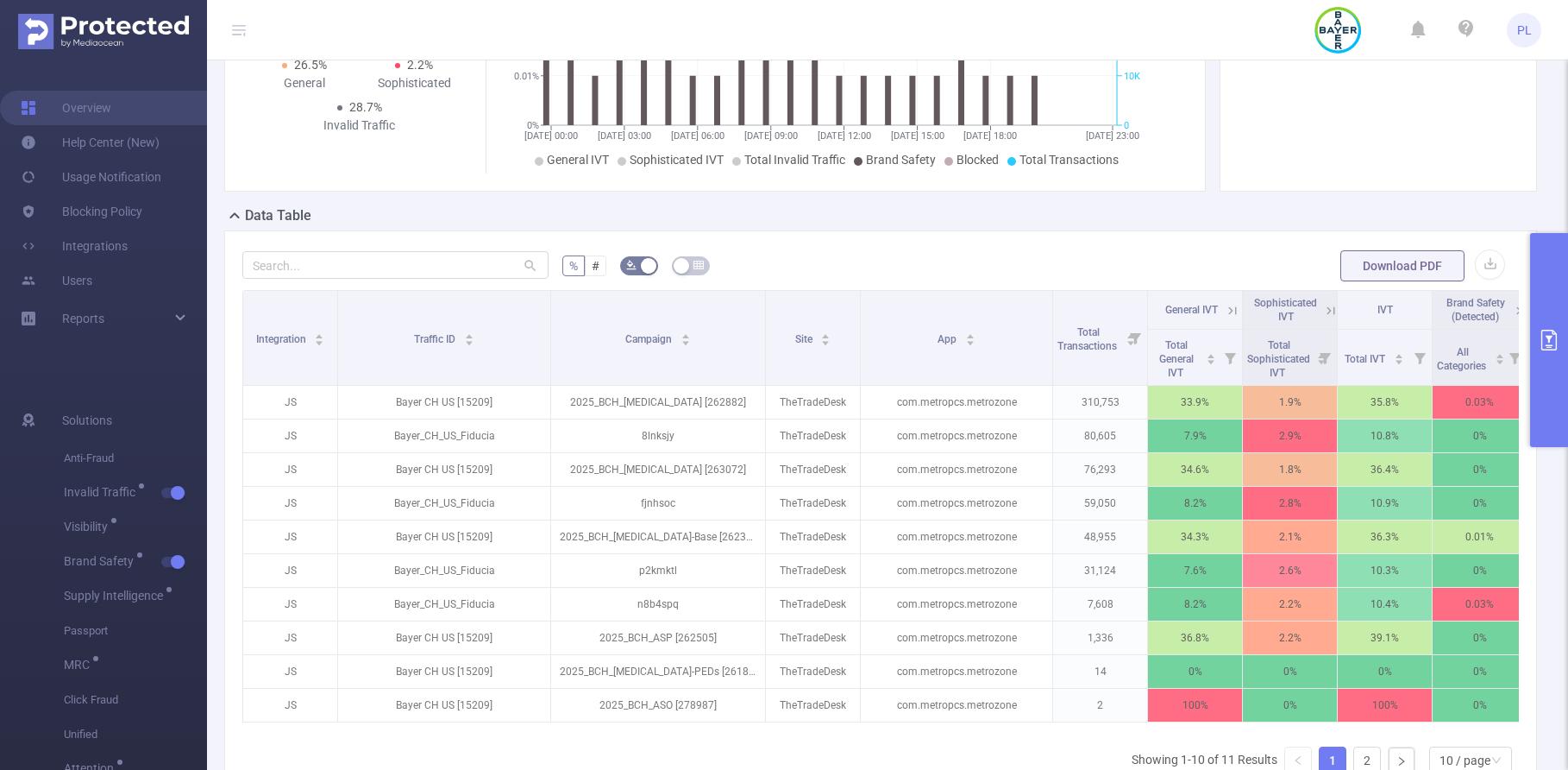
click at [1231, 318] on icon at bounding box center [1232, 311] width 16 height 16
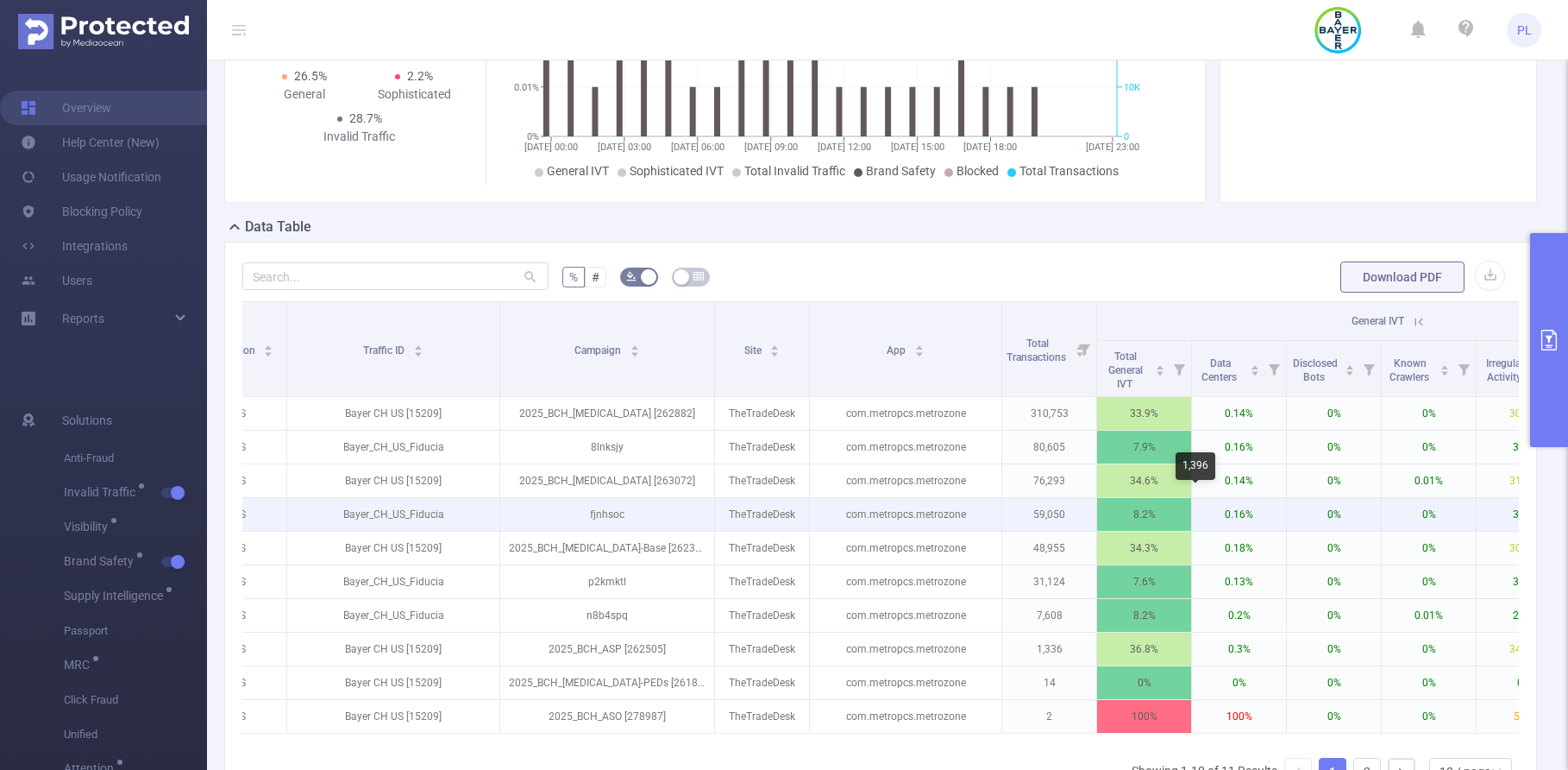
scroll to position [0, 49]
